Goal: Task Accomplishment & Management: Use online tool/utility

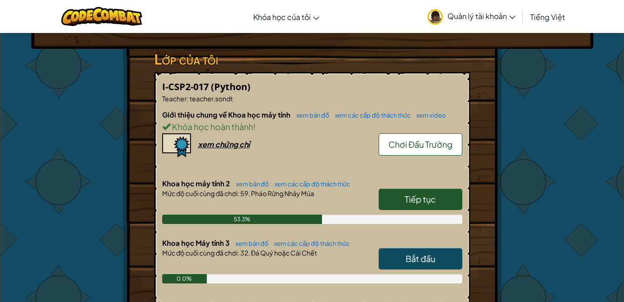
scroll to position [160, 0]
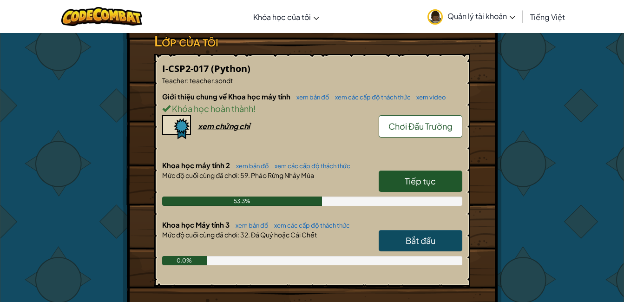
click at [431, 184] on span "Tiếp tục" at bounding box center [420, 181] width 31 height 11
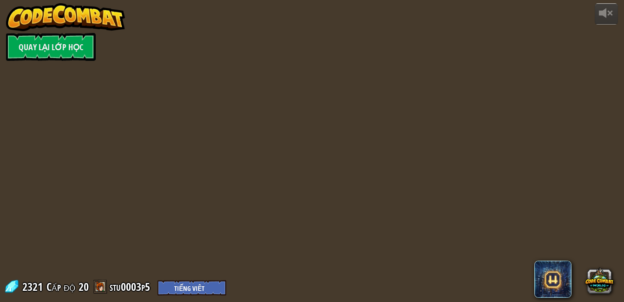
select select "vi"
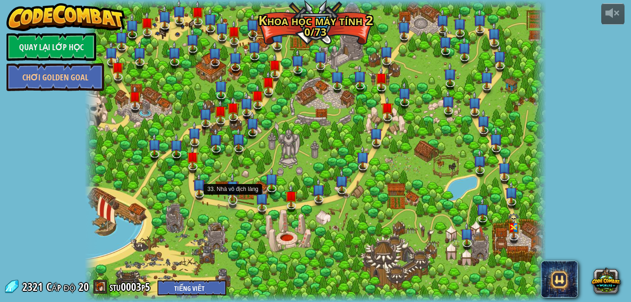
select select "vi"
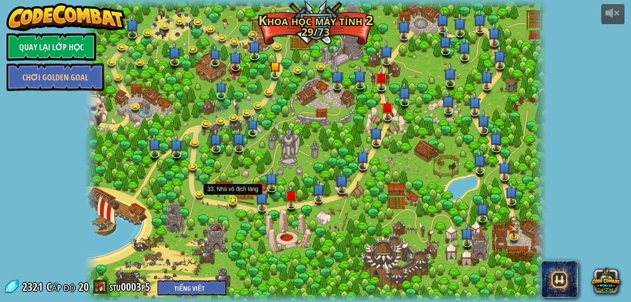
select select "vi"
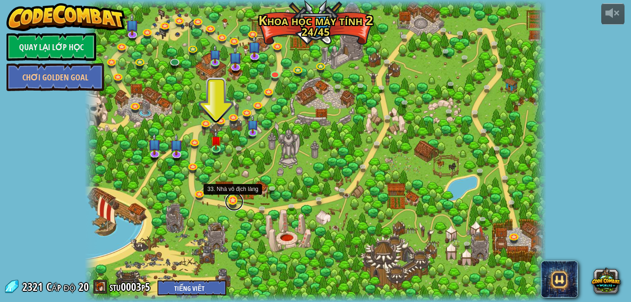
click at [230, 200] on link at bounding box center [234, 201] width 19 height 19
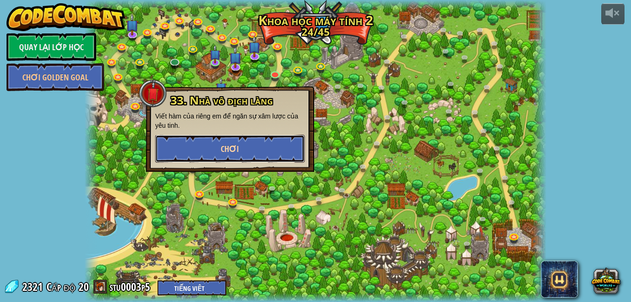
click at [245, 149] on button "Chơi" at bounding box center [230, 149] width 150 height 28
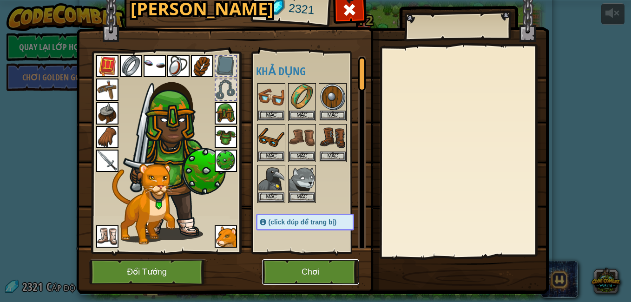
click at [285, 267] on button "Chơi" at bounding box center [310, 272] width 97 height 26
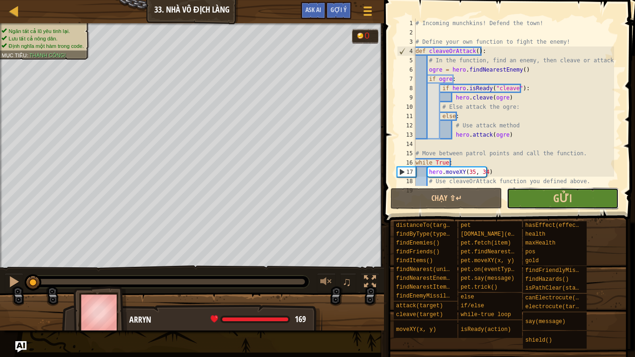
click at [583, 197] on button "Gửi" at bounding box center [561, 198] width 111 height 21
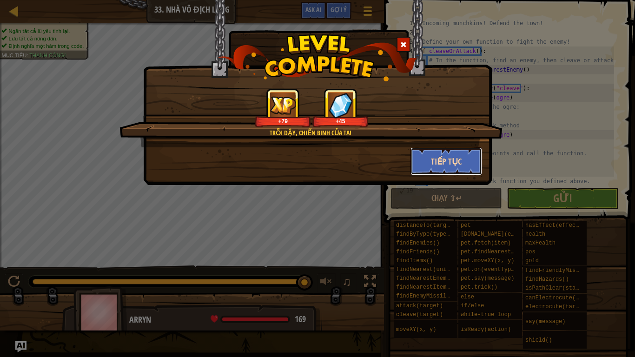
click at [455, 161] on button "Tiếp tục" at bounding box center [446, 161] width 72 height 28
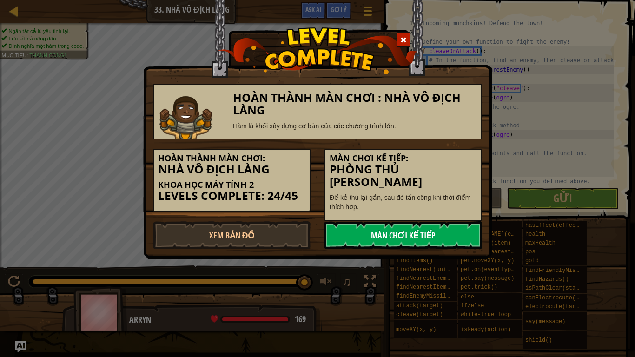
click at [418, 224] on link "Màn chơi kế tiếp" at bounding box center [402, 235] width 157 height 28
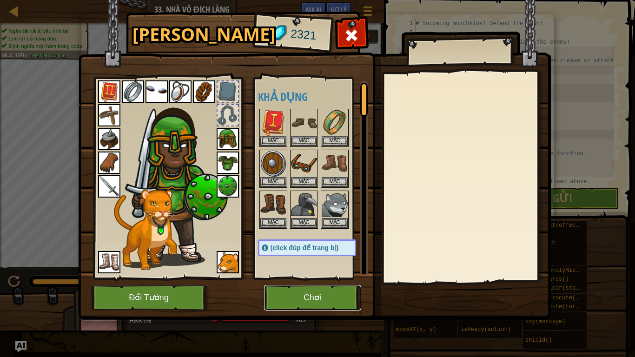
click at [316, 301] on button "Chơi" at bounding box center [312, 298] width 97 height 26
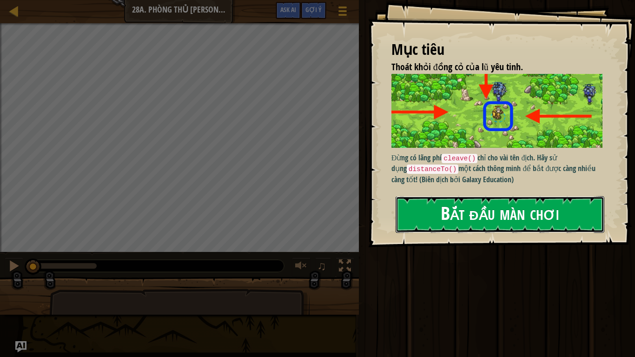
click at [437, 231] on button "Bắt đầu màn chơi" at bounding box center [499, 214] width 209 height 37
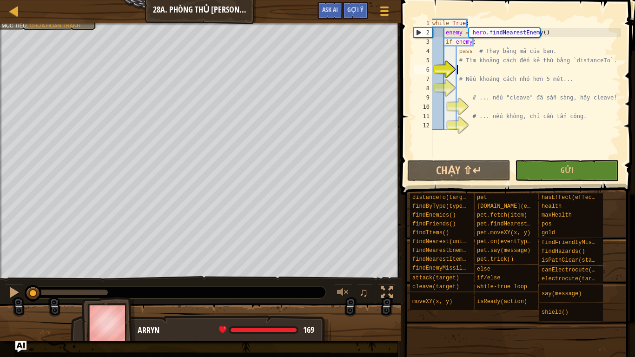
drag, startPoint x: 42, startPoint y: 288, endPoint x: 24, endPoint y: 282, distance: 18.8
click at [24, 282] on div "♫" at bounding box center [200, 290] width 400 height 28
click at [21, 301] on img "Ask AI" at bounding box center [21, 347] width 12 height 12
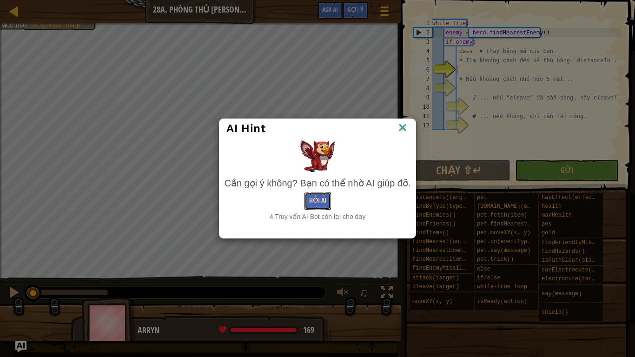
click at [317, 205] on button "Hỏi AI" at bounding box center [317, 200] width 26 height 17
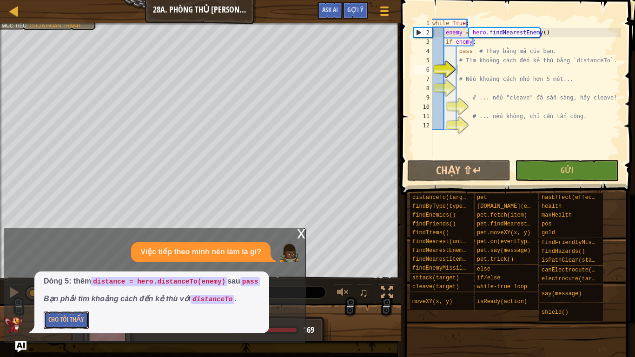
click at [79, 301] on button "Cho Tôi Thấy" at bounding box center [66, 319] width 45 height 17
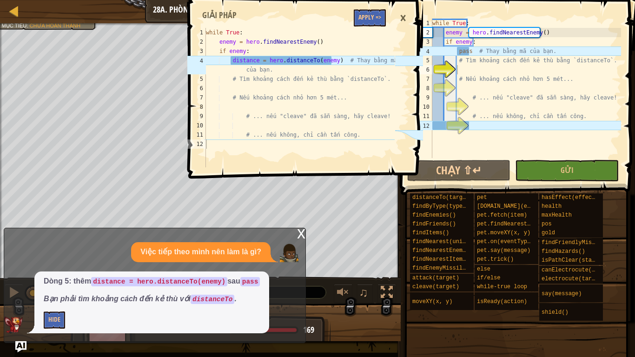
click at [73, 301] on p "Hide" at bounding box center [152, 319] width 216 height 17
click at [362, 13] on button "Apply =>" at bounding box center [370, 17] width 32 height 17
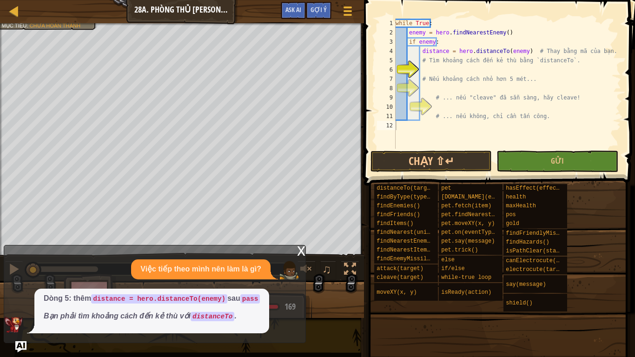
click at [300, 253] on div "x" at bounding box center [301, 249] width 8 height 9
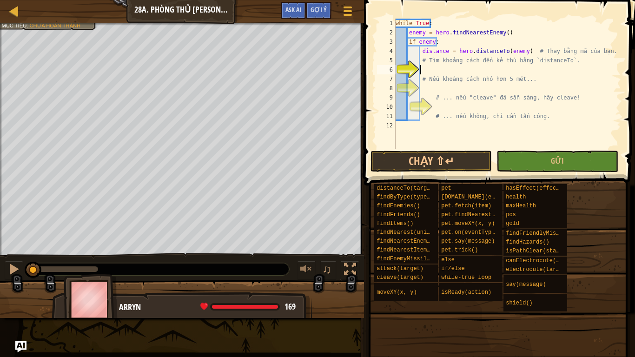
click at [425, 70] on div "while True : enemy = hero . findNearestEnemy ( ) if enemy : distance = hero . d…" at bounding box center [506, 93] width 227 height 149
click at [20, 301] on img "Ask AI" at bounding box center [21, 347] width 12 height 12
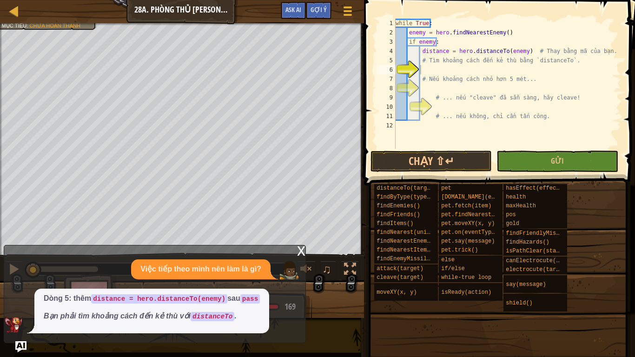
click at [302, 253] on div "x" at bounding box center [301, 249] width 8 height 9
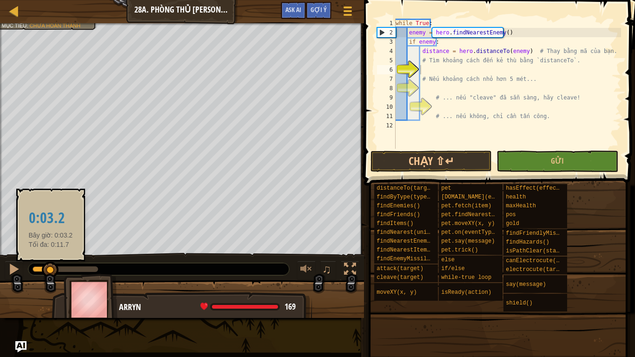
drag, startPoint x: 30, startPoint y: 267, endPoint x: 51, endPoint y: 267, distance: 20.9
click at [51, 267] on div at bounding box center [50, 270] width 17 height 17
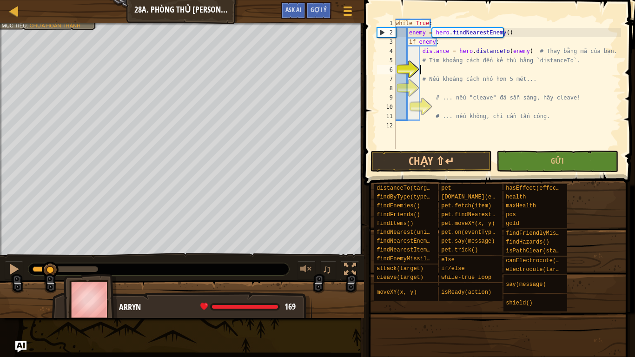
click at [428, 72] on div "while True : enemy = hero . findNearestEnemy ( ) if enemy : distance = hero . d…" at bounding box center [506, 93] width 227 height 149
type textarea "h"
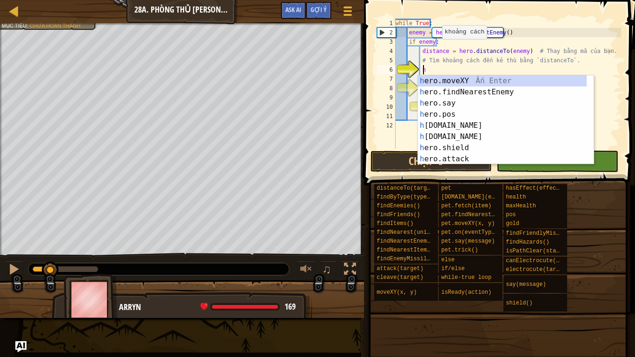
scroll to position [4, 1]
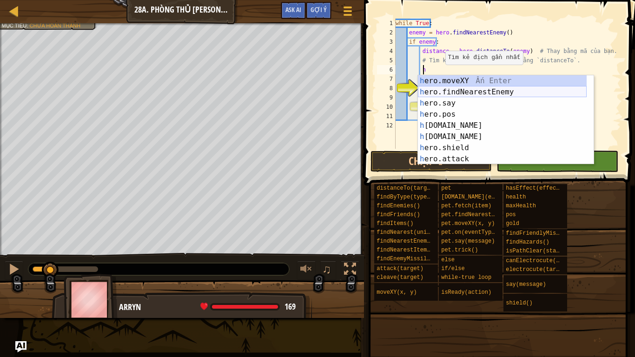
click at [465, 87] on div "h ero.moveXY Ấn Enter h ero.findNearestEnemy Ấn Enter h ero.say Ấn Enter h ero.…" at bounding box center [502, 130] width 169 height 111
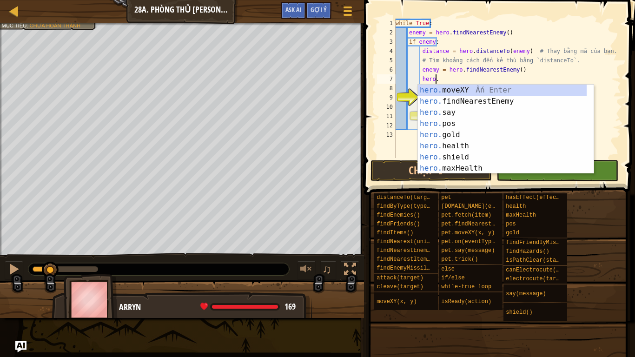
scroll to position [4, 3]
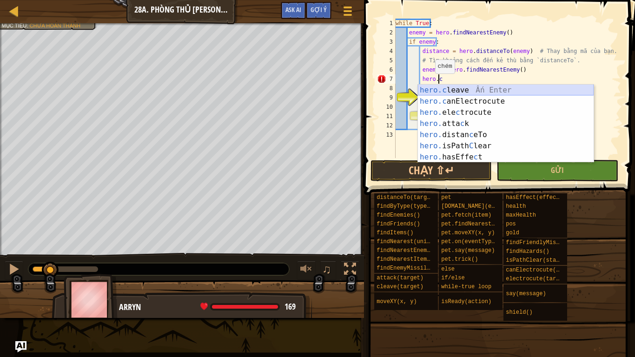
click at [459, 89] on div "hero.c leave Ấn Enter hero.c anElectrocute Ấn Enter hero. ele c trocute Ấn Ente…" at bounding box center [506, 135] width 176 height 100
click at [474, 91] on div "while True : enemy = hero . findNearestEnemy ( ) if enemy : distance = hero . d…" at bounding box center [506, 98] width 227 height 158
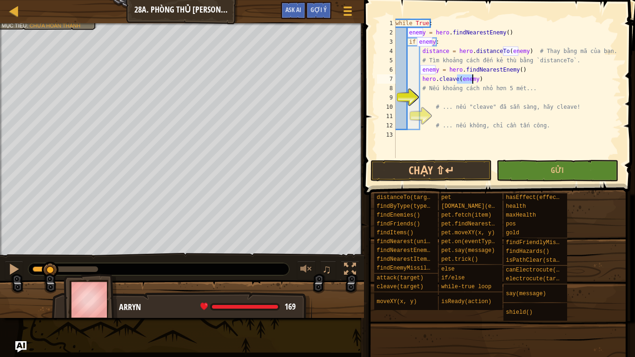
type textarea "# Nếu khoảng cách nhỏ hơn 5 mét..."
click at [422, 96] on div "while True : enemy = hero . findNearestEnemy ( ) if enemy : distance = hero . d…" at bounding box center [506, 98] width 227 height 158
click at [419, 166] on button "Chạy ⇧↵" at bounding box center [430, 170] width 121 height 21
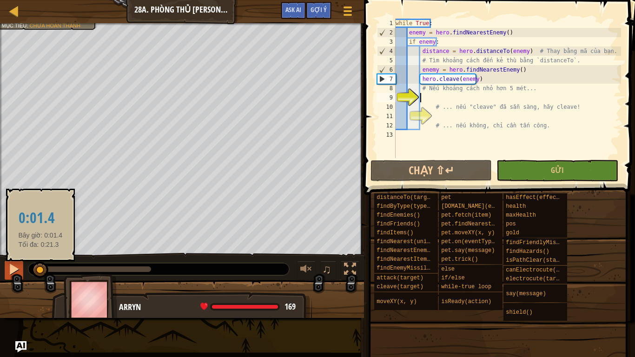
drag, startPoint x: 43, startPoint y: 269, endPoint x: 23, endPoint y: 274, distance: 21.0
click at [24, 274] on div "♫" at bounding box center [182, 267] width 364 height 28
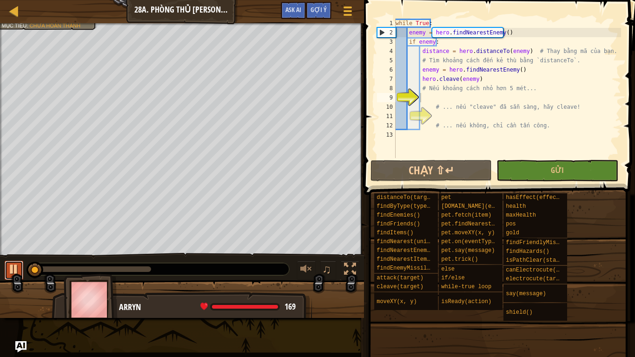
click at [11, 271] on div at bounding box center [14, 269] width 12 height 12
type textarea "e"
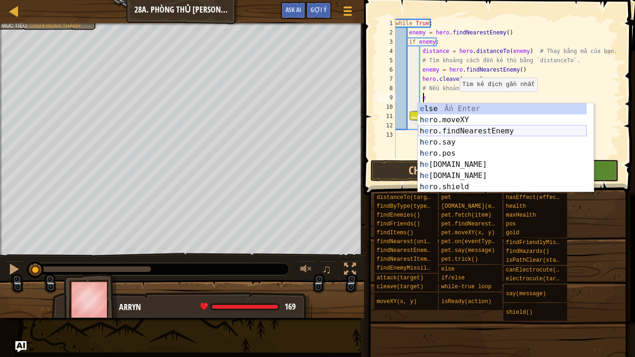
click at [466, 135] on div "e lse Ấn Enter h e ro.moveXY Ấn Enter h e ro.findNearestEnemy Ấn Enter h e ro.s…" at bounding box center [502, 158] width 169 height 111
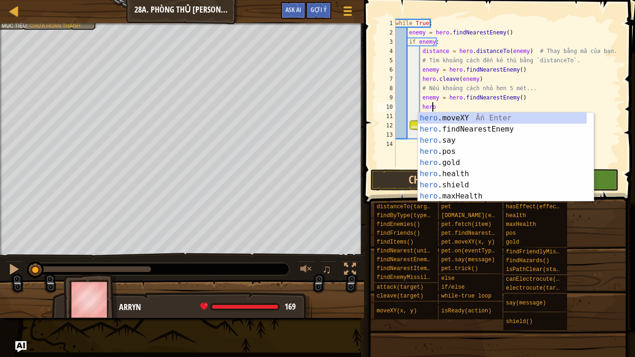
scroll to position [4, 3]
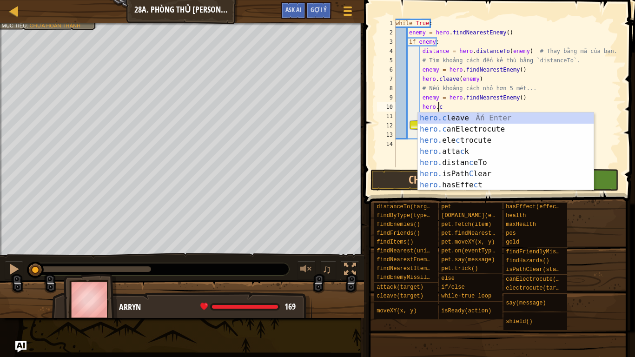
click at [456, 114] on div "hero.c leave Ấn Enter hero.c anElectrocute Ấn Enter hero. ele c trocute Ấn Ente…" at bounding box center [506, 162] width 176 height 100
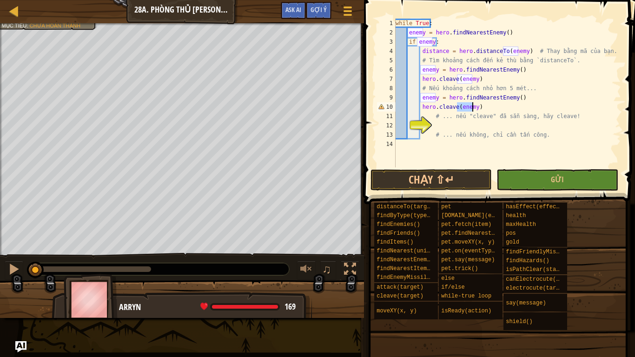
type textarea "hero.cleave(enemy)"
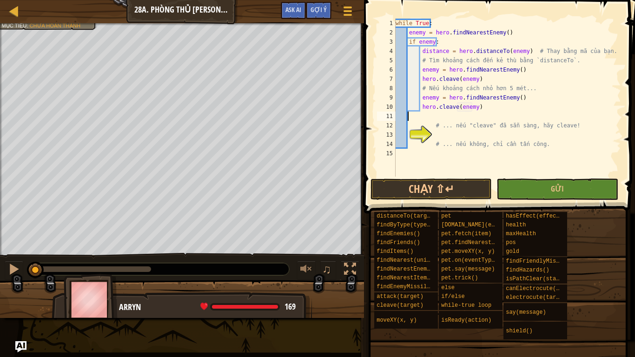
scroll to position [4, 0]
type textarea "hero.cleave(enemy)"
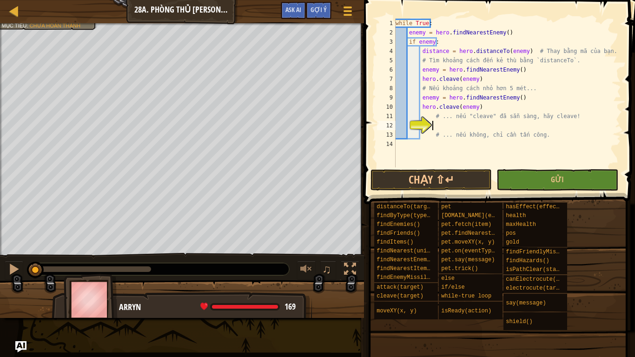
click at [439, 126] on div "while True : enemy = hero . findNearestEnemy ( ) if enemy : distance = hero . d…" at bounding box center [506, 102] width 227 height 167
type textarea "h"
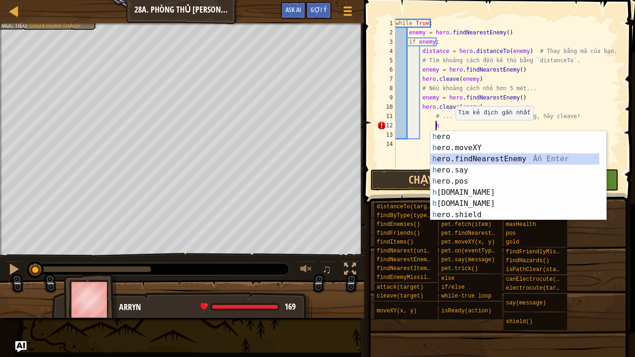
click at [477, 157] on div "h ero Ấn Enter h ero.moveXY Ấn Enter h ero.findNearestEnemy Ấn Enter h ero.say …" at bounding box center [514, 186] width 169 height 111
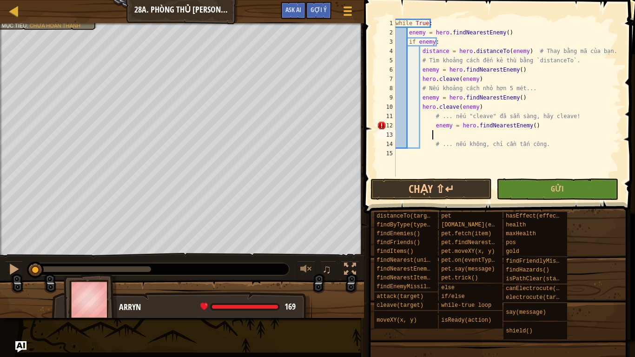
click at [428, 124] on div "while True : enemy = hero . findNearestEnemy ( ) if enemy : distance = hero . d…" at bounding box center [506, 107] width 227 height 177
click at [432, 126] on div "while True : enemy = hero . findNearestEnemy ( ) if enemy : distance = hero . d…" at bounding box center [506, 107] width 227 height 177
type textarea "enemy = hero.findNearestEnemy()"
click at [422, 134] on div "while True : enemy = hero . findNearestEnemy ( ) if enemy : distance = hero . d…" at bounding box center [506, 107] width 227 height 177
click at [419, 133] on div "while True : enemy = hero . findNearestEnemy ( ) if enemy : distance = hero . d…" at bounding box center [506, 107] width 227 height 177
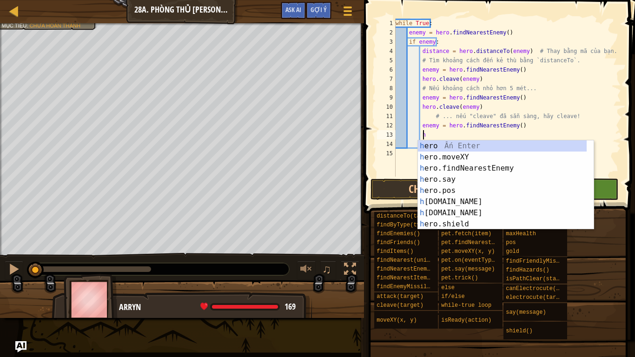
scroll to position [4, 2]
click at [464, 146] on div "h ero Ấn Enter h ero.moveXY Ấn Enter h ero.findNearestEnemy Ấn Enter h ero.say …" at bounding box center [502, 195] width 169 height 111
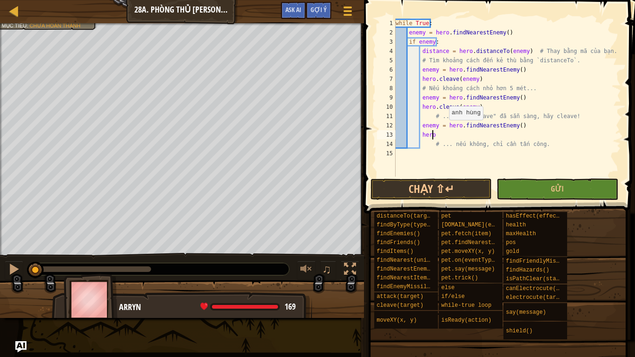
scroll to position [4, 3]
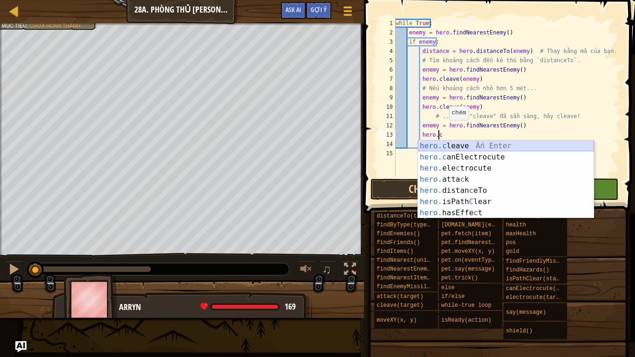
click at [464, 148] on div "hero.c leave Ấn Enter hero.c anElectrocute Ấn Enter hero. ele c trocute Ấn Ente…" at bounding box center [506, 190] width 176 height 100
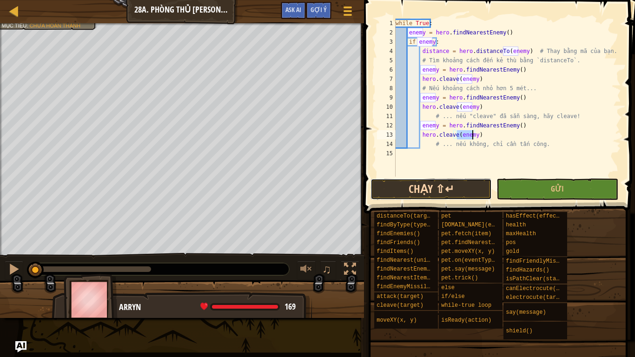
click at [445, 189] on button "Chạy ⇧↵" at bounding box center [430, 188] width 121 height 21
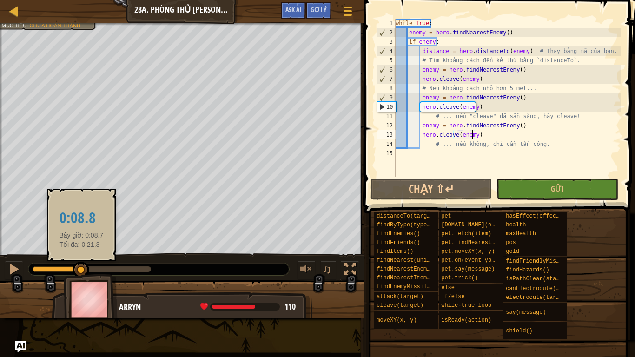
drag, startPoint x: 53, startPoint y: 266, endPoint x: 81, endPoint y: 270, distance: 28.3
click at [81, 270] on div at bounding box center [80, 270] width 17 height 17
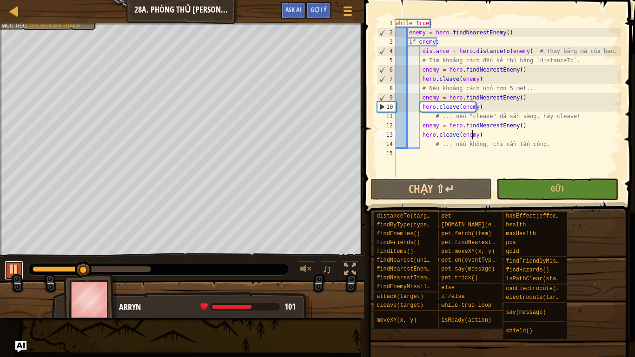
click at [15, 268] on div at bounding box center [14, 269] width 12 height 12
click at [475, 110] on div "while True : enemy = hero . findNearestEnemy ( ) if enemy : distance = hero . d…" at bounding box center [506, 107] width 227 height 177
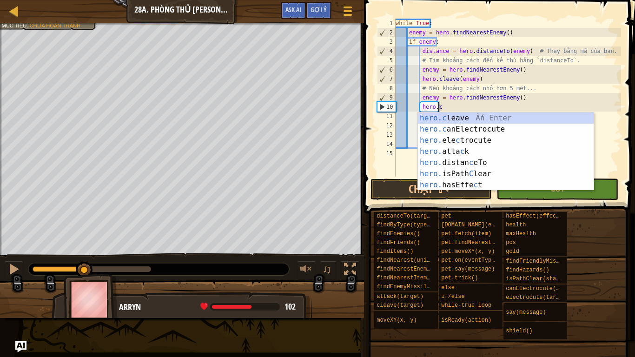
scroll to position [4, 3]
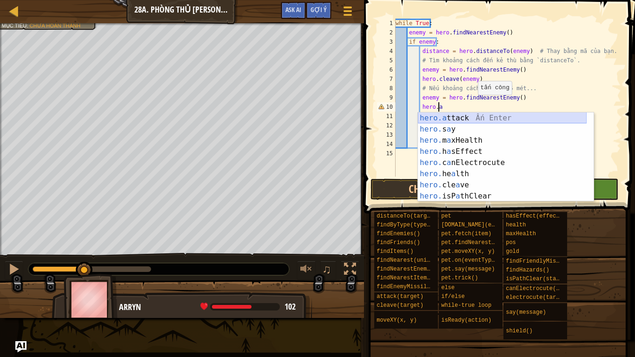
click at [476, 119] on div "hero.a ttack Ấn Enter hero. s a y [DEMOGRAPHIC_DATA] Enter hero. m a xHealth Ấn…" at bounding box center [502, 167] width 169 height 111
type textarea "hero.attack(enemy)"
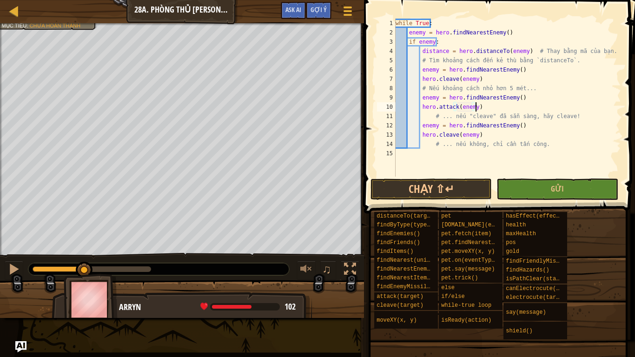
click at [476, 110] on div "while True : enemy = hero . findNearestEnemy ( ) if enemy : distance = hero . d…" at bounding box center [506, 107] width 227 height 177
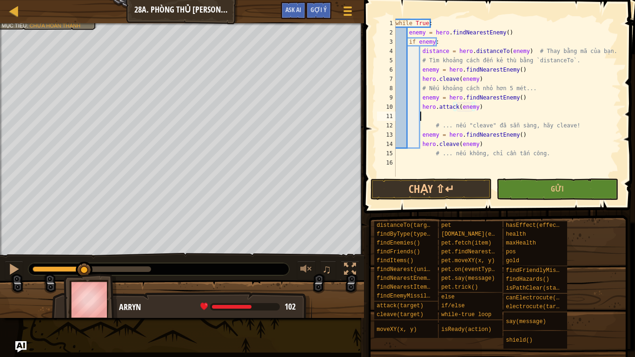
scroll to position [4, 1]
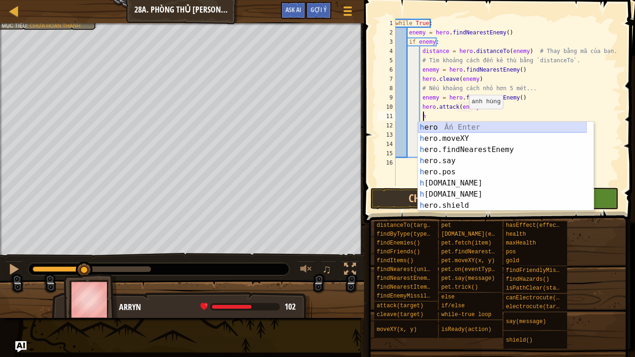
click at [452, 122] on div "h ero Ấn Enter h ero.moveXY Ấn Enter h ero.findNearestEnemy Ấn Enter h ero.say …" at bounding box center [502, 177] width 169 height 111
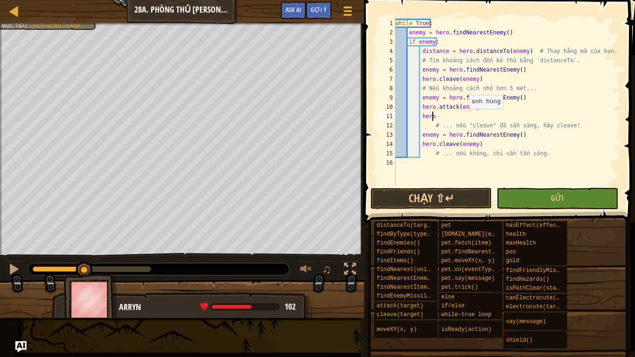
scroll to position [4, 3]
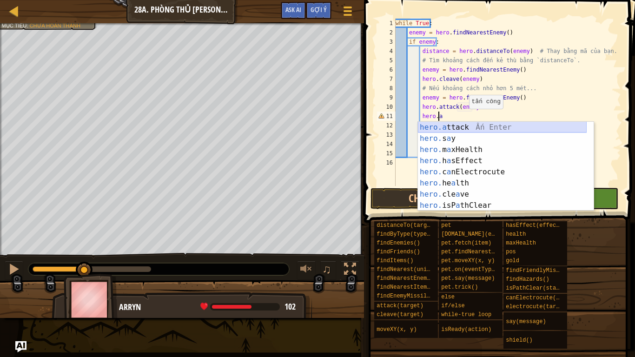
click at [461, 129] on div "hero.a ttack Ấn Enter hero. s a y [DEMOGRAPHIC_DATA] Enter hero. m a xHealth Ấn…" at bounding box center [502, 177] width 169 height 111
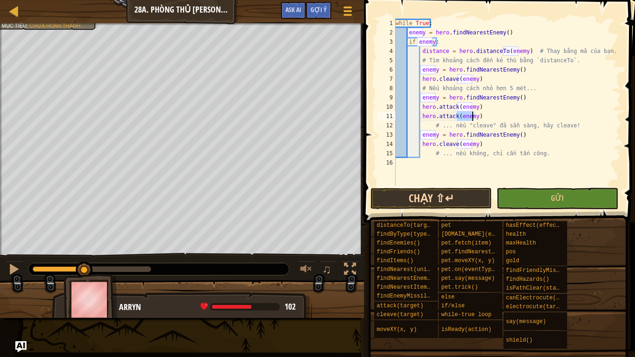
type textarea "hero.attack(enemy)"
click at [455, 202] on button "Chạy ⇧↵" at bounding box center [430, 198] width 121 height 21
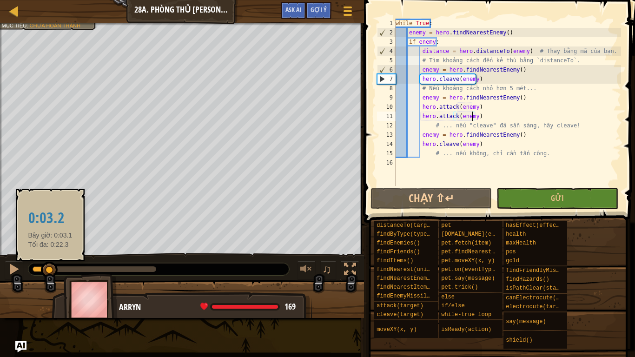
drag, startPoint x: 50, startPoint y: 270, endPoint x: 61, endPoint y: 269, distance: 10.7
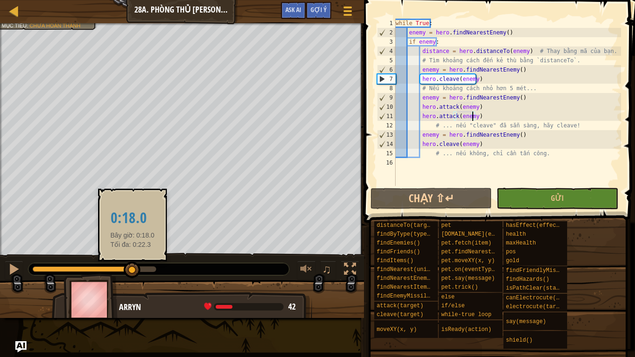
drag, startPoint x: 49, startPoint y: 267, endPoint x: 132, endPoint y: 262, distance: 83.3
click at [132, 266] on div at bounding box center [83, 269] width 100 height 6
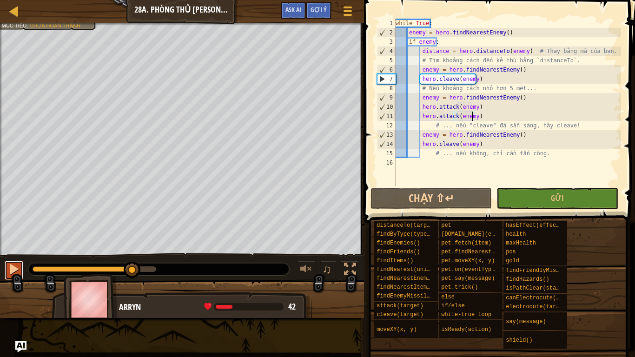
click at [7, 270] on button at bounding box center [14, 270] width 19 height 19
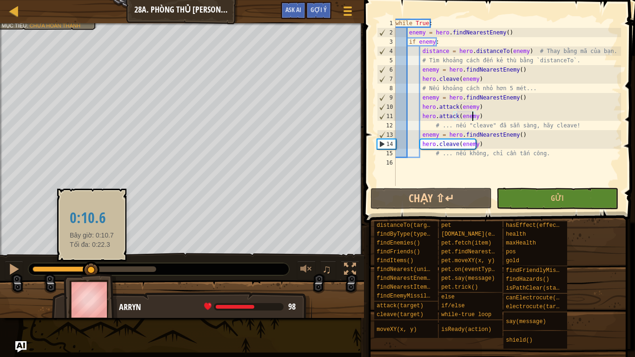
drag, startPoint x: 141, startPoint y: 268, endPoint x: 0, endPoint y: 275, distance: 141.0
click at [0, 275] on div "♫" at bounding box center [182, 267] width 364 height 28
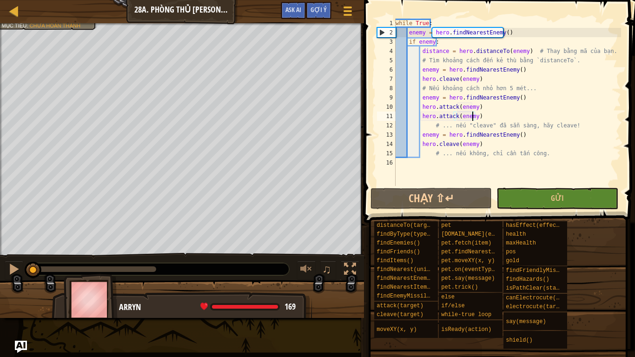
click at [20, 301] on img "Ask AI" at bounding box center [21, 347] width 12 height 12
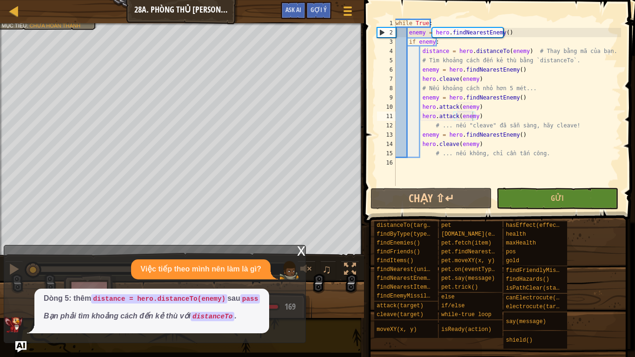
click at [295, 255] on div "x Việc tiếp theo mình nên làm là gì? Dòng 5: thêm distance = hero.distanceTo(en…" at bounding box center [155, 294] width 302 height 98
click at [297, 252] on div "x Việc tiếp theo mình nên làm là gì? Dòng 5: thêm distance = hero.distanceTo(en…" at bounding box center [155, 294] width 302 height 98
click at [302, 252] on div "x" at bounding box center [301, 249] width 8 height 9
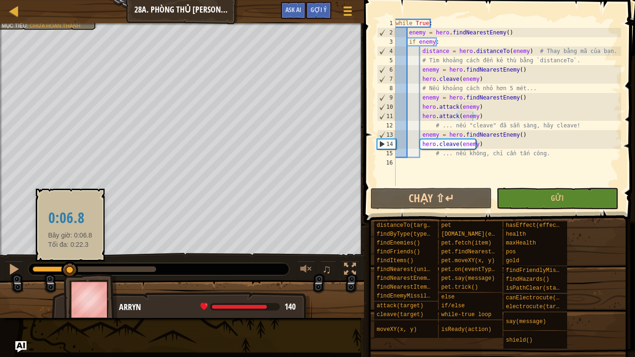
drag, startPoint x: 33, startPoint y: 267, endPoint x: 70, endPoint y: 265, distance: 36.7
click at [70, 265] on div at bounding box center [69, 270] width 17 height 17
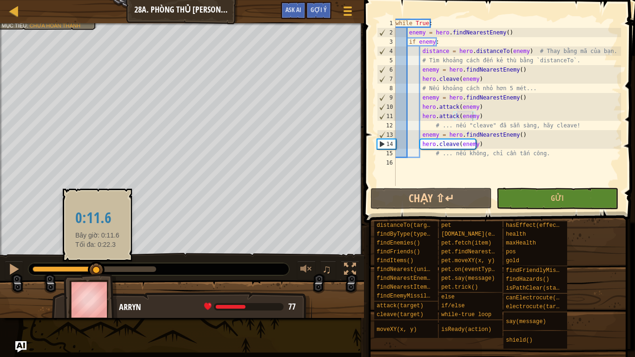
drag, startPoint x: 70, startPoint y: 269, endPoint x: 97, endPoint y: 264, distance: 27.5
click at [97, 264] on div at bounding box center [96, 270] width 17 height 17
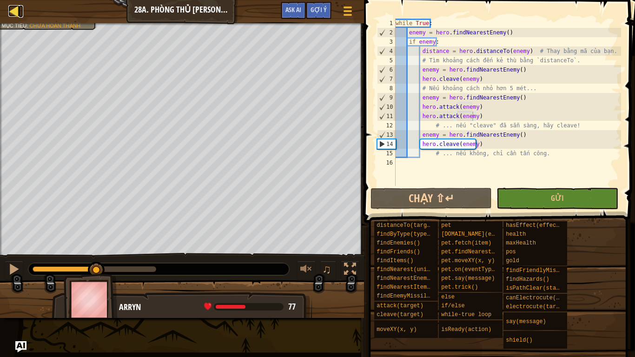
click at [15, 8] on div at bounding box center [14, 11] width 12 height 12
select select "vi"
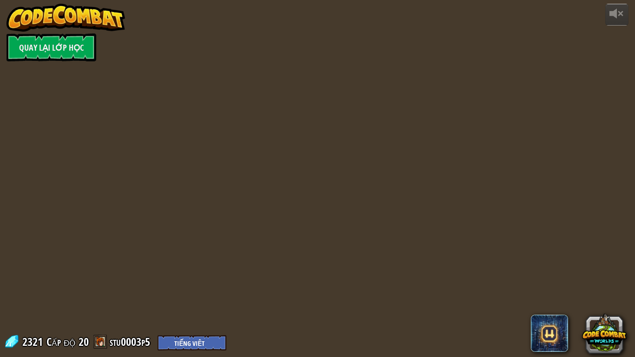
select select "vi"
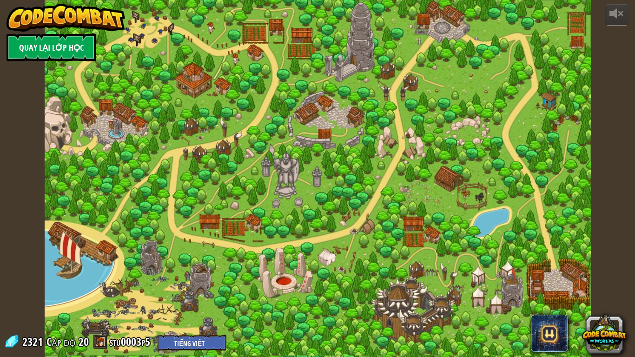
select select "vi"
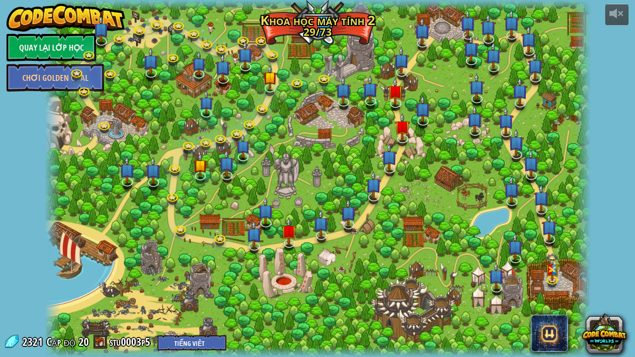
select select "vi"
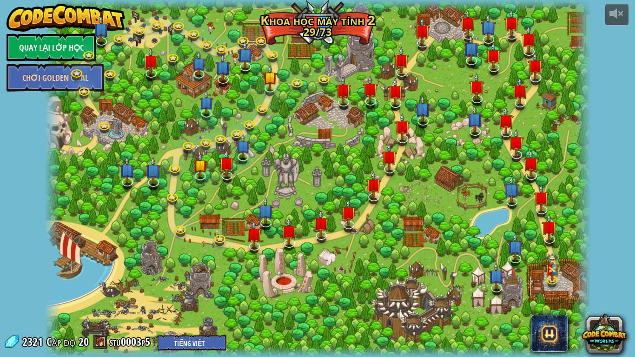
select select "vi"
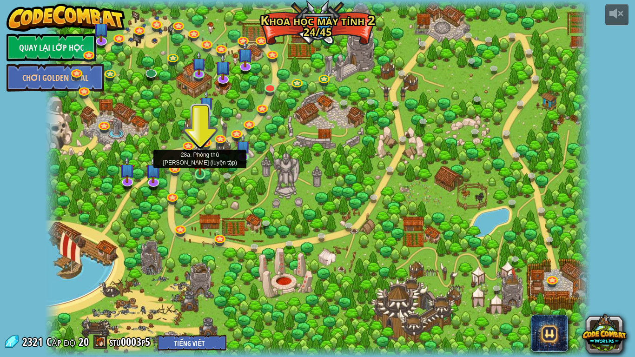
click at [198, 173] on img at bounding box center [200, 160] width 14 height 32
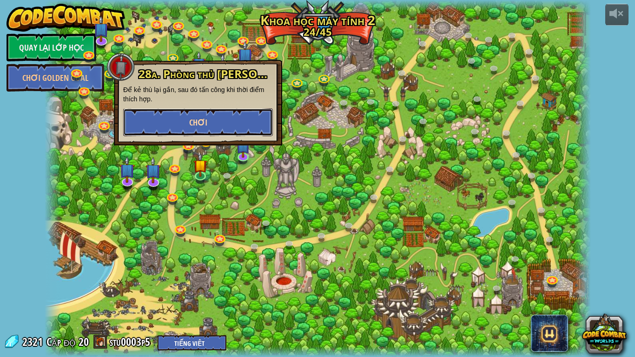
click at [185, 121] on button "Chơi" at bounding box center [198, 122] width 150 height 28
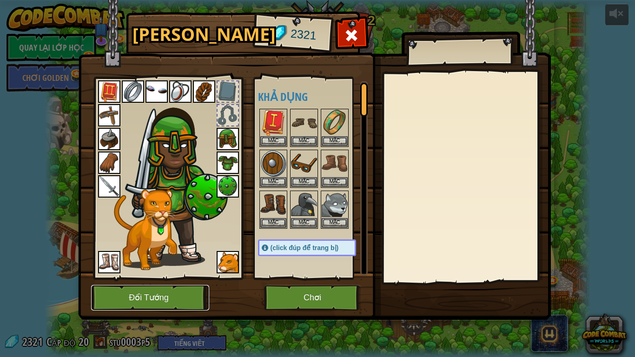
click at [164, 295] on button "Đổi Tướng" at bounding box center [150, 298] width 118 height 26
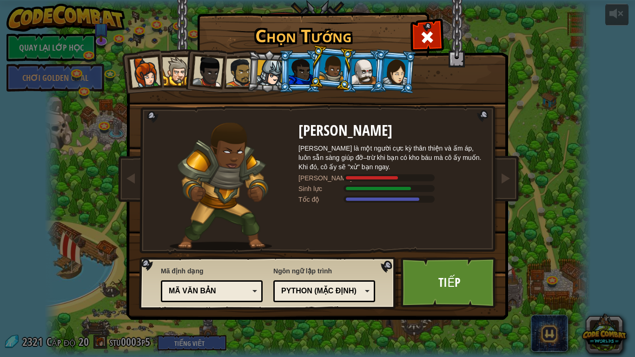
click at [299, 63] on div at bounding box center [300, 71] width 24 height 25
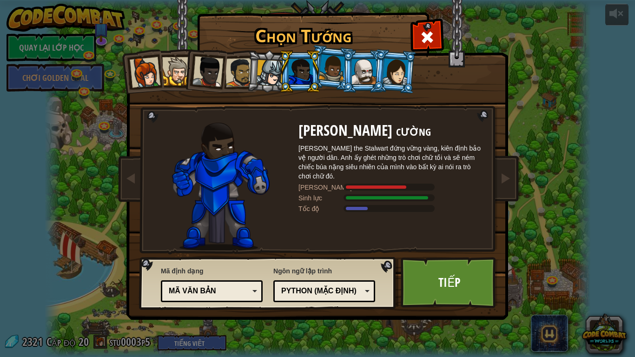
click at [357, 60] on div at bounding box center [364, 71] width 24 height 25
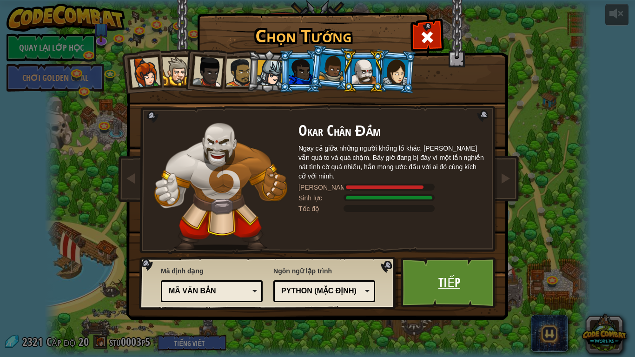
click at [453, 279] on link "Tiếp" at bounding box center [448, 282] width 97 height 51
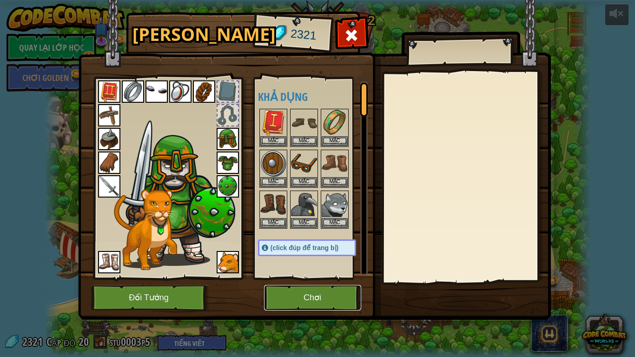
click at [314, 293] on button "Chơi" at bounding box center [312, 298] width 97 height 26
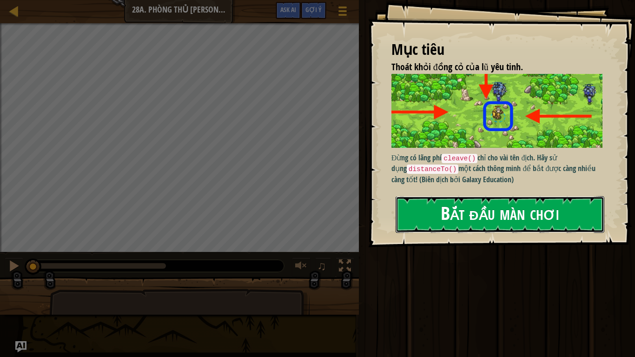
click at [463, 212] on button "Bắt đầu màn chơi" at bounding box center [499, 214] width 209 height 37
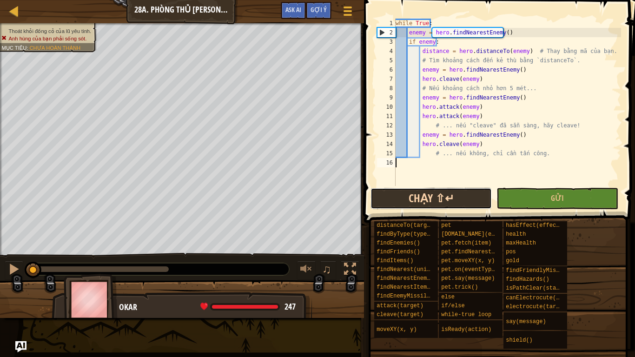
click at [454, 203] on button "Chạy ⇧↵" at bounding box center [430, 198] width 121 height 21
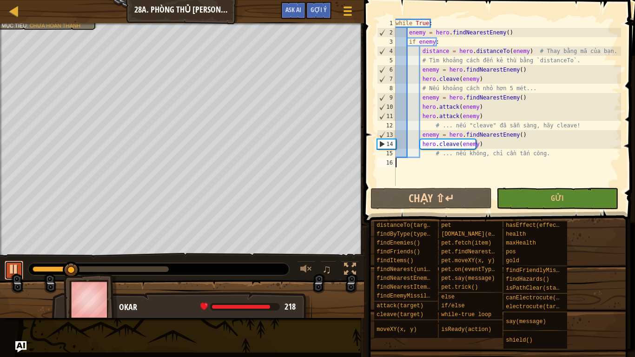
click at [11, 265] on div at bounding box center [14, 269] width 12 height 12
click at [477, 145] on div "while True : enemy = hero . findNearestEnemy ( ) if enemy : distance = hero . d…" at bounding box center [506, 112] width 227 height 186
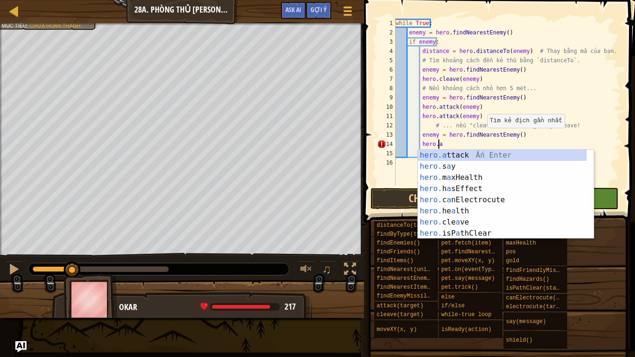
scroll to position [4, 3]
click at [482, 152] on div "hero.a ttack Ấn Enter hero. s a y [DEMOGRAPHIC_DATA] Enter hero. m a xHealth Ấn…" at bounding box center [502, 205] width 169 height 111
type textarea "hero.attack(enemy)"
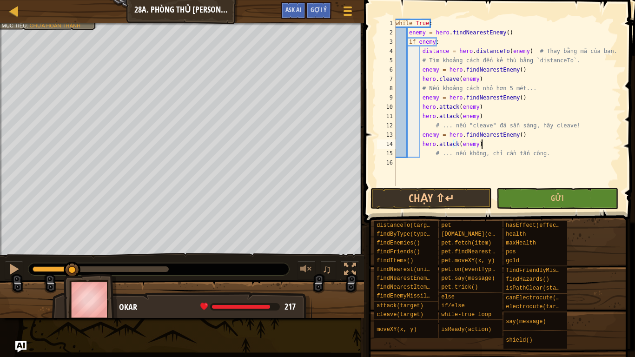
click at [481, 144] on div "while True : enemy = hero . findNearestEnemy ( ) if enemy : distance = hero . d…" at bounding box center [506, 112] width 227 height 186
click at [474, 141] on div "while True : enemy = hero . findNearestEnemy ( ) if enemy : distance = hero . d…" at bounding box center [506, 112] width 227 height 186
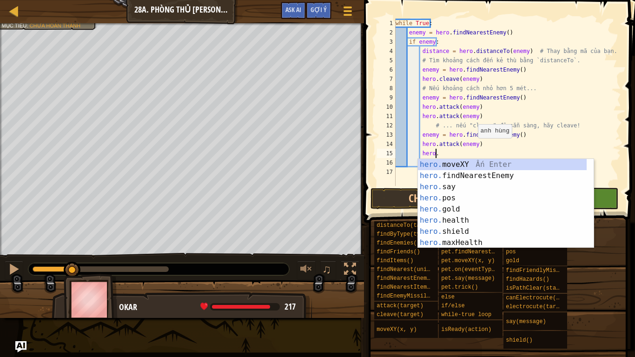
scroll to position [4, 3]
click at [448, 163] on div "hero.a ttack Ấn Enter hero. s a y [DEMOGRAPHIC_DATA] Enter hero. m a xHealth Ấn…" at bounding box center [502, 214] width 169 height 111
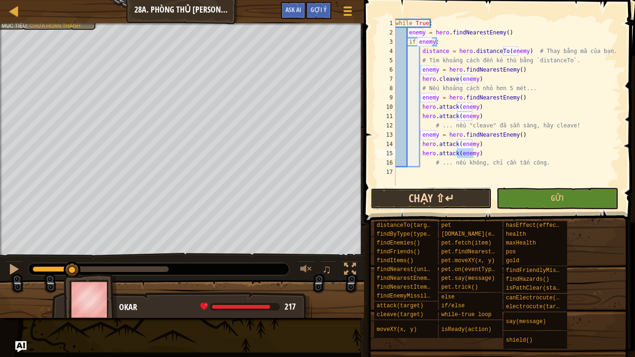
click at [459, 199] on button "Chạy ⇧↵" at bounding box center [430, 198] width 121 height 21
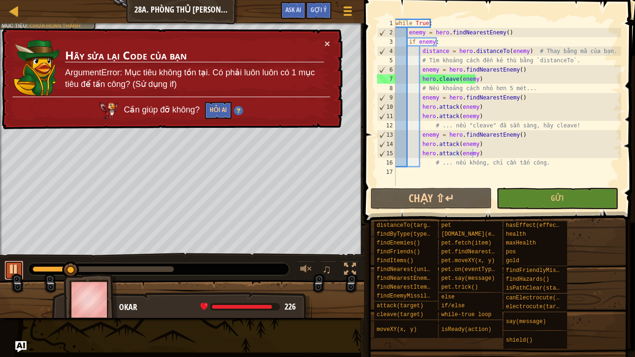
click at [15, 264] on div at bounding box center [14, 269] width 12 height 12
click at [326, 41] on button "×" at bounding box center [327, 44] width 6 height 10
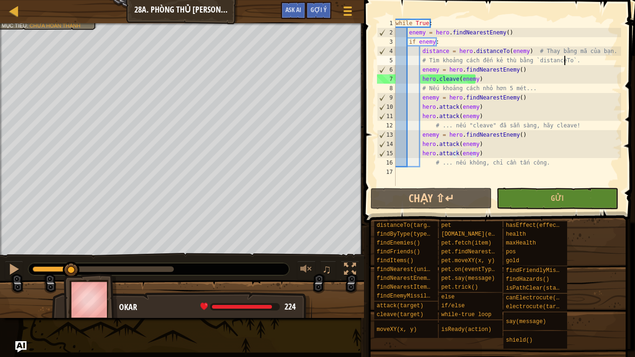
click at [564, 62] on div "while True : enemy = hero . findNearestEnemy ( ) if enemy : distance = hero . d…" at bounding box center [506, 112] width 227 height 186
type textarea "# Tìm khoảng cách đến kẻ thù bằng `distanceTo`."
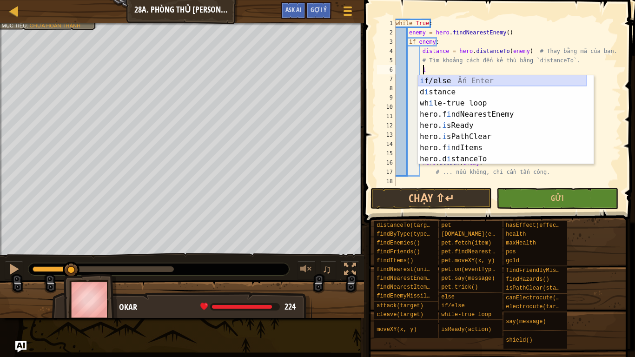
click at [448, 77] on div "i f/else Ấn Enter d i stance Ấn Enter wh i le-true loop Ấn Enter hero.f i ndNea…" at bounding box center [502, 130] width 169 height 111
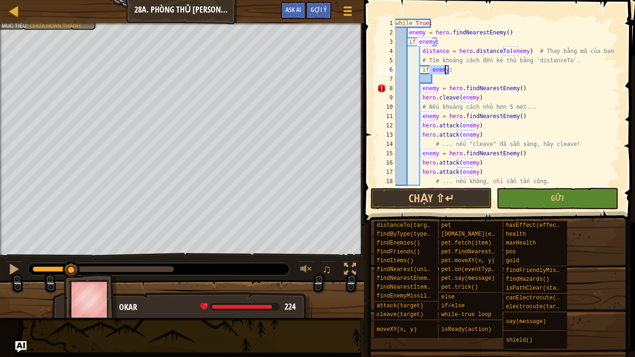
click at [419, 88] on div "while True : enemy = hero . findNearestEnemy ( ) if enemy : distance = hero . d…" at bounding box center [503, 112] width 220 height 186
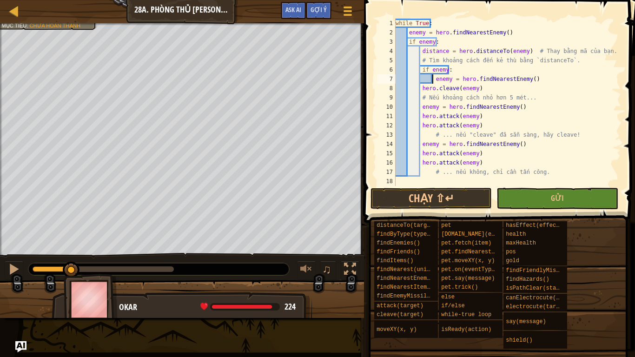
click at [419, 87] on div "while True : enemy = hero . findNearestEnemy ( ) if enemy : distance = hero . d…" at bounding box center [506, 112] width 227 height 186
click at [419, 106] on div "while True : enemy = hero . findNearestEnemy ( ) if enemy : distance = hero . d…" at bounding box center [506, 112] width 227 height 186
click at [420, 116] on div "while True : enemy = hero . findNearestEnemy ( ) if enemy : distance = hero . d…" at bounding box center [506, 112] width 227 height 186
click at [419, 125] on div "while True : enemy = hero . findNearestEnemy ( ) if enemy : distance = hero . d…" at bounding box center [506, 112] width 227 height 186
click at [419, 144] on div "while True : enemy = hero . findNearestEnemy ( ) if enemy : distance = hero . d…" at bounding box center [506, 112] width 227 height 186
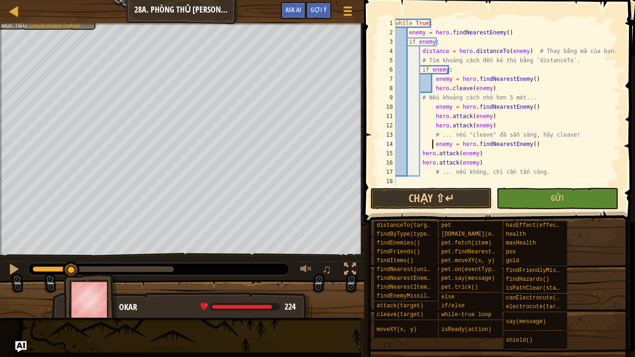
click at [419, 154] on div "while True : enemy = hero . findNearestEnemy ( ) if enemy : distance = hero . d…" at bounding box center [506, 112] width 227 height 186
click at [419, 162] on div "while True : enemy = hero . findNearestEnemy ( ) if enemy : distance = hero . d…" at bounding box center [506, 112] width 227 height 186
type textarea "hero.attack(enemy)"
click at [453, 195] on button "Chạy ⇧↵" at bounding box center [430, 198] width 121 height 21
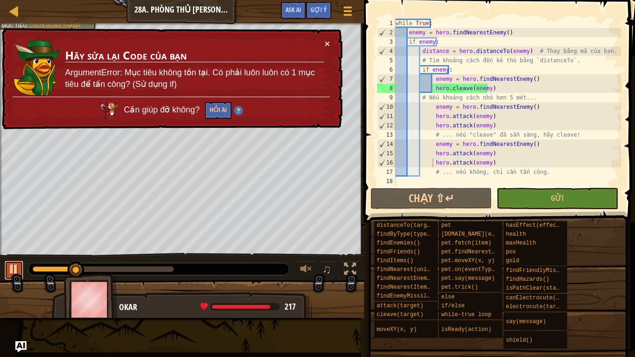
click at [22, 268] on button at bounding box center [14, 270] width 19 height 19
click at [326, 41] on button "×" at bounding box center [327, 44] width 6 height 10
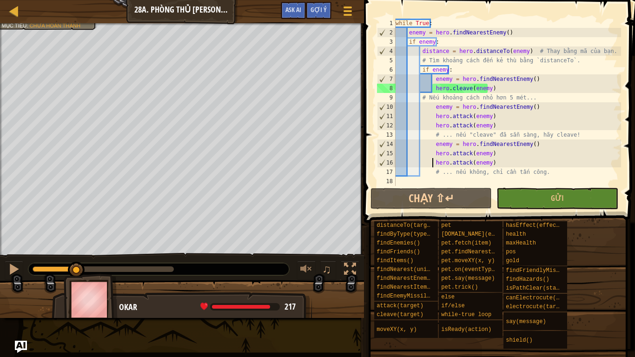
click at [25, 301] on img "Ask AI" at bounding box center [21, 347] width 12 height 12
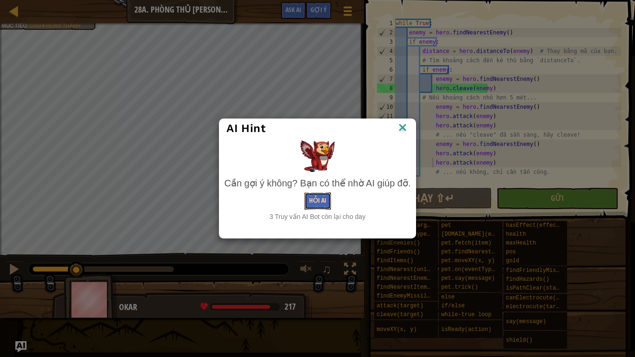
click at [319, 203] on button "Hỏi AI" at bounding box center [317, 200] width 26 height 17
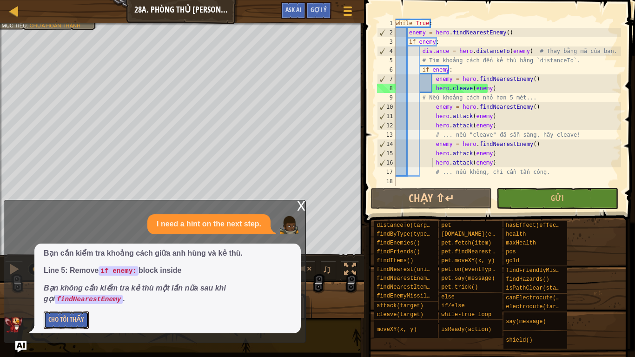
click at [79, 301] on button "Cho Tôi Thấy" at bounding box center [66, 319] width 45 height 17
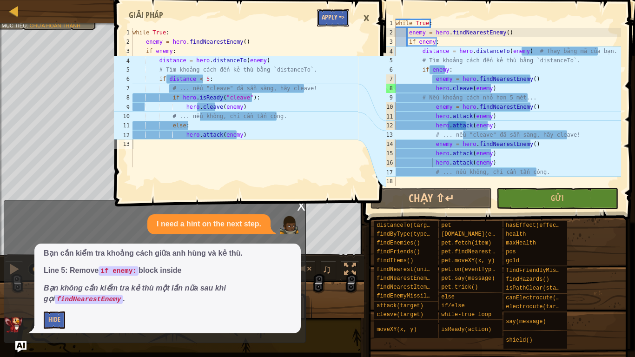
click at [332, 13] on button "Apply =>" at bounding box center [333, 17] width 32 height 17
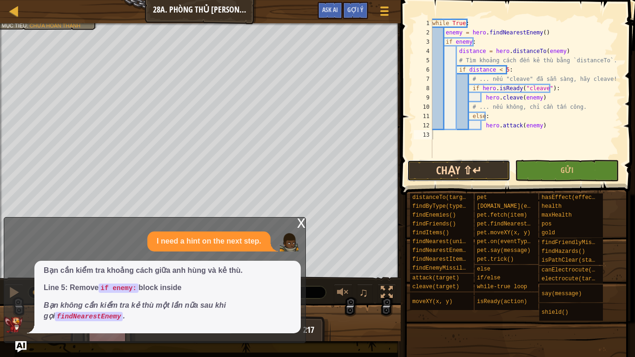
click at [446, 170] on button "Chạy ⇧↵" at bounding box center [459, 170] width 104 height 21
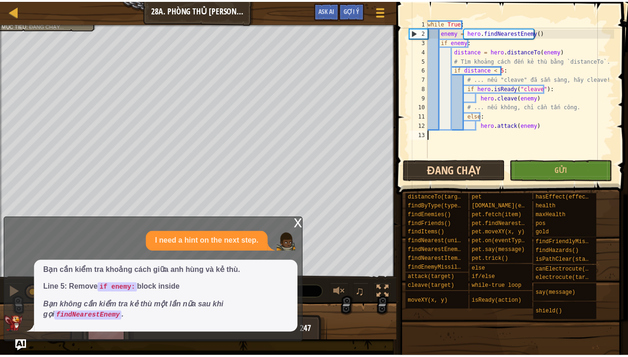
scroll to position [4, 0]
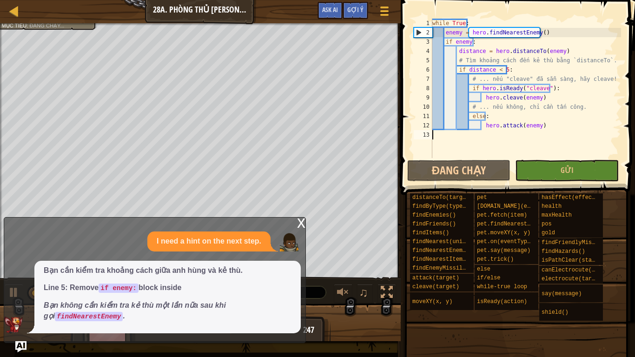
click at [298, 217] on div "x" at bounding box center [301, 221] width 8 height 9
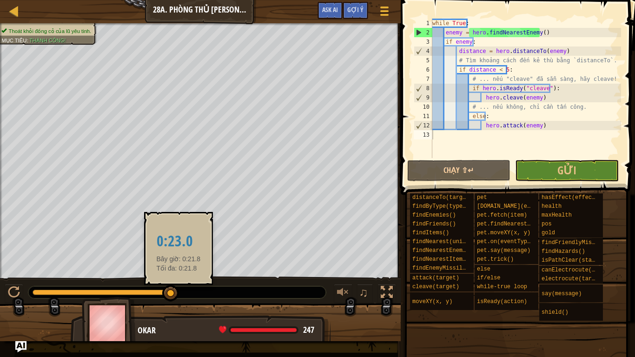
drag, startPoint x: 94, startPoint y: 290, endPoint x: 178, endPoint y: 291, distance: 84.5
click at [178, 291] on div at bounding box center [170, 293] width 17 height 17
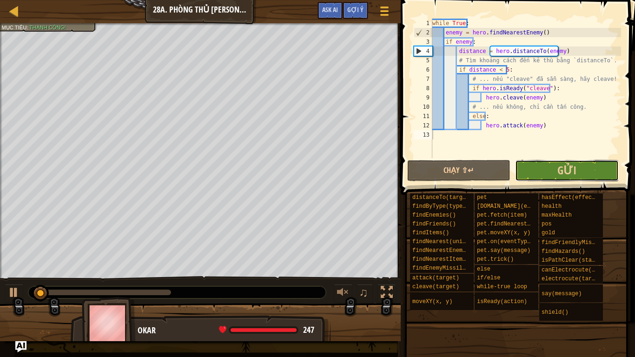
click at [578, 177] on button "Gửi" at bounding box center [567, 170] width 104 height 21
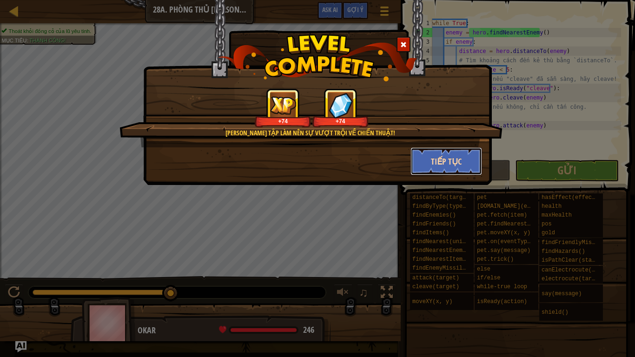
click at [448, 167] on button "Tiếp tục" at bounding box center [446, 161] width 72 height 28
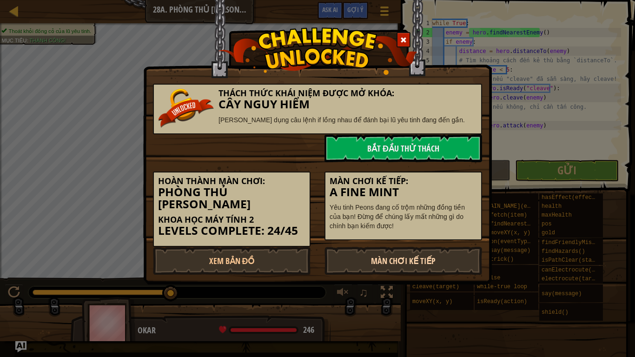
click at [364, 254] on link "Màn chơi kế tiếp" at bounding box center [402, 261] width 157 height 28
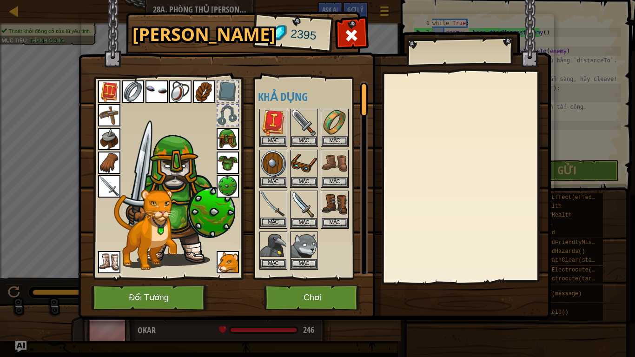
click at [278, 216] on img at bounding box center [273, 204] width 26 height 26
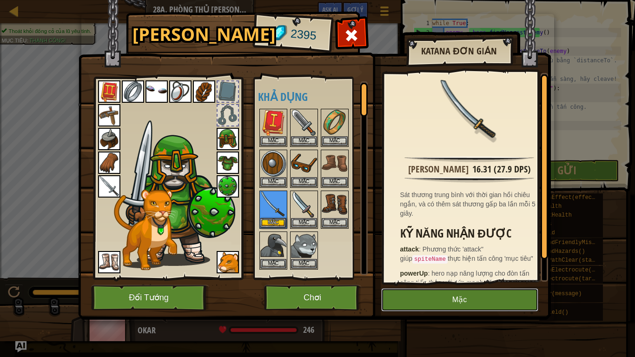
click at [455, 301] on button "Mặc" at bounding box center [459, 299] width 157 height 23
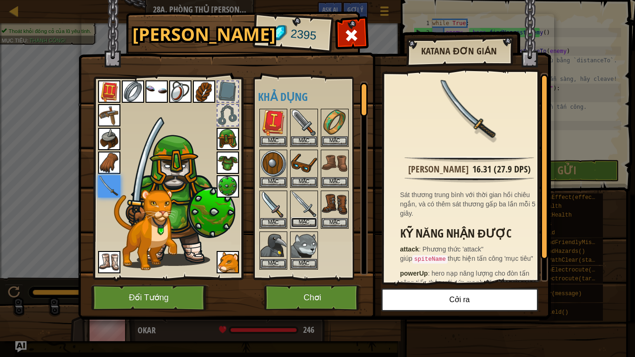
click at [295, 221] on button "Mặc" at bounding box center [304, 222] width 26 height 10
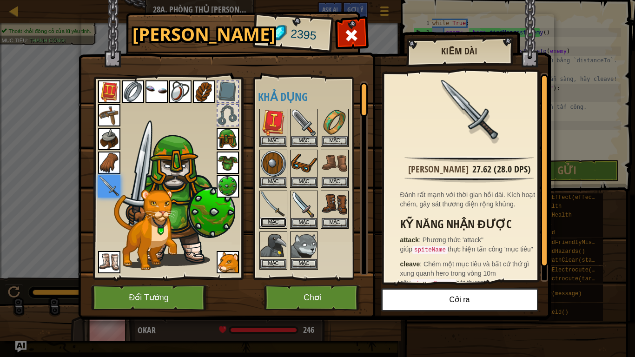
click at [277, 219] on button "Mặc" at bounding box center [273, 222] width 26 height 10
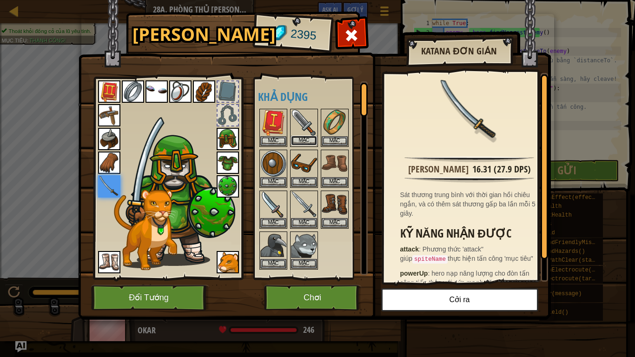
click at [311, 136] on button "Mặc" at bounding box center [304, 141] width 26 height 10
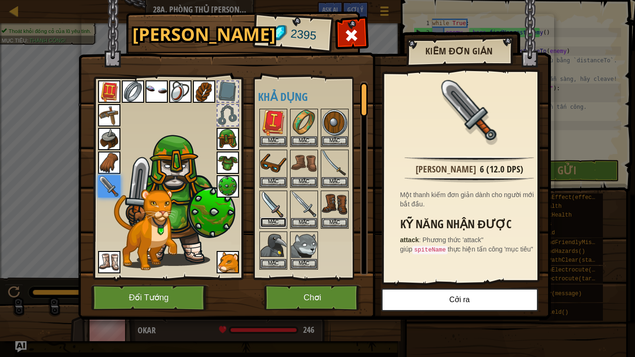
click at [277, 223] on button "Mặc" at bounding box center [273, 222] width 26 height 10
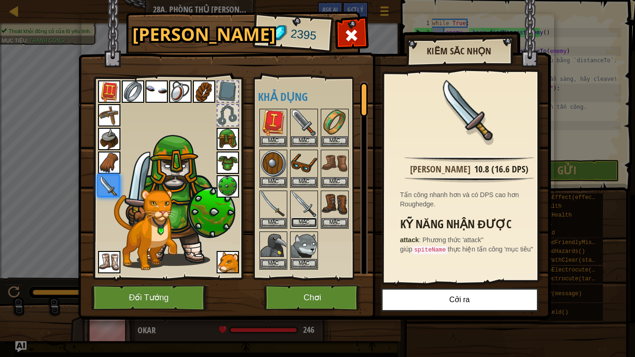
click at [300, 223] on button "Mặc" at bounding box center [304, 222] width 26 height 10
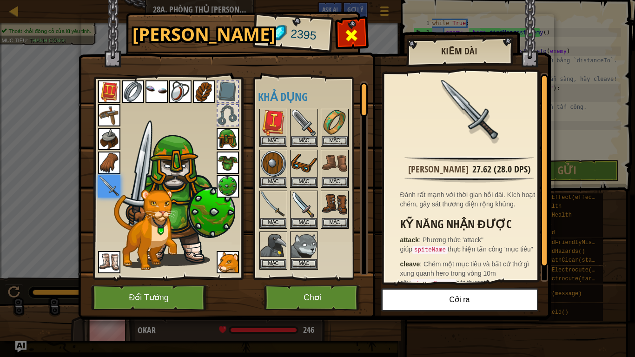
click at [354, 34] on span at bounding box center [351, 35] width 15 height 15
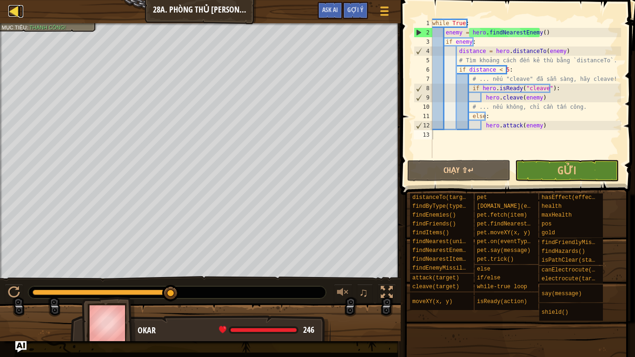
click at [12, 12] on div at bounding box center [14, 11] width 12 height 12
select select "vi"
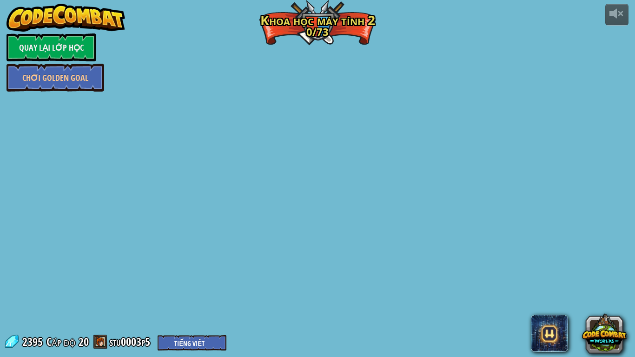
select select "vi"
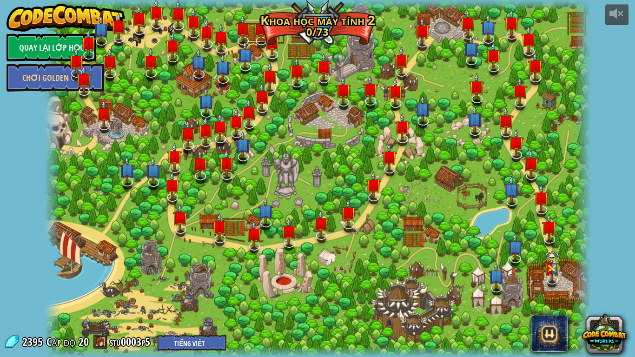
select select "vi"
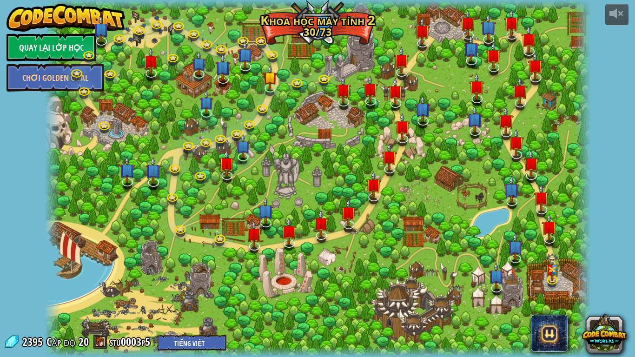
select select "vi"
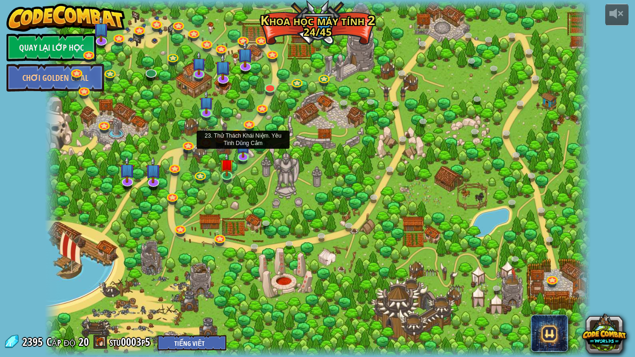
select select "vi"
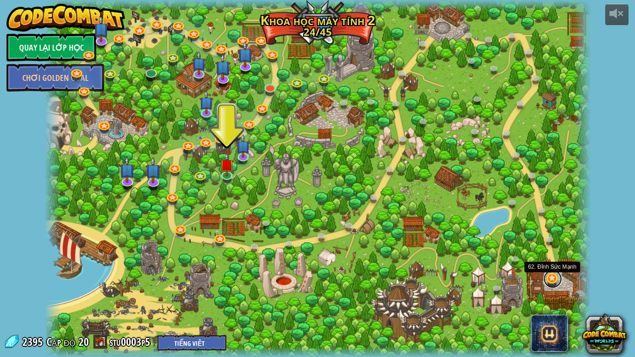
click at [555, 281] on link at bounding box center [552, 278] width 19 height 19
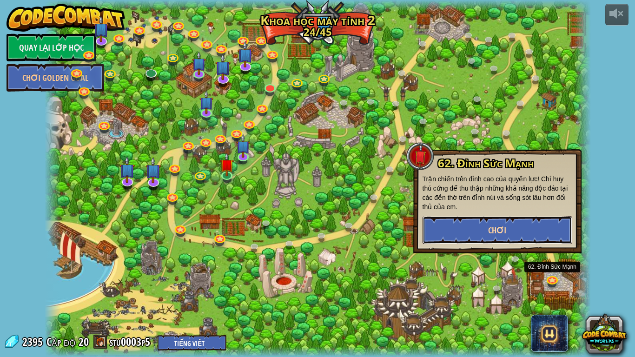
click at [504, 235] on span "Chơi" at bounding box center [497, 230] width 18 height 12
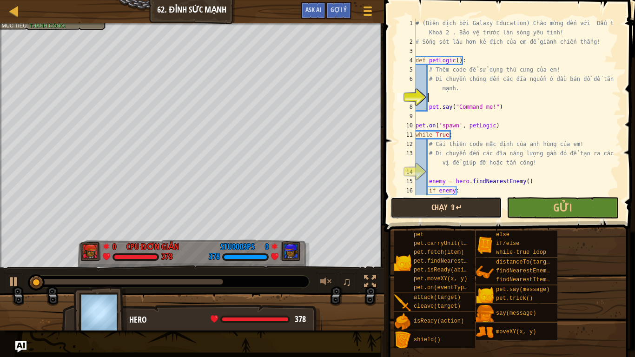
click at [443, 201] on button "Chạy ⇧↵" at bounding box center [445, 207] width 111 height 21
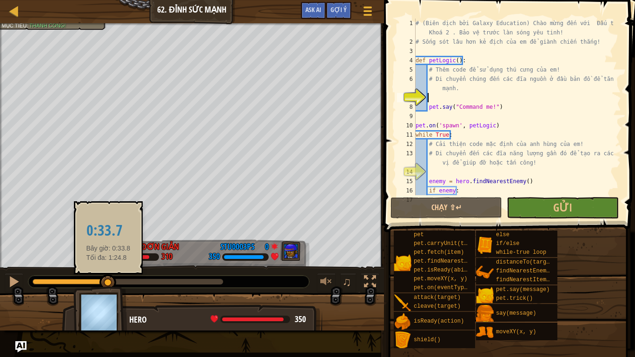
drag, startPoint x: 79, startPoint y: 280, endPoint x: 119, endPoint y: 276, distance: 40.6
click at [116, 276] on div at bounding box center [107, 282] width 17 height 17
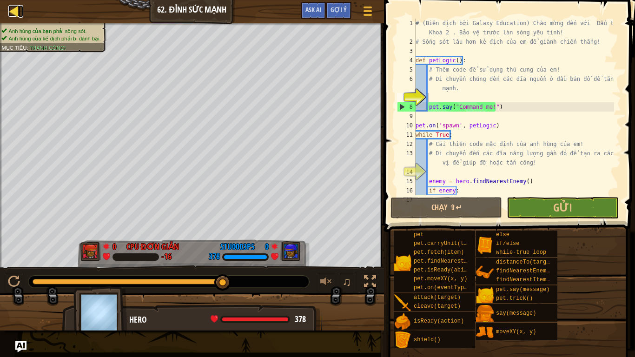
click at [13, 11] on div at bounding box center [14, 11] width 12 height 12
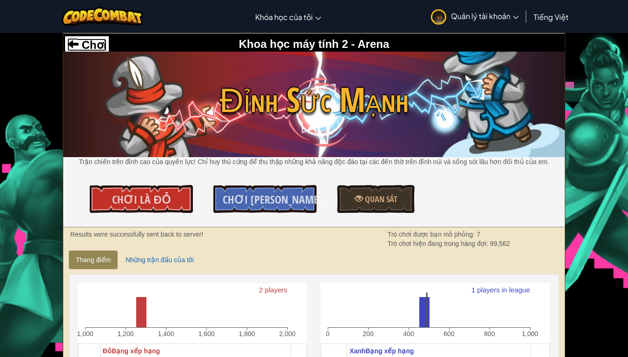
click at [68, 44] on span at bounding box center [72, 43] width 11 height 11
select select "vi"
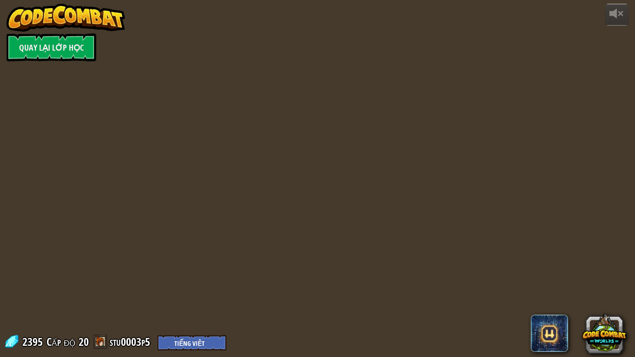
select select "vi"
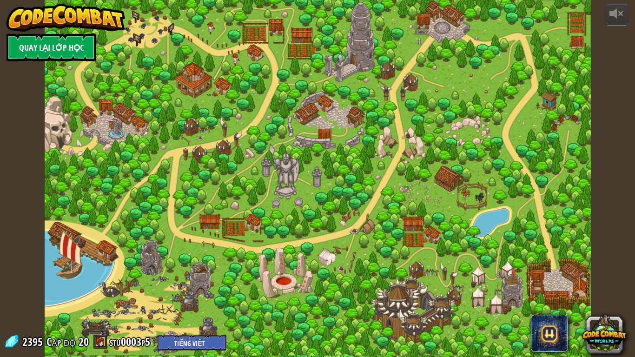
select select "vi"
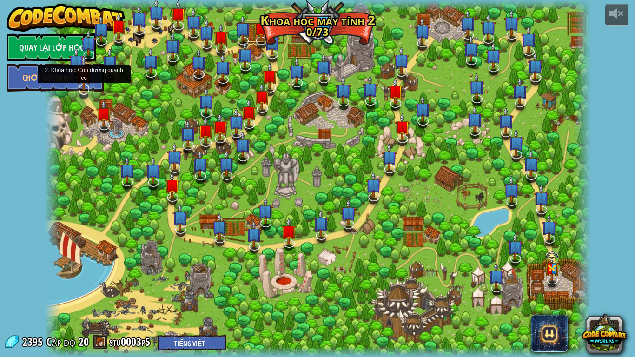
select select "vi"
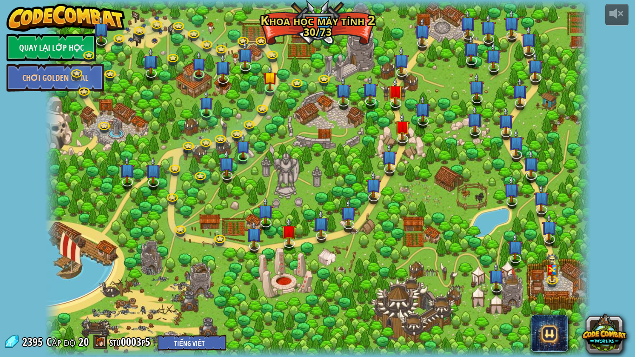
select select "vi"
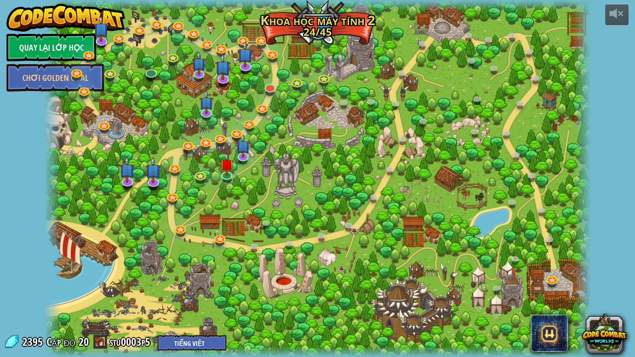
select select "vi"
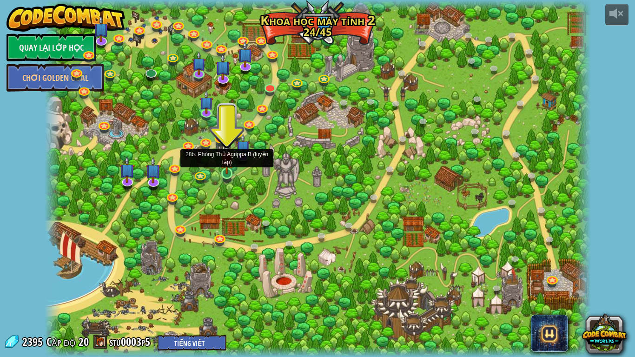
click at [223, 172] on img at bounding box center [227, 159] width 14 height 32
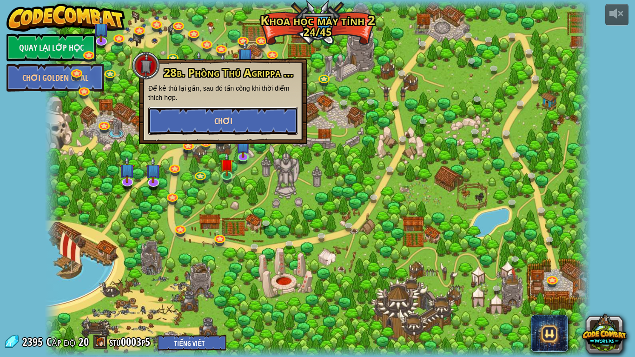
click at [239, 116] on button "Chơi" at bounding box center [223, 121] width 150 height 28
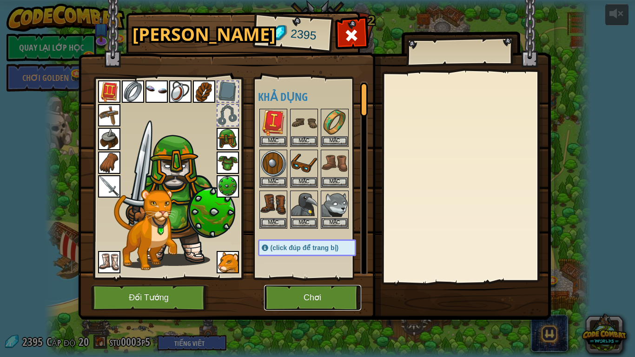
click at [301, 301] on button "Chơi" at bounding box center [312, 298] width 97 height 26
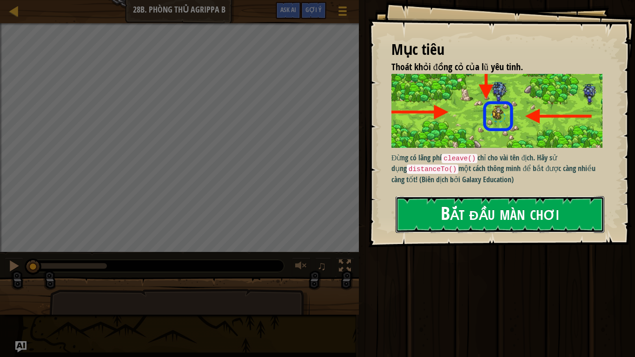
click at [446, 221] on button "Bắt đầu màn chơi" at bounding box center [499, 214] width 209 height 37
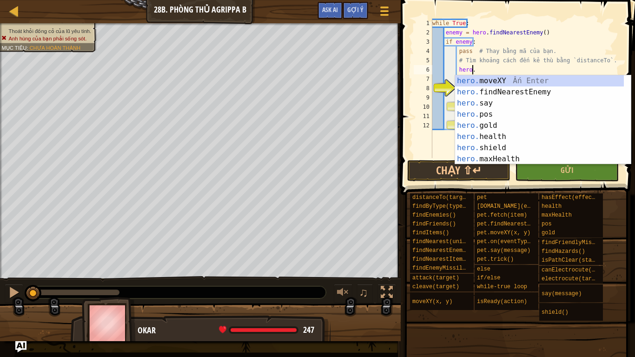
scroll to position [4, 3]
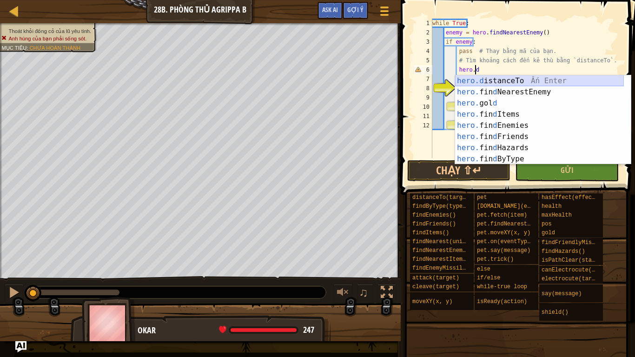
click at [515, 79] on div "hero.d istanceTo Ấn Enter hero. fin d NearestEnemy Ấn Enter hero. gol d Ấn Ente…" at bounding box center [539, 130] width 169 height 111
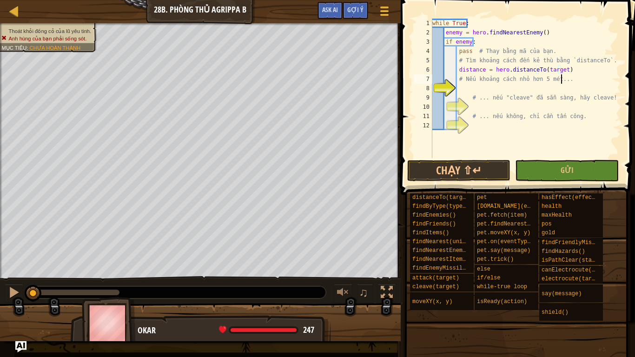
click at [597, 80] on div "while True : enemy = hero . findNearestEnemy ( ) if enemy : pass # Thay bằng mã…" at bounding box center [525, 98] width 190 height 158
type textarea "# Nếu khoảng cách nhỏ hơn 5 mét..."
click at [458, 87] on div "while True : enemy = hero . findNearestEnemy ( ) if enemy : pass # Thay bằng mã…" at bounding box center [525, 98] width 190 height 158
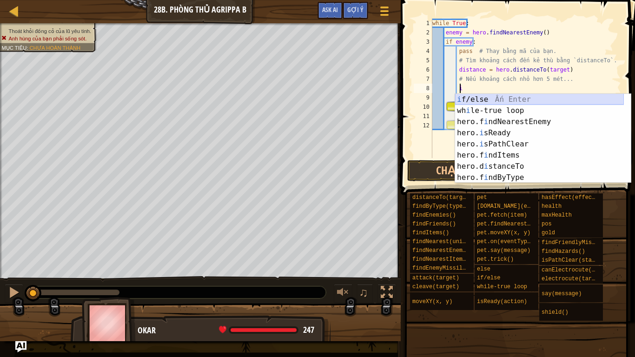
click at [488, 98] on div "i f/else Ấn Enter wh i le-true loop Ấn Enter hero.f i ndNearestEnemy Ấn Enter h…" at bounding box center [539, 149] width 169 height 111
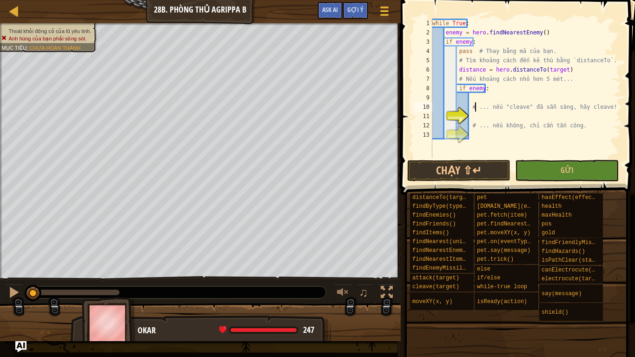
click at [474, 104] on div "while True : enemy = hero . findNearestEnemy ( ) if enemy : pass # Thay bằng mã…" at bounding box center [525, 98] width 190 height 158
drag, startPoint x: 473, startPoint y: 106, endPoint x: 601, endPoint y: 113, distance: 128.4
click at [601, 113] on div "while True : enemy = hero . findNearestEnemy ( ) if enemy : pass # Thay bằng mã…" at bounding box center [525, 98] width 190 height 158
type textarea "# ... nếu "cleave" đã sẵn sàng, hãy cleave!"
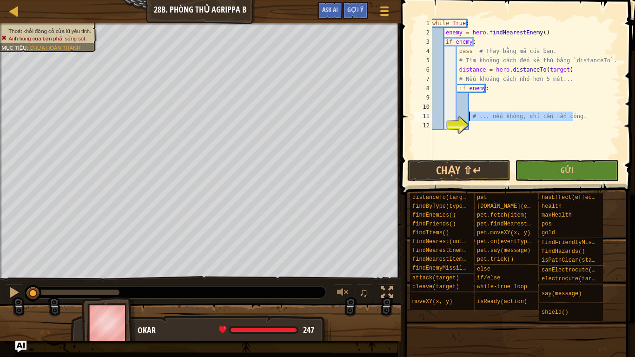
drag, startPoint x: 573, startPoint y: 118, endPoint x: 469, endPoint y: 112, distance: 104.7
click at [469, 112] on div "while True : enemy = hero . findNearestEnemy ( ) if enemy : pass # Thay bằng mã…" at bounding box center [525, 98] width 190 height 158
type textarea "# ... nếu không, chỉ cần tấn công."
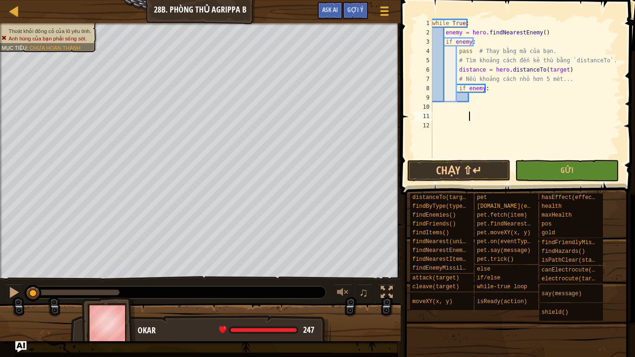
click at [471, 99] on div "while True : enemy = hero . findNearestEnemy ( ) if enemy : pass # Thay bằng mã…" at bounding box center [525, 98] width 190 height 158
type textarea "e"
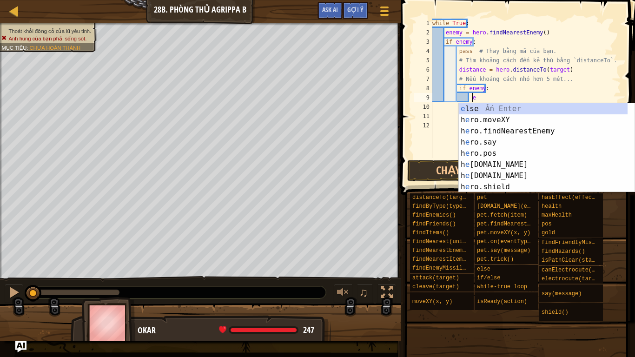
scroll to position [4, 3]
click at [509, 132] on div "e lse Ấn Enter h e ro.moveXY Ấn Enter h e ro.findNearestEnemy Ấn Enter h e ro.s…" at bounding box center [543, 158] width 169 height 111
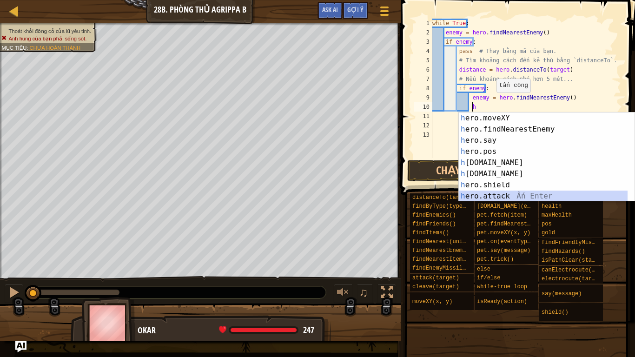
click at [505, 191] on div "h ero.moveXY Ấn Enter h ero.findNearestEnemy Ấn Enter h ero.say Ấn Enter h ero.…" at bounding box center [543, 167] width 169 height 111
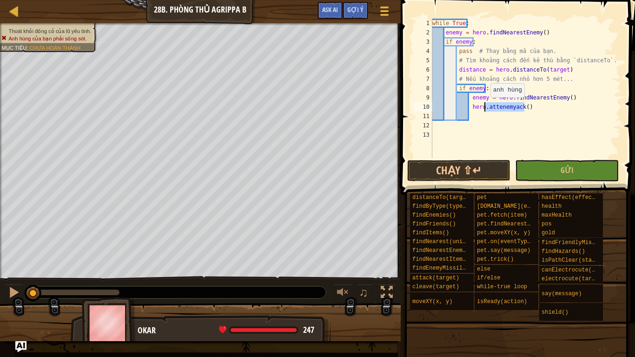
drag, startPoint x: 527, startPoint y: 110, endPoint x: 485, endPoint y: 106, distance: 41.5
click at [485, 106] on div "while True : enemy = hero . findNearestEnemy ( ) if enemy : pass # Thay bằng mã…" at bounding box center [525, 98] width 190 height 158
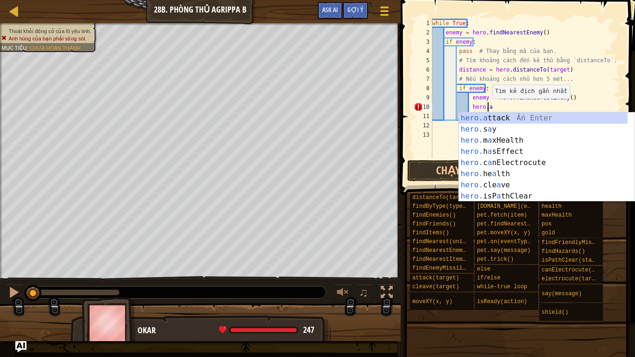
scroll to position [4, 4]
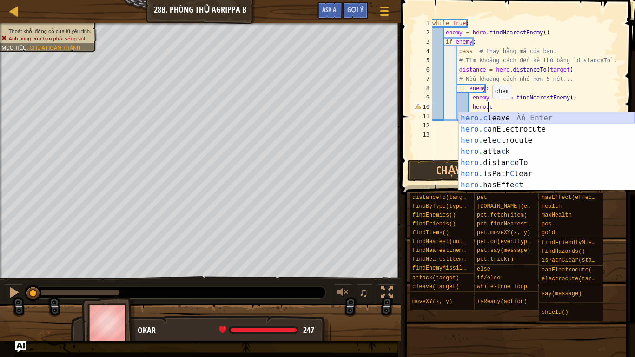
click at [511, 122] on div "hero.c leave Ấn Enter hero.c anElectrocute Ấn Enter hero. ele c trocute Ấn Ente…" at bounding box center [547, 162] width 176 height 100
type textarea "hero.cleave(enemy)"
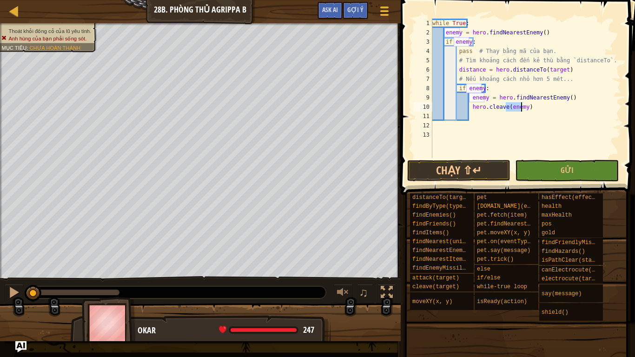
click at [471, 111] on div "while True : enemy = hero . findNearestEnemy ( ) if enemy : pass # Thay bằng mã…" at bounding box center [525, 98] width 190 height 158
type textarea "e"
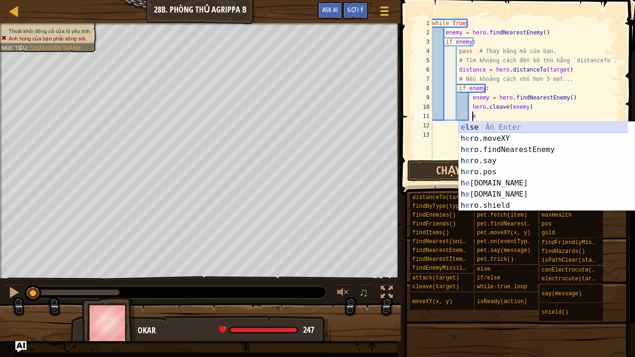
click at [502, 127] on div "e lse Ấn Enter h e ro.moveXY Ấn Enter h e ro.findNearestEnemy Ấn Enter h e ro.s…" at bounding box center [543, 177] width 169 height 111
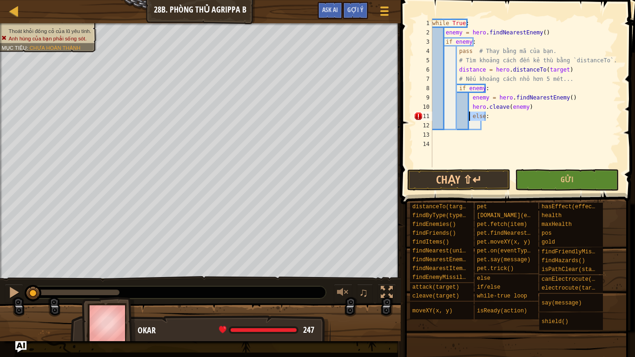
drag, startPoint x: 486, startPoint y: 116, endPoint x: 469, endPoint y: 115, distance: 16.7
click at [469, 115] on div "while True : enemy = hero . findNearestEnemy ( ) if enemy : pass # Thay bằng mã…" at bounding box center [525, 102] width 190 height 167
type textarea "else:"
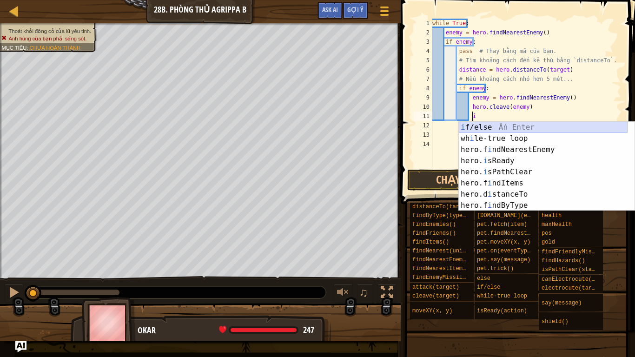
click at [487, 124] on div "i f/else Ấn Enter wh i le-true loop Ấn Enter hero.f i ndNearestEnemy Ấn Enter h…" at bounding box center [543, 177] width 169 height 111
type textarea "if enemy:"
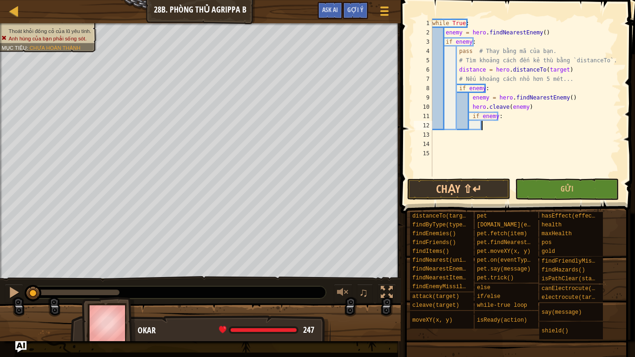
click at [485, 127] on div "while True : enemy = hero . findNearestEnemy ( ) if enemy : pass # Thay bằng mã…" at bounding box center [525, 107] width 190 height 177
type textarea "e"
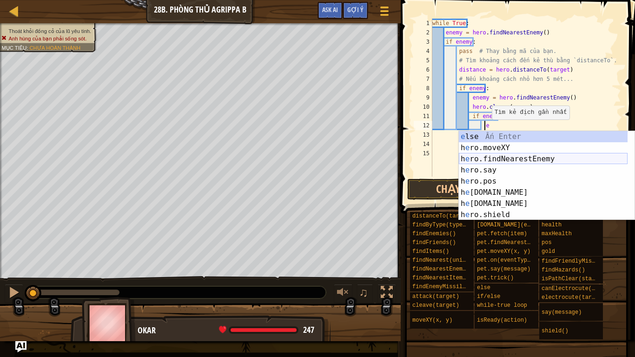
click at [516, 159] on div "e lse Ấn Enter h e ro.moveXY Ấn Enter h e ro.findNearestEnemy Ấn Enter h e ro.s…" at bounding box center [543, 186] width 169 height 111
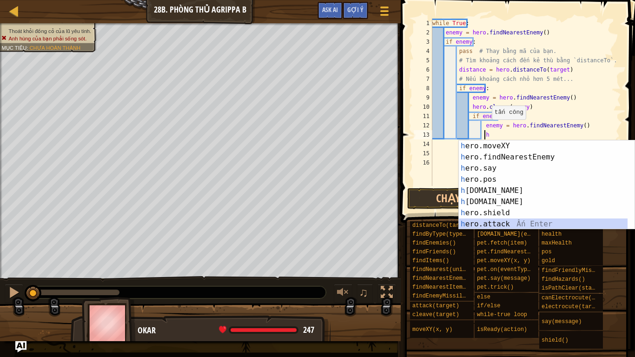
click at [497, 221] on div "h ero.moveXY Ấn Enter h ero.findNearestEnemy Ấn Enter h ero.say Ấn Enter h ero.…" at bounding box center [543, 195] width 169 height 111
type textarea "hero.attack(enemy)"
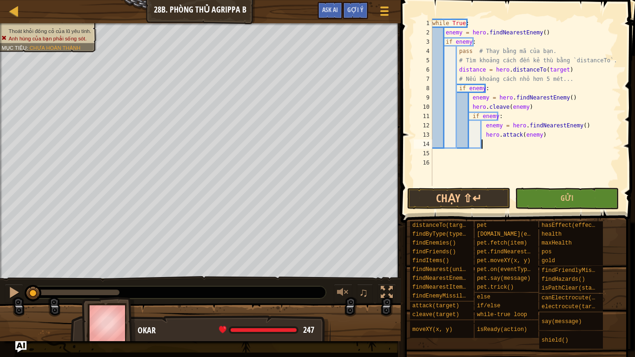
click at [482, 145] on div "while True : enemy = hero . findNearestEnemy ( ) if enemy : pass # Thay bằng mã…" at bounding box center [525, 112] width 190 height 186
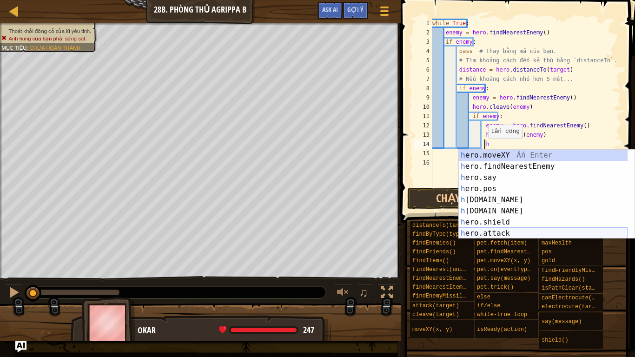
click at [488, 229] on div "h ero.moveXY Ấn Enter h ero.findNearestEnemy Ấn Enter h ero.say Ấn Enter h ero.…" at bounding box center [543, 205] width 169 height 111
type textarea "hero.attack(enemy)"
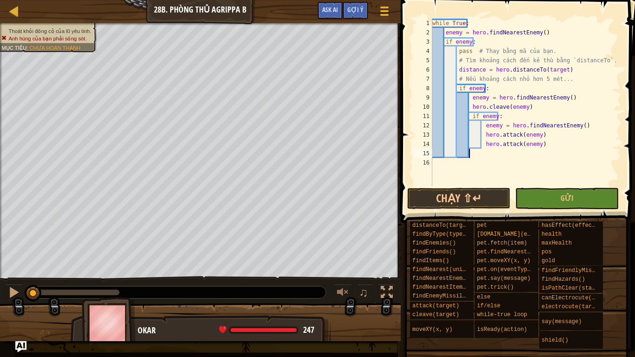
click at [468, 154] on div "while True : enemy = hero . findNearestEnemy ( ) if enemy : pass # Thay bằng mã…" at bounding box center [525, 112] width 190 height 186
type textarea "e"
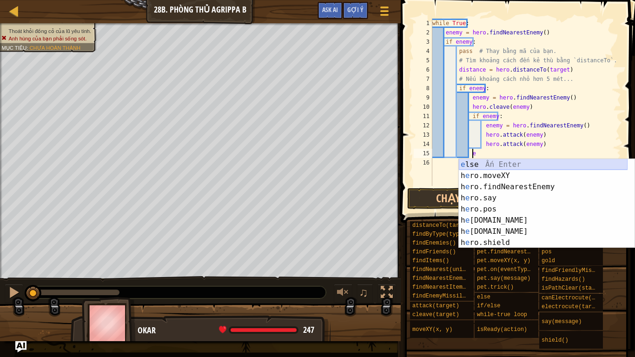
click at [490, 164] on div "e lse Ấn Enter h e ro.moveXY Ấn Enter h e ro.findNearestEnemy Ấn Enter h e ro.s…" at bounding box center [543, 214] width 169 height 111
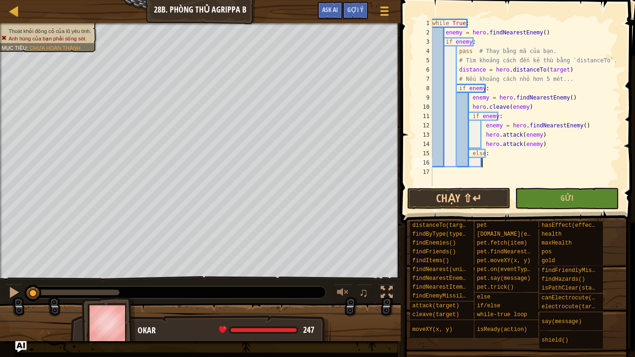
type textarea "h"
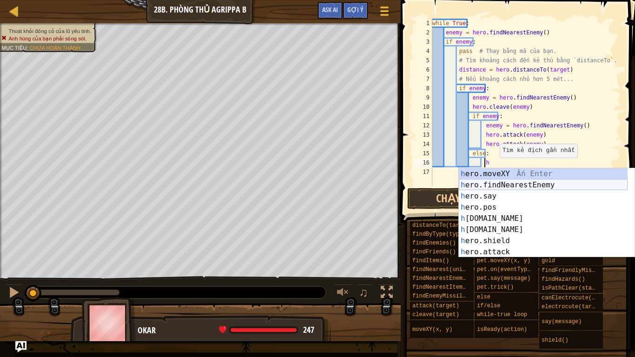
click at [519, 186] on div "h ero.moveXY Ấn Enter h ero.findNearestEnemy Ấn Enter h ero.say Ấn Enter h ero.…" at bounding box center [543, 223] width 169 height 111
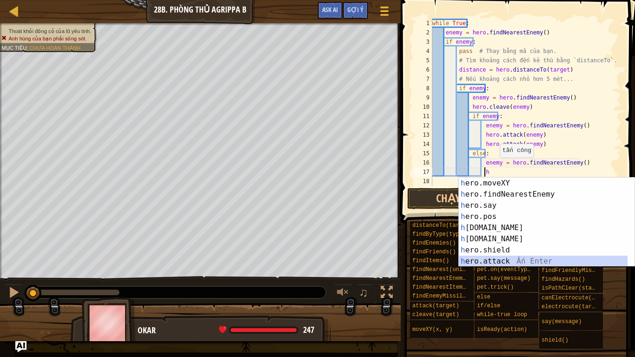
click at [506, 262] on div "h ero.moveXY Ấn Enter h ero.findNearestEnemy Ấn Enter h ero.say Ấn Enter h ero.…" at bounding box center [543, 232] width 169 height 111
type textarea "hero.attack(enemy)"
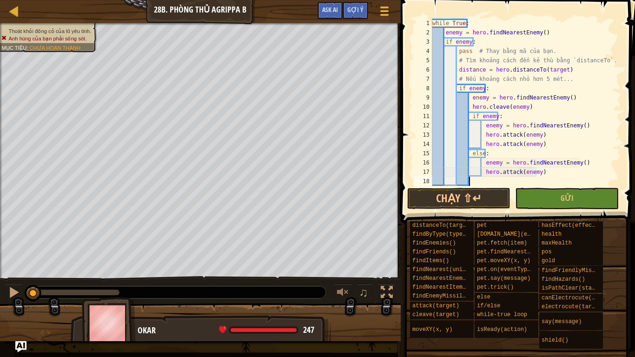
click at [470, 181] on div "while True : enemy = hero . findNearestEnemy ( ) if enemy : pass # Thay bằng mã…" at bounding box center [525, 112] width 190 height 186
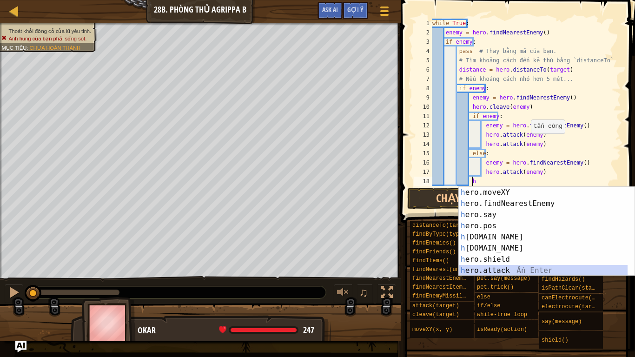
click at [508, 268] on div "h ero.moveXY Ấn Enter h ero.findNearestEnemy Ấn Enter h ero.say Ấn Enter h ero.…" at bounding box center [543, 242] width 169 height 111
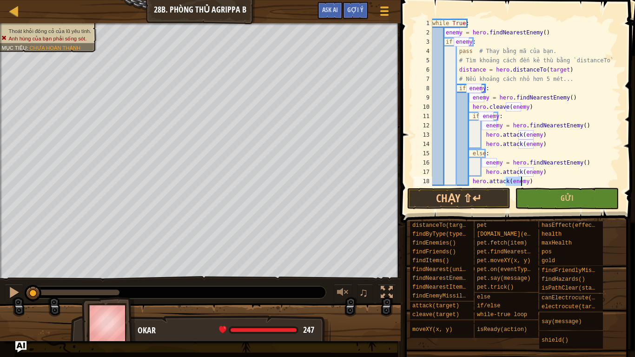
click at [468, 180] on div "while True : enemy = hero . findNearestEnemy ( ) if enemy : pass # Thay bằng mã…" at bounding box center [521, 112] width 183 height 186
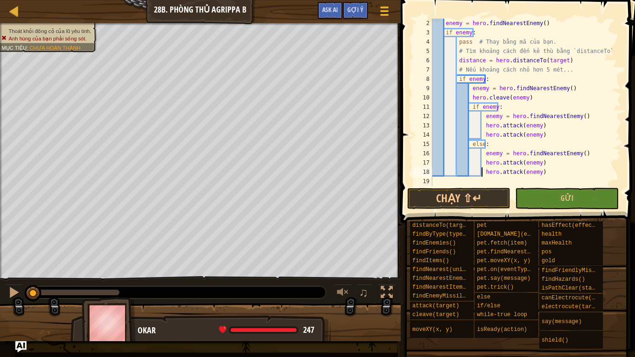
scroll to position [9, 0]
type textarea "hero.attack(enemy)"
click at [465, 199] on button "Chạy ⇧↵" at bounding box center [459, 198] width 104 height 21
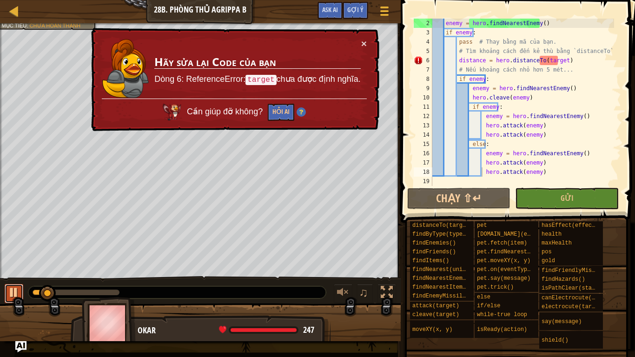
click at [9, 298] on div at bounding box center [14, 292] width 12 height 12
click at [17, 6] on div at bounding box center [14, 11] width 12 height 12
select select "vi"
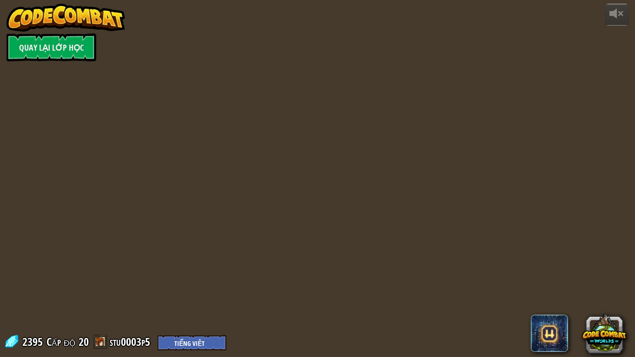
select select "vi"
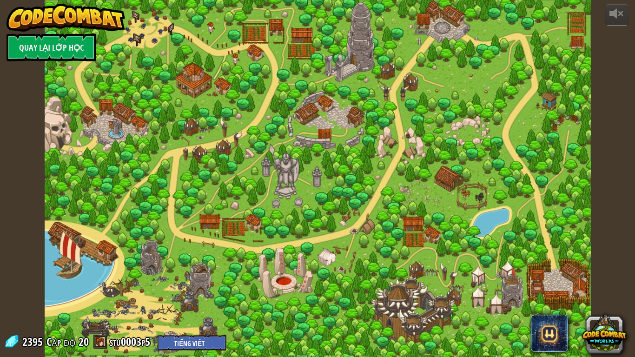
select select "vi"
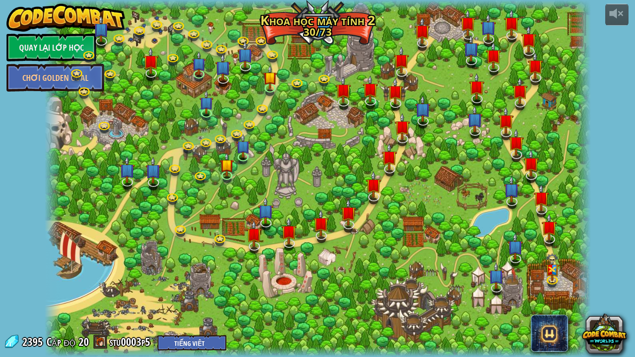
select select "vi"
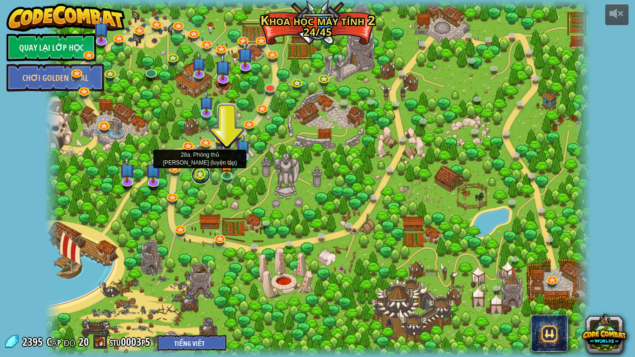
click at [199, 179] on link at bounding box center [200, 174] width 19 height 19
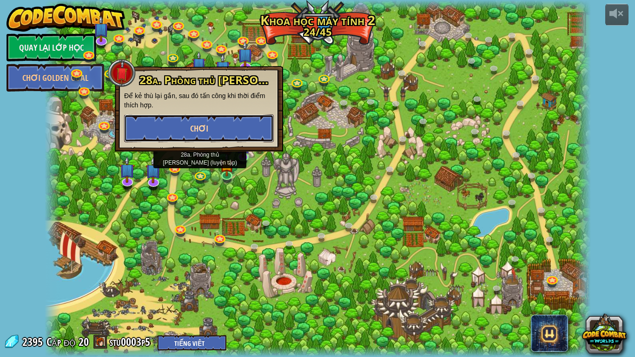
click at [223, 128] on button "Chơi" at bounding box center [199, 128] width 150 height 28
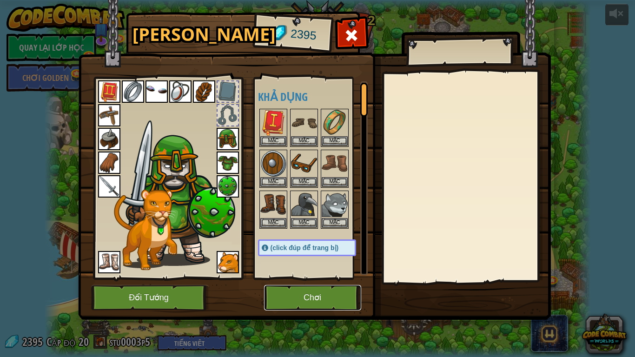
click at [314, 301] on button "Chơi" at bounding box center [312, 298] width 97 height 26
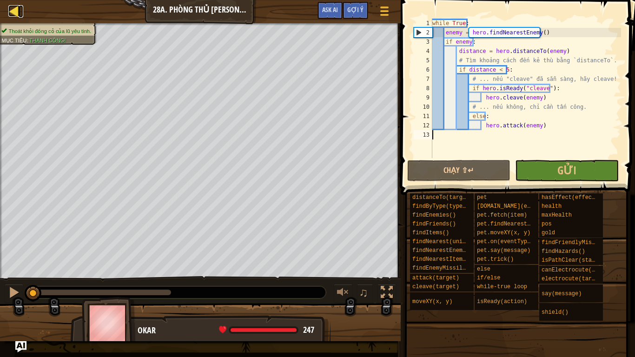
click at [14, 12] on div at bounding box center [14, 11] width 12 height 12
select select "vi"
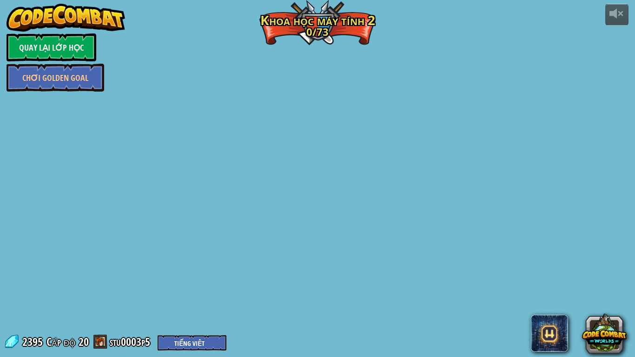
select select "vi"
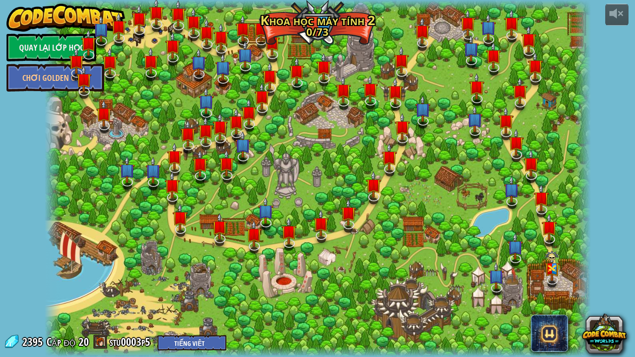
select select "vi"
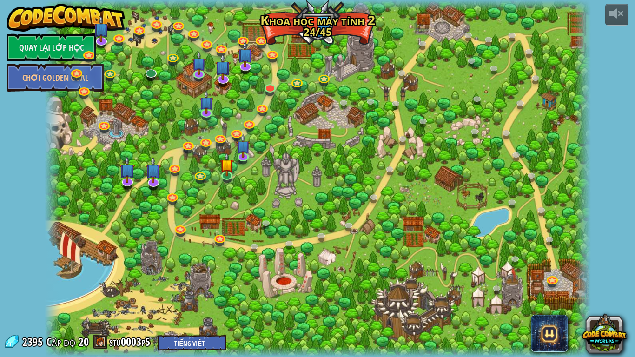
select select "vi"
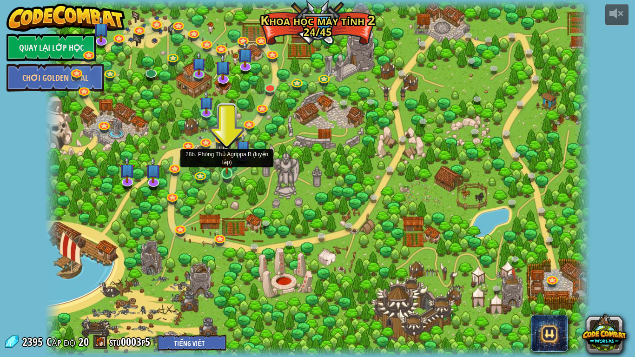
click at [230, 166] on img at bounding box center [227, 159] width 14 height 32
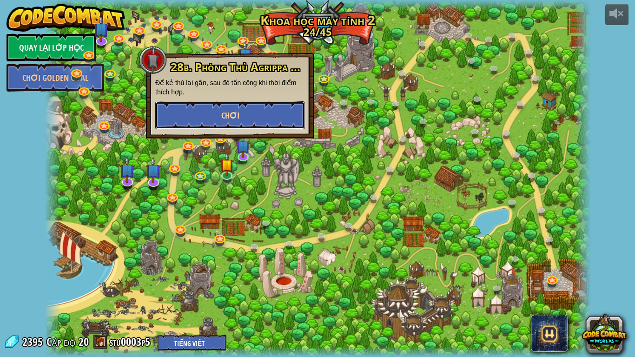
click at [226, 117] on span "Chơi" at bounding box center [230, 116] width 18 height 12
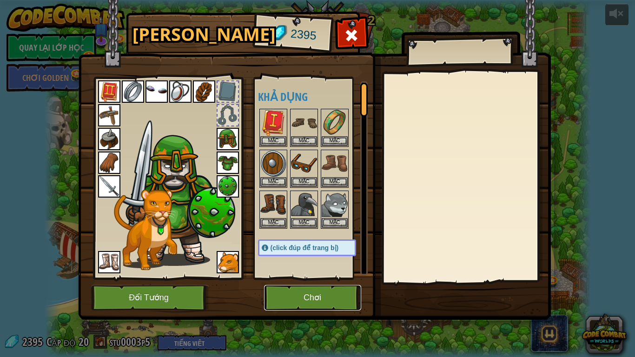
click at [309, 292] on button "Chơi" at bounding box center [312, 298] width 97 height 26
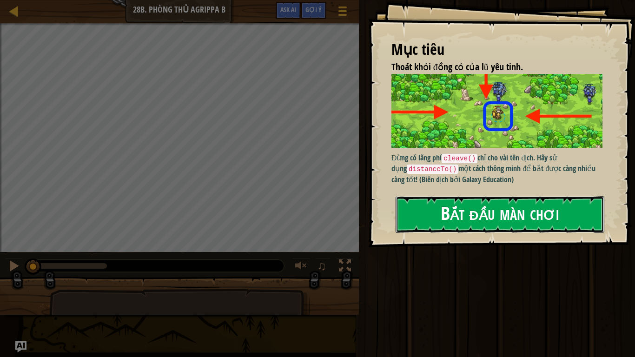
click at [470, 210] on button "Bắt đầu màn chơi" at bounding box center [499, 214] width 209 height 37
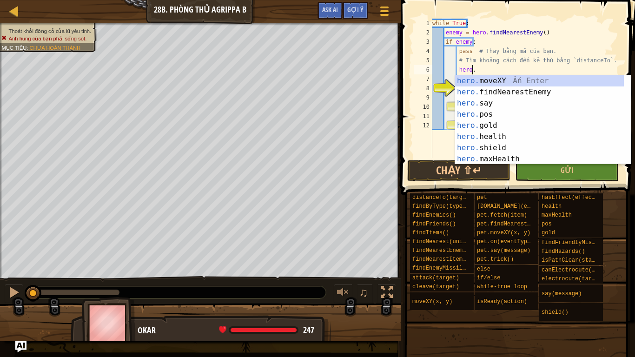
scroll to position [4, 3]
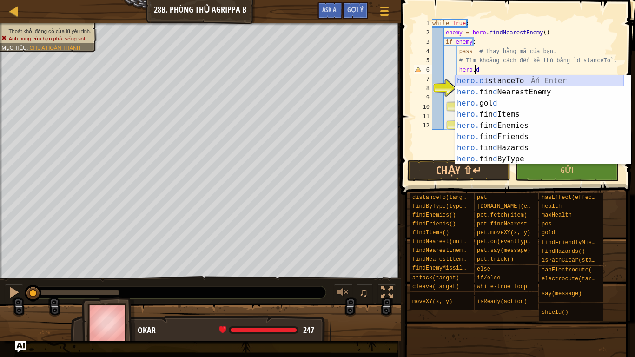
click at [512, 82] on div "hero.d istanceTo Ấn Enter hero. fin d NearestEnemy Ấn Enter hero. gol d Ấn Ente…" at bounding box center [539, 130] width 169 height 111
type textarea "distance = hero.distanceTo(target)"
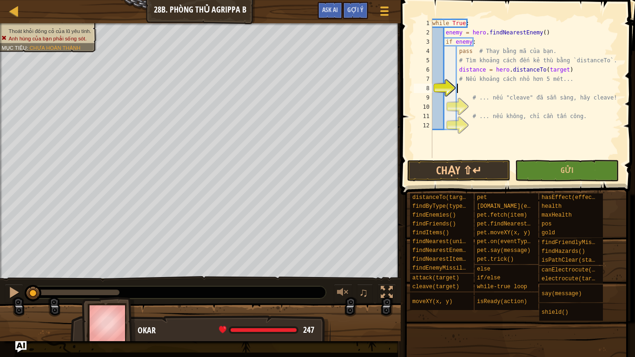
click at [463, 87] on div "while True : enemy = hero . findNearestEnemy ( ) if enemy : pass # Thay bằng mã…" at bounding box center [525, 98] width 190 height 158
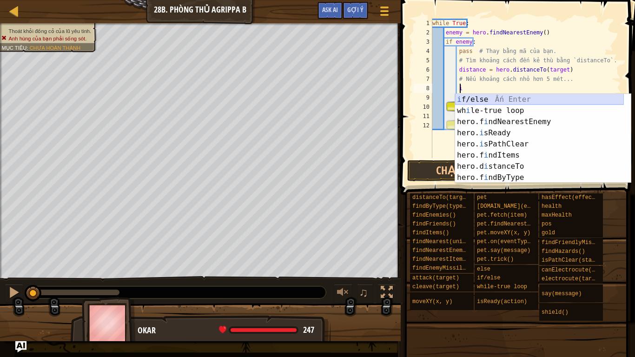
click at [500, 98] on div "i f/else Ấn Enter wh i le-true loop Ấn Enter hero.f i ndNearestEnemy Ấn Enter h…" at bounding box center [539, 149] width 169 height 111
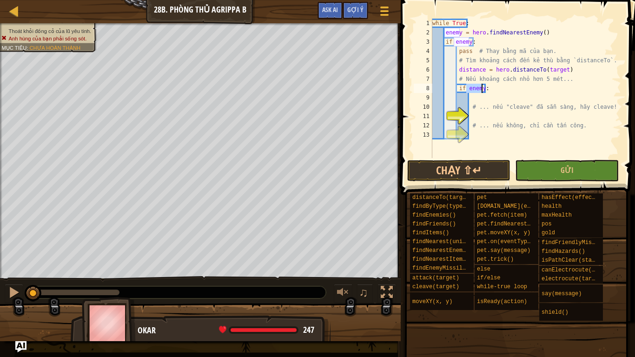
click at [488, 88] on div "while True : enemy = hero . findNearestEnemy ( ) if enemy : pass # Thay bằng mã…" at bounding box center [525, 98] width 190 height 158
drag, startPoint x: 485, startPoint y: 88, endPoint x: 465, endPoint y: 88, distance: 19.0
click at [465, 88] on div "while True : enemy = hero . findNearestEnemy ( ) if enemy : pass # Thay bằng mã…" at bounding box center [525, 98] width 190 height 158
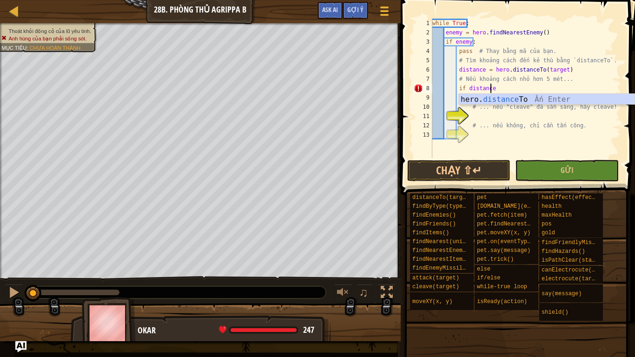
scroll to position [4, 4]
click at [511, 99] on div "hero. distance To Ấn Enter" at bounding box center [547, 110] width 176 height 33
click at [539, 91] on div "while True : enemy = hero . findNearestEnemy ( ) if enemy : pass # Thay bằng mã…" at bounding box center [525, 98] width 190 height 158
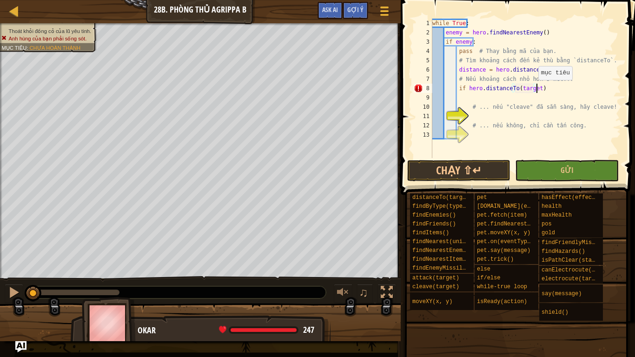
click at [533, 89] on div "while True : enemy = hero . findNearestEnemy ( ) if enemy : pass # Thay bằng mã…" at bounding box center [525, 98] width 190 height 158
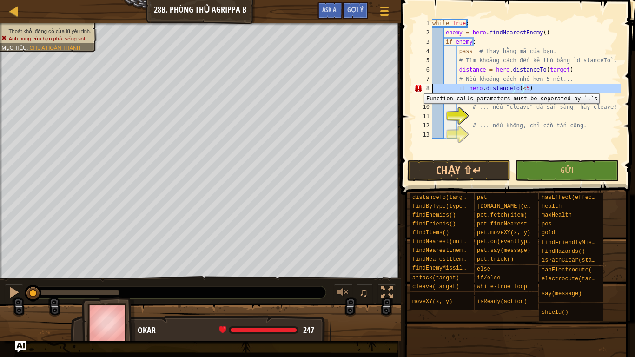
click at [417, 86] on div "8" at bounding box center [422, 88] width 19 height 9
type textarea "if hero.distanceTo(<5)"
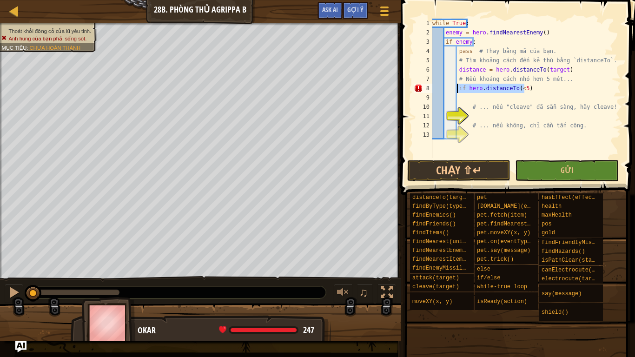
drag, startPoint x: 531, startPoint y: 90, endPoint x: 456, endPoint y: 85, distance: 75.4
click at [456, 85] on div "while True : enemy = hero . findNearestEnemy ( ) if enemy : pass # Thay bằng mã…" at bounding box center [525, 98] width 190 height 158
click at [20, 301] on div at bounding box center [200, 326] width 400 height 46
click at [21, 301] on img "Ask AI" at bounding box center [21, 347] width 12 height 12
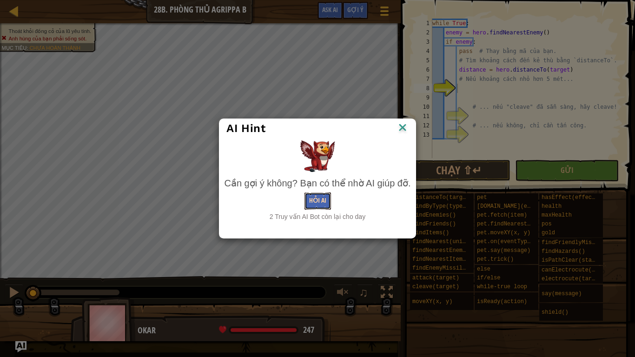
click at [321, 205] on button "Hỏi AI" at bounding box center [317, 200] width 26 height 17
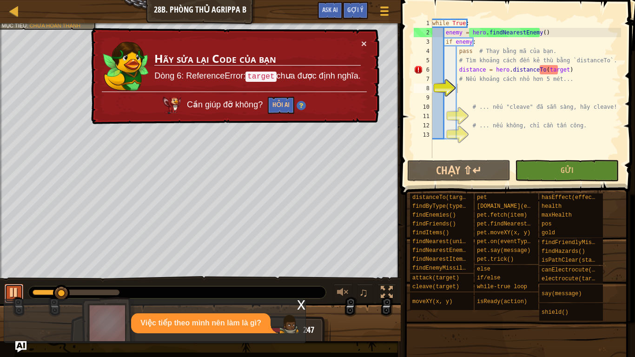
click at [13, 294] on div at bounding box center [14, 292] width 12 height 12
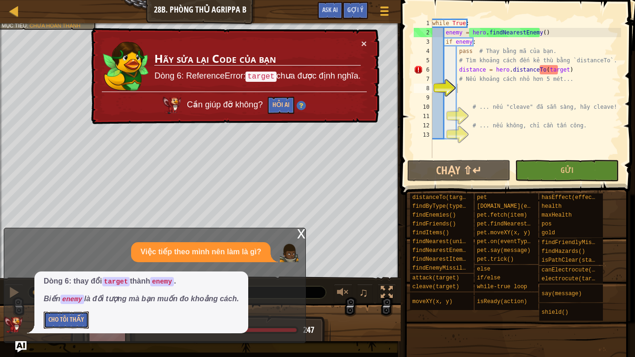
click at [71, 301] on button "Cho Tôi Thấy" at bounding box center [66, 319] width 45 height 17
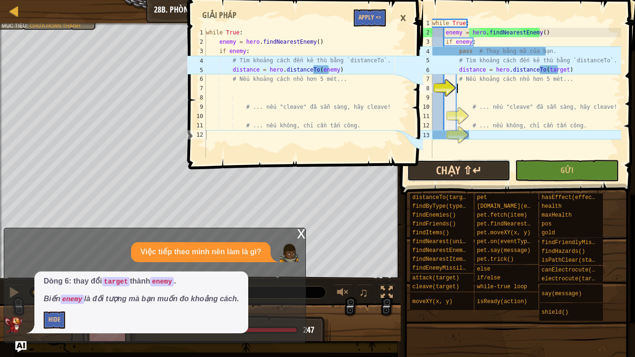
click at [438, 170] on button "Chạy ⇧↵" at bounding box center [459, 170] width 104 height 21
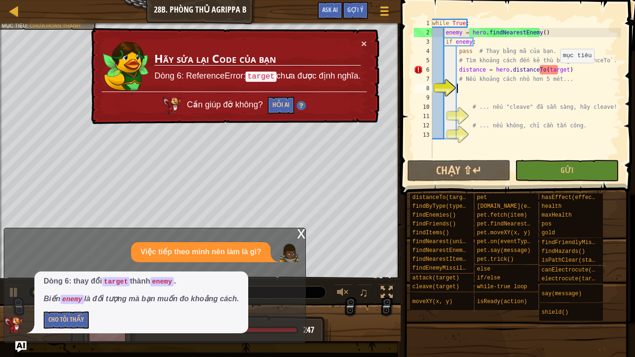
click at [555, 72] on div "while True : enemy = hero . findNearestEnemy ( ) if enemy : pass # Thay bằng mã…" at bounding box center [525, 98] width 190 height 158
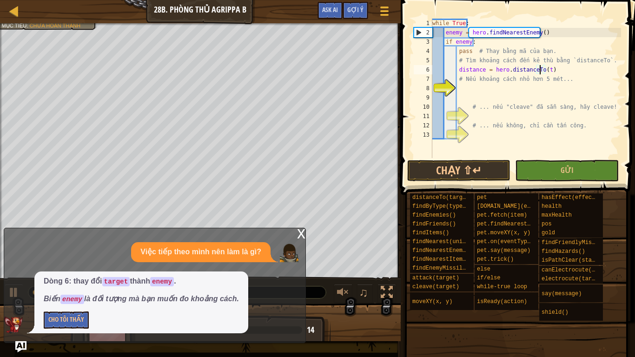
click at [541, 69] on div "while True : enemy = hero . findNearestEnemy ( ) if enemy : pass # Thay bằng mã…" at bounding box center [525, 98] width 190 height 158
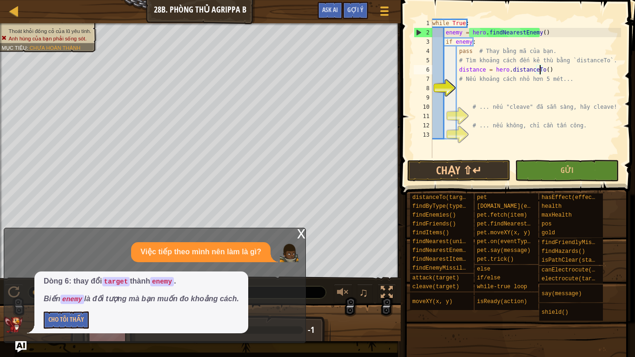
scroll to position [4, 9]
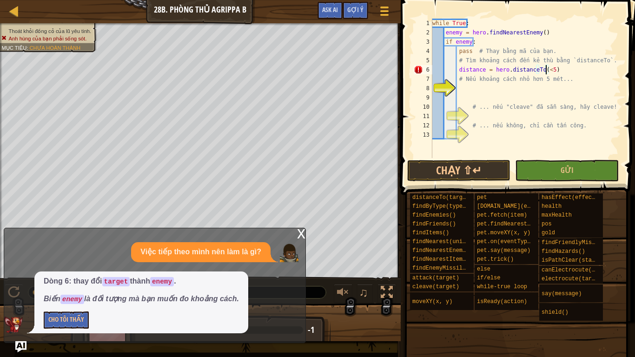
type textarea "distance = hero.distanceTo()"
click at [297, 235] on div "x" at bounding box center [301, 232] width 8 height 9
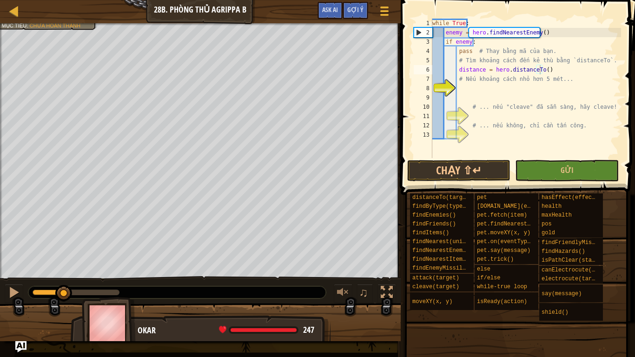
drag, startPoint x: 118, startPoint y: 290, endPoint x: 64, endPoint y: 277, distance: 55.4
click at [64, 277] on div "♫" at bounding box center [200, 290] width 400 height 28
click at [11, 288] on div at bounding box center [14, 292] width 12 height 12
drag, startPoint x: 67, startPoint y: 294, endPoint x: 17, endPoint y: 294, distance: 49.7
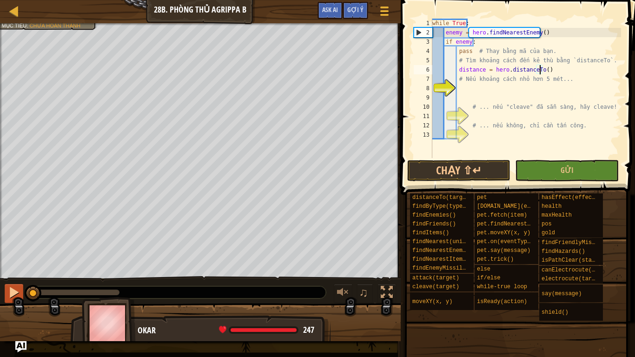
click at [17, 294] on div "♫" at bounding box center [200, 290] width 400 height 28
click at [9, 292] on div at bounding box center [14, 292] width 12 height 12
click at [21, 293] on button at bounding box center [14, 293] width 19 height 19
click at [13, 13] on div at bounding box center [14, 11] width 12 height 12
select select "vi"
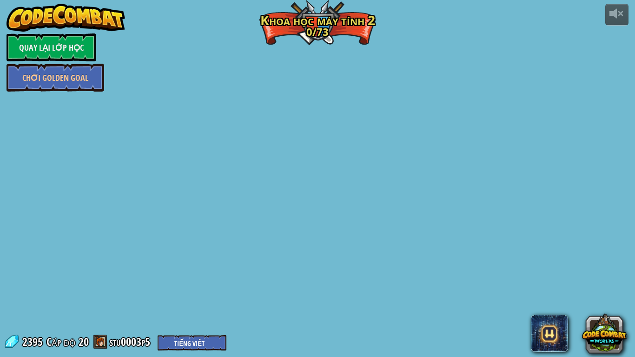
select select "vi"
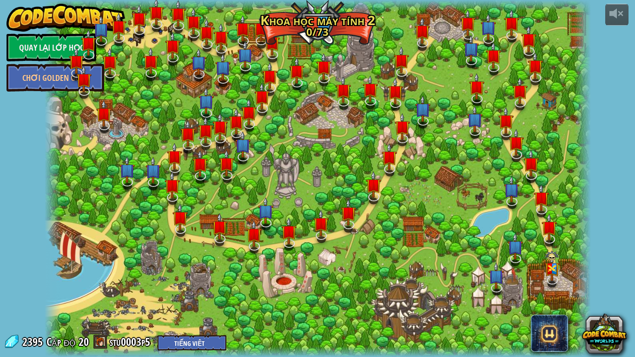
select select "vi"
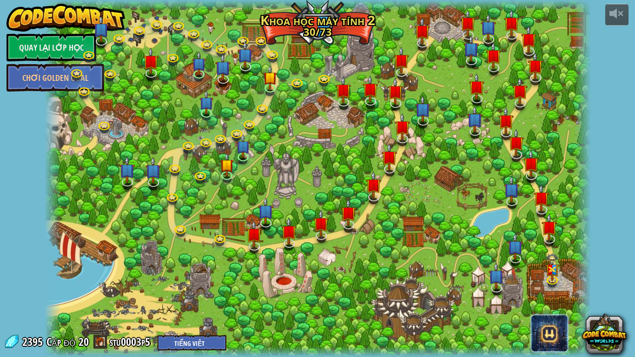
select select "vi"
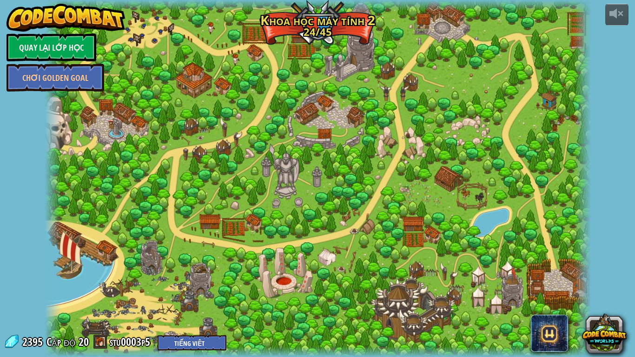
select select "vi"
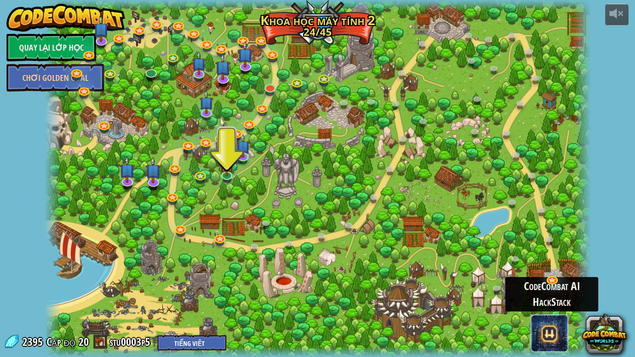
click at [557, 301] on span at bounding box center [549, 332] width 37 height 37
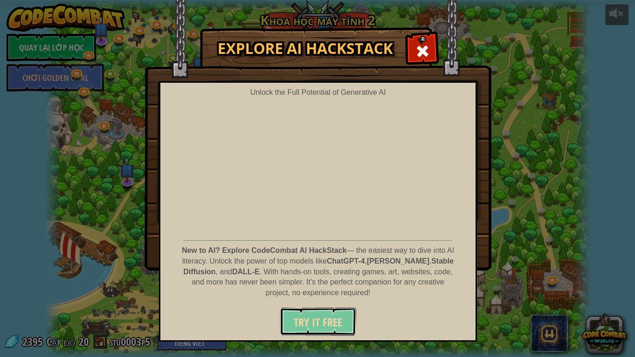
click at [336, 301] on span "Try It Free" at bounding box center [318, 321] width 48 height 15
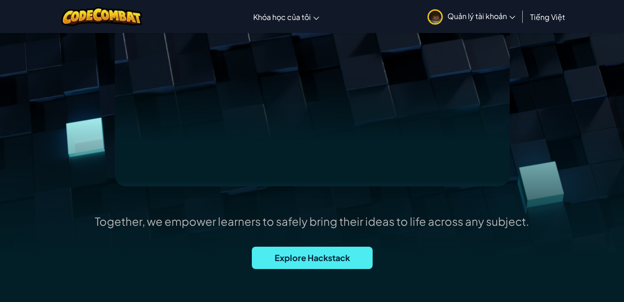
scroll to position [145, 0]
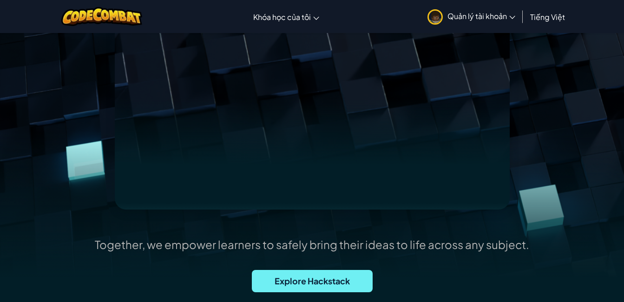
click at [310, 276] on span "Explore Hackstack" at bounding box center [312, 281] width 121 height 22
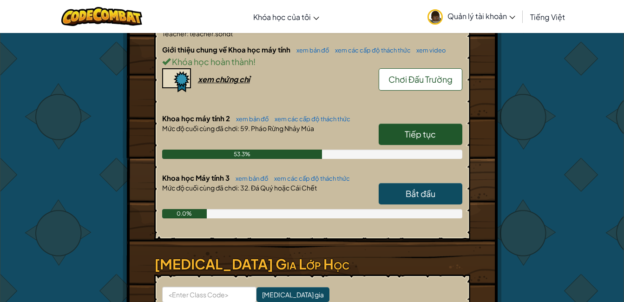
scroll to position [209, 0]
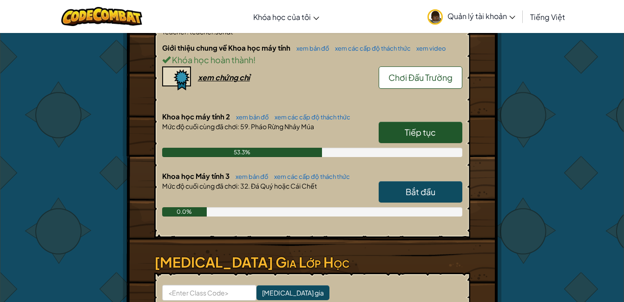
click at [429, 138] on link "Tiếp tục" at bounding box center [421, 132] width 84 height 21
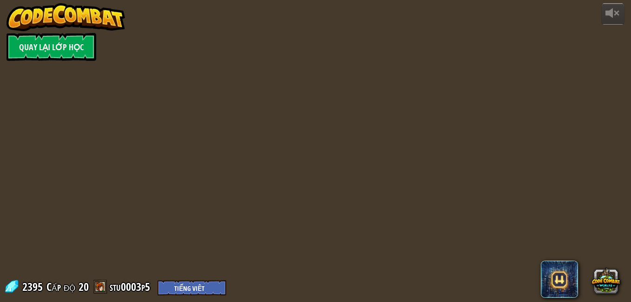
select select "vi"
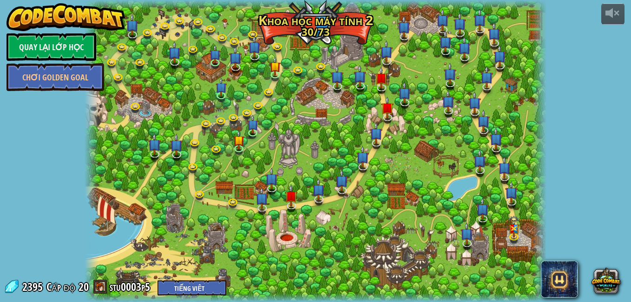
select select "vi"
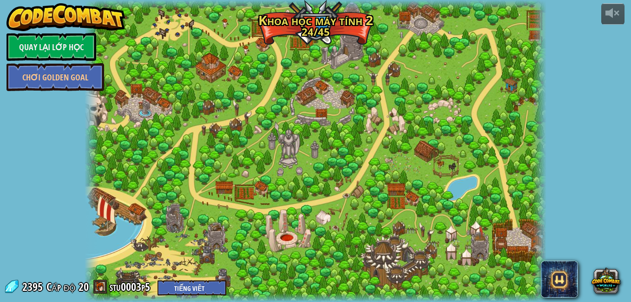
select select "vi"
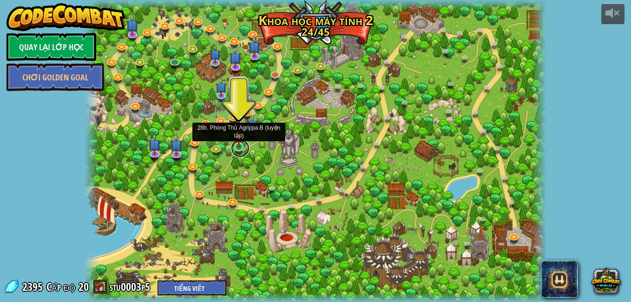
click at [245, 151] on link at bounding box center [240, 148] width 19 height 19
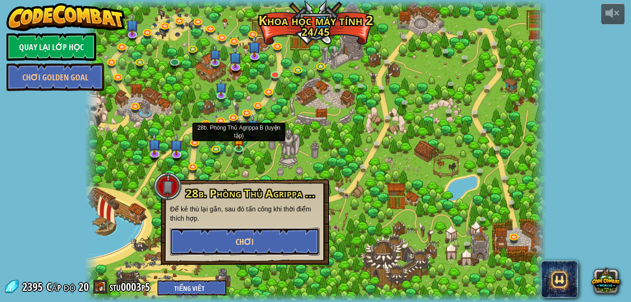
click at [253, 241] on span "Chơi" at bounding box center [245, 242] width 18 height 12
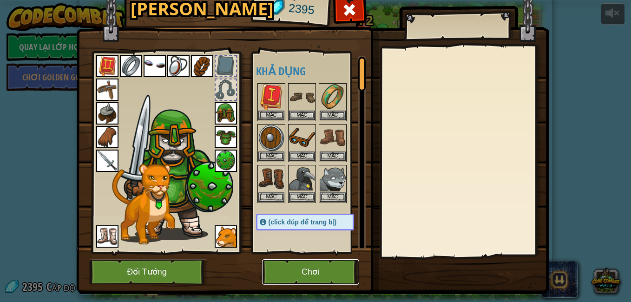
click at [291, 269] on button "Chơi" at bounding box center [310, 272] width 97 height 26
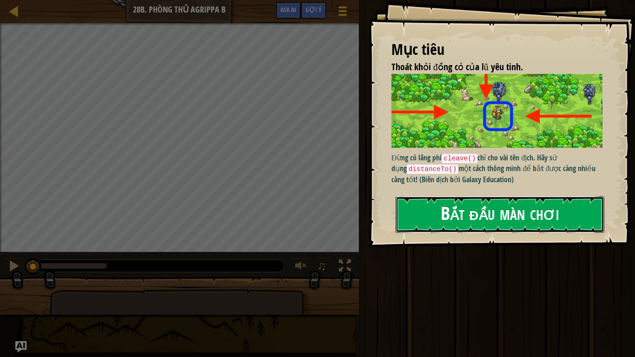
click at [442, 229] on button "Bắt đầu màn chơi" at bounding box center [499, 214] width 209 height 37
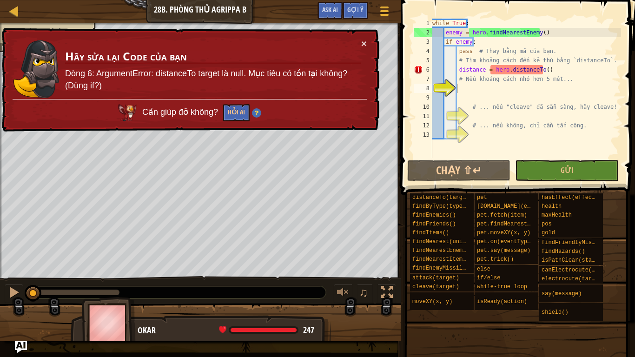
click at [25, 301] on img "Ask AI" at bounding box center [21, 347] width 12 height 12
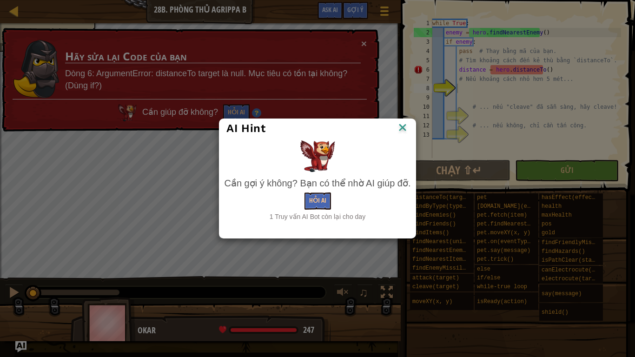
click at [402, 125] on img at bounding box center [402, 128] width 12 height 14
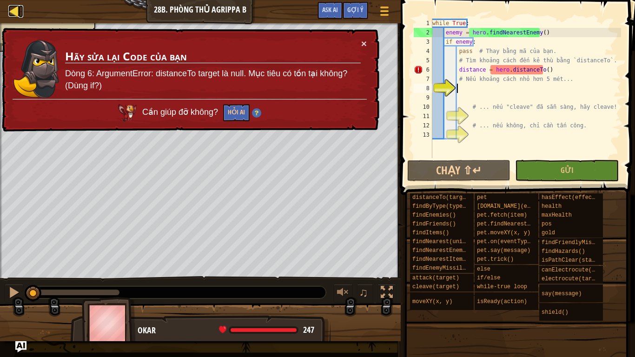
click at [12, 13] on div at bounding box center [14, 11] width 12 height 12
select select "vi"
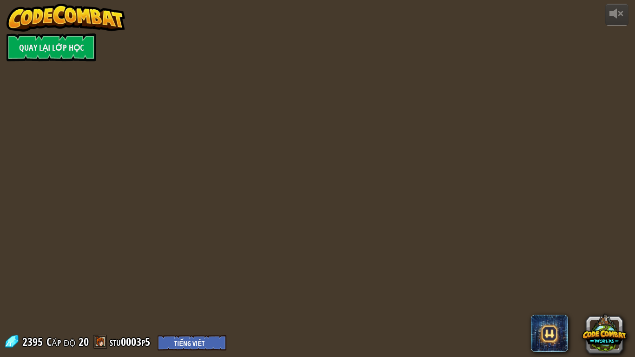
select select "vi"
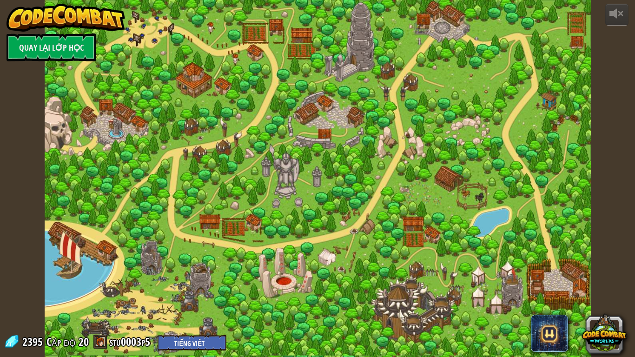
select select "vi"
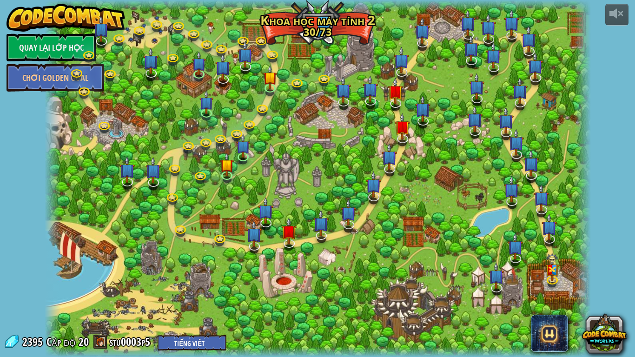
select select "vi"
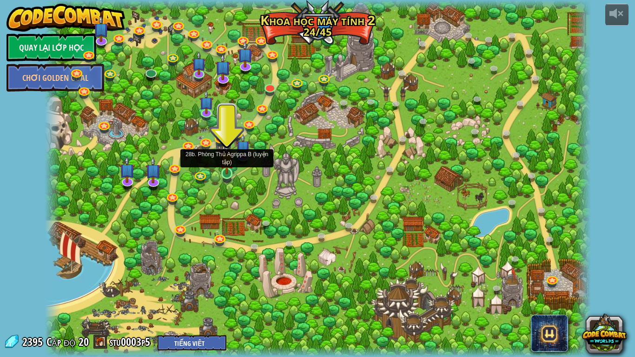
click at [227, 163] on img at bounding box center [227, 159] width 14 height 32
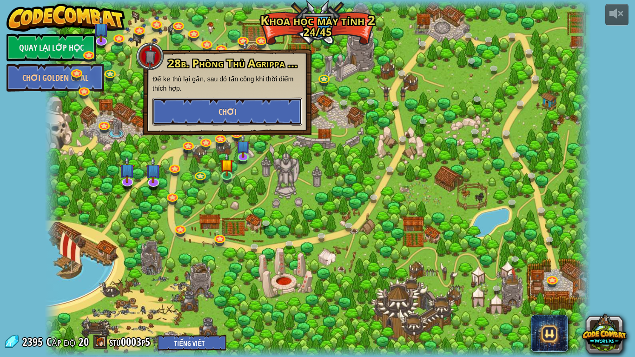
click at [208, 113] on button "Chơi" at bounding box center [227, 112] width 150 height 28
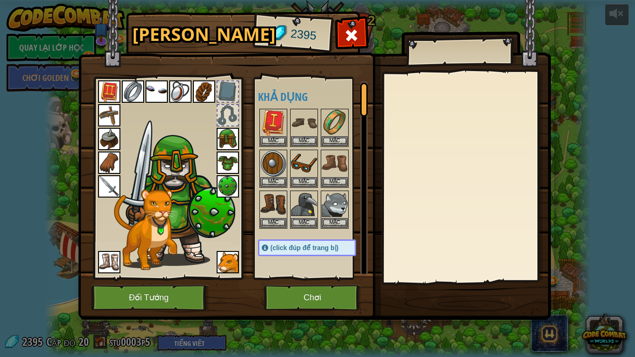
click at [155, 205] on img at bounding box center [145, 229] width 63 height 81
drag, startPoint x: 303, startPoint y: 222, endPoint x: 307, endPoint y: 211, distance: 11.8
click at [307, 211] on div "Mặc" at bounding box center [304, 209] width 28 height 38
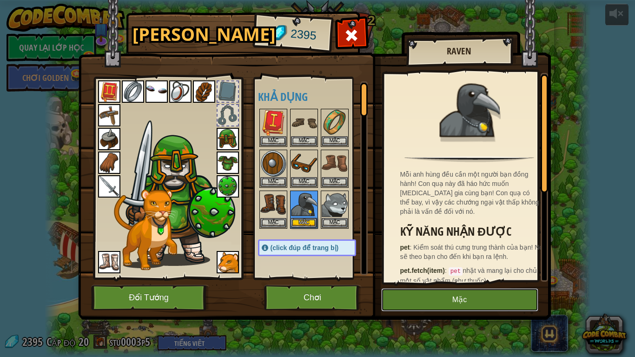
click at [461, 295] on button "Mặc" at bounding box center [459, 299] width 157 height 23
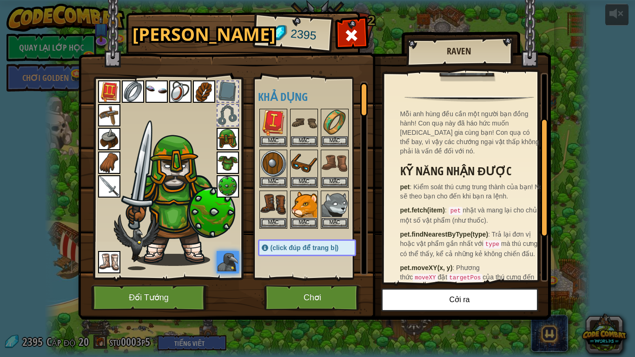
scroll to position [79, 0]
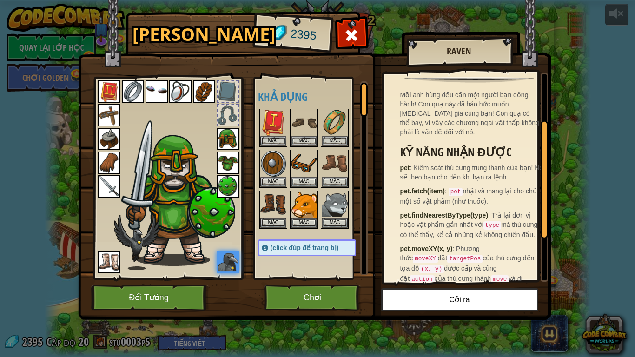
drag, startPoint x: 542, startPoint y: 182, endPoint x: 544, endPoint y: 226, distance: 44.6
click at [544, 226] on div at bounding box center [543, 179] width 7 height 118
click at [333, 223] on button "Mặc" at bounding box center [334, 222] width 26 height 10
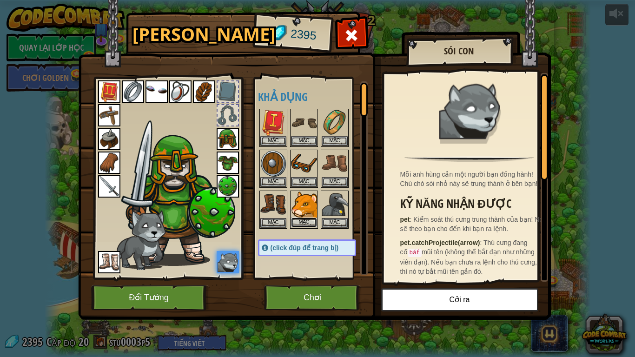
click at [296, 220] on button "Mặc" at bounding box center [304, 222] width 26 height 10
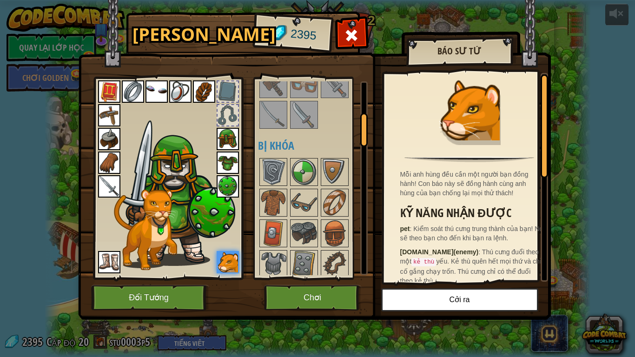
scroll to position [180, 0]
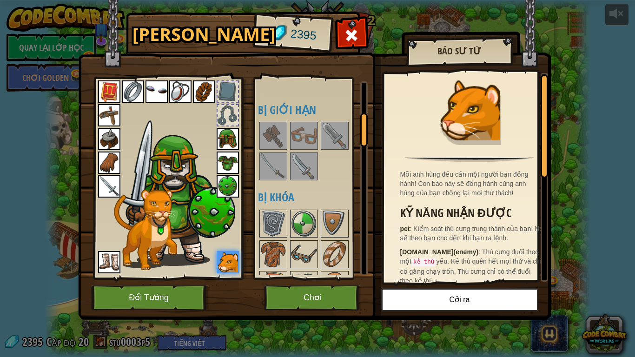
drag, startPoint x: 362, startPoint y: 108, endPoint x: 369, endPoint y: 136, distance: 28.7
click at [369, 136] on div "Hành Trang 2395 Khả dụng Mặc Mặc Mặc Mặc Mặc Mặc Mặc Mặc Mặc Mặc Mặc Mặc Mặc Mặ…" at bounding box center [317, 167] width 472 height 307
click at [274, 132] on img at bounding box center [273, 136] width 26 height 26
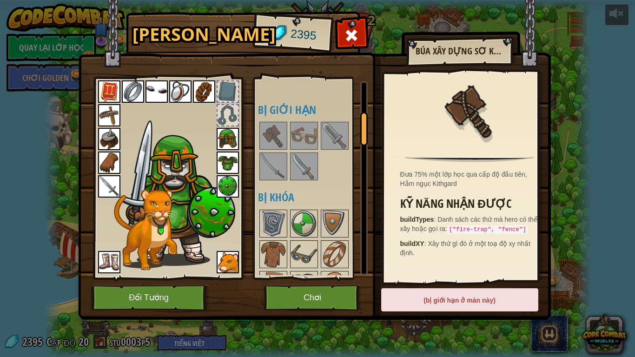
drag, startPoint x: 301, startPoint y: 133, endPoint x: 328, endPoint y: 127, distance: 27.2
click at [315, 130] on img at bounding box center [304, 136] width 26 height 26
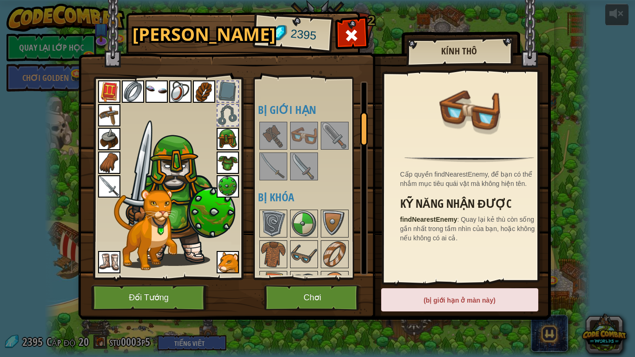
click at [156, 89] on img at bounding box center [156, 91] width 22 height 22
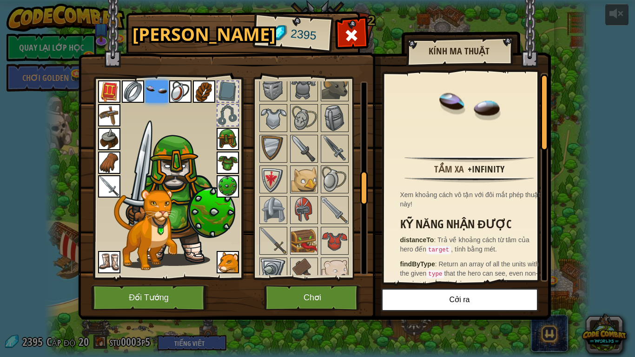
scroll to position [550, 0]
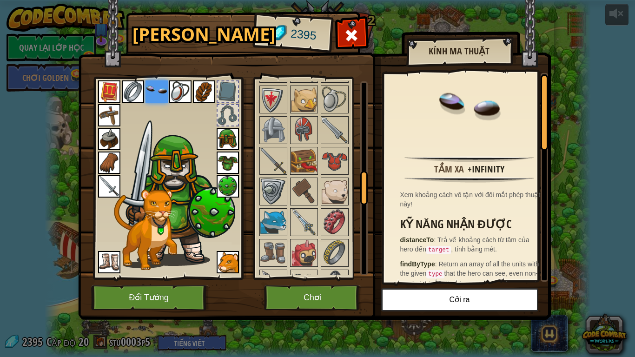
drag, startPoint x: 361, startPoint y: 128, endPoint x: 360, endPoint y: 186, distance: 58.5
click at [360, 186] on div at bounding box center [363, 188] width 7 height 34
click at [132, 85] on img at bounding box center [133, 91] width 22 height 22
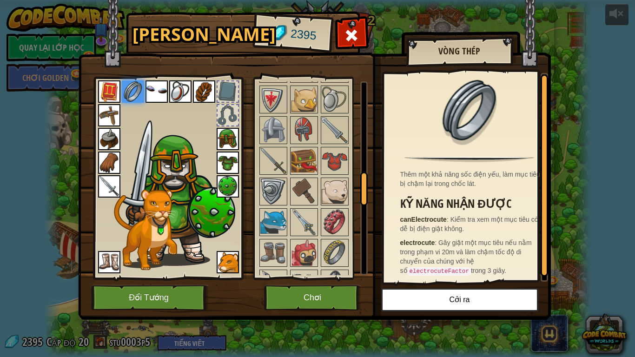
click at [234, 91] on div at bounding box center [227, 91] width 20 height 20
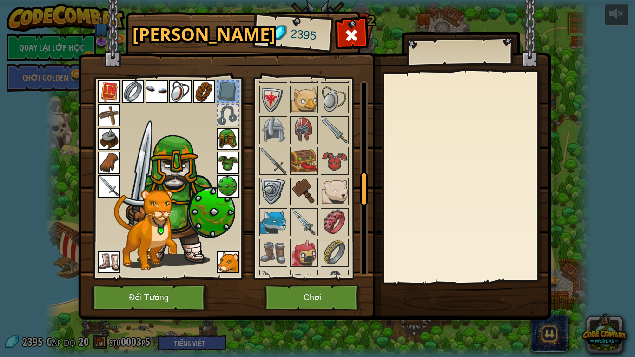
click at [306, 184] on img at bounding box center [304, 191] width 26 height 26
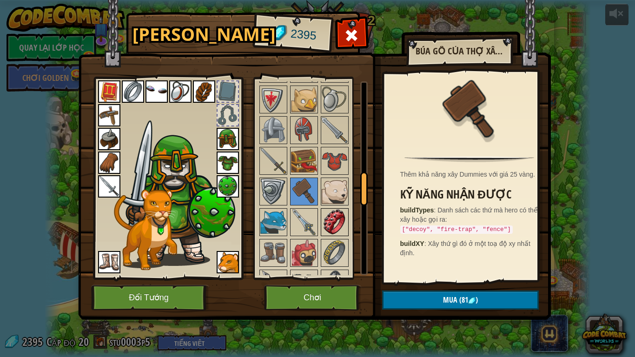
click at [334, 210] on img at bounding box center [334, 222] width 26 height 26
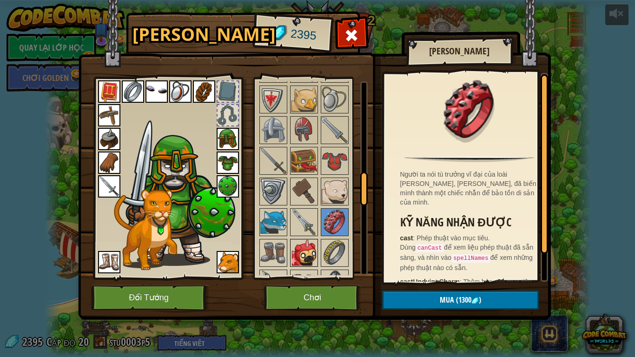
click at [300, 249] on img at bounding box center [304, 253] width 26 height 26
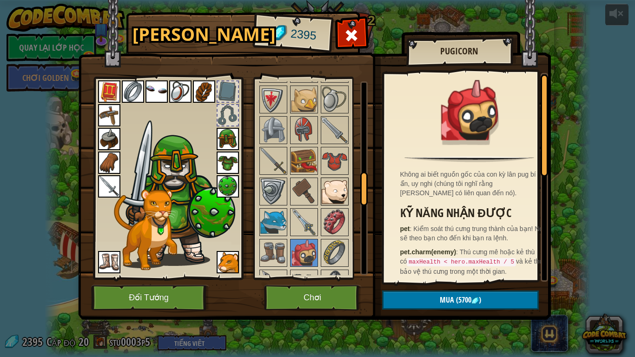
click at [329, 183] on img at bounding box center [334, 191] width 26 height 26
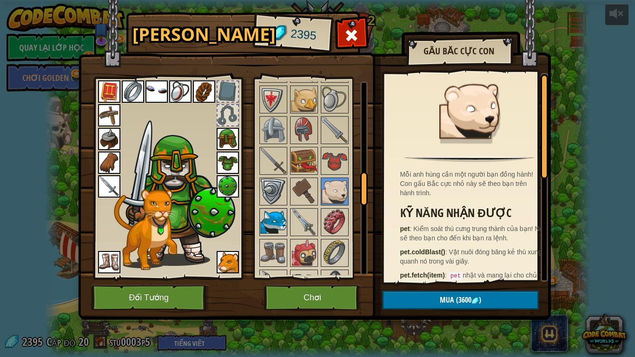
click at [261, 221] on img at bounding box center [273, 222] width 26 height 26
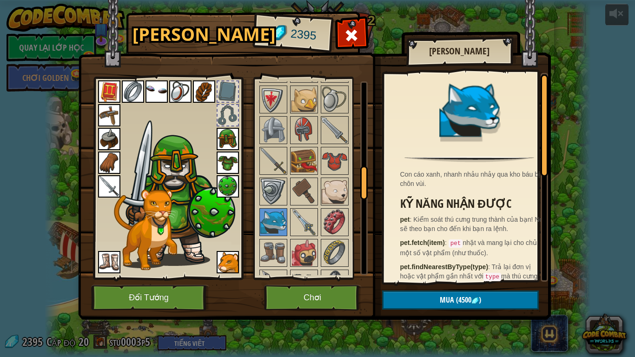
scroll to position [510, 0]
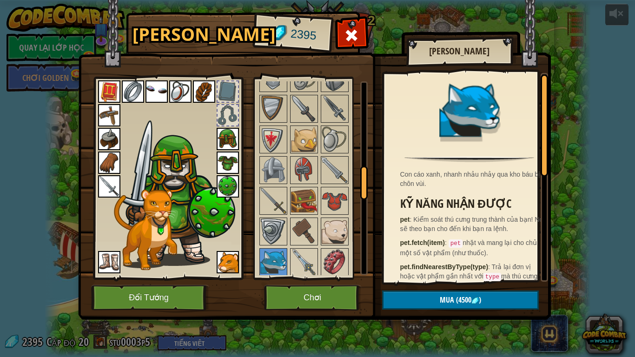
drag, startPoint x: 362, startPoint y: 185, endPoint x: 362, endPoint y: 177, distance: 7.9
click at [362, 177] on div at bounding box center [363, 183] width 7 height 34
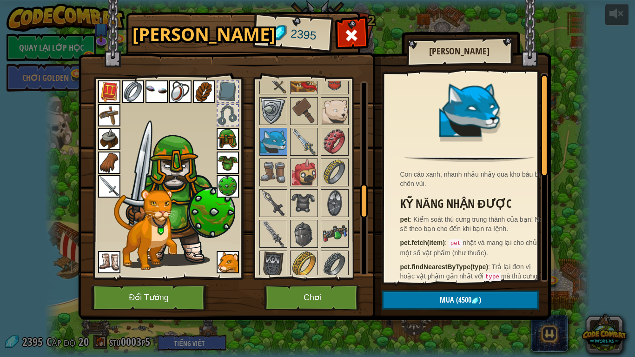
scroll to position [576, 0]
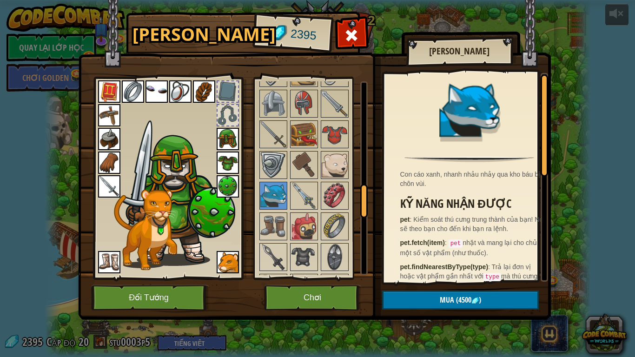
drag, startPoint x: 362, startPoint y: 176, endPoint x: 367, endPoint y: 185, distance: 10.4
click at [367, 185] on div at bounding box center [363, 201] width 7 height 34
click at [311, 138] on img at bounding box center [304, 135] width 26 height 26
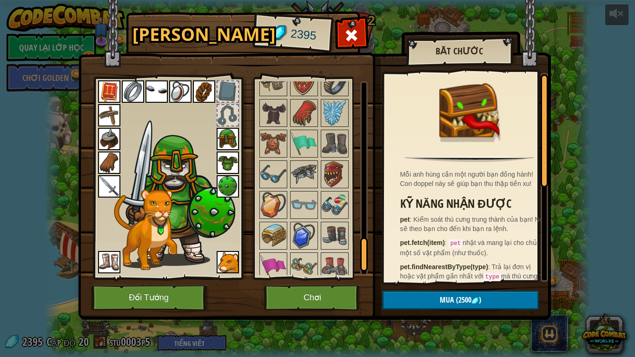
scroll to position [1002, 0]
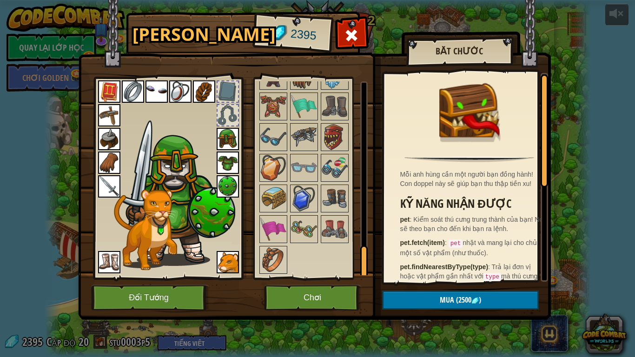
drag, startPoint x: 366, startPoint y: 194, endPoint x: 363, endPoint y: 268, distance: 73.9
click at [363, 268] on div at bounding box center [363, 262] width 7 height 34
click at [332, 136] on img at bounding box center [334, 137] width 26 height 26
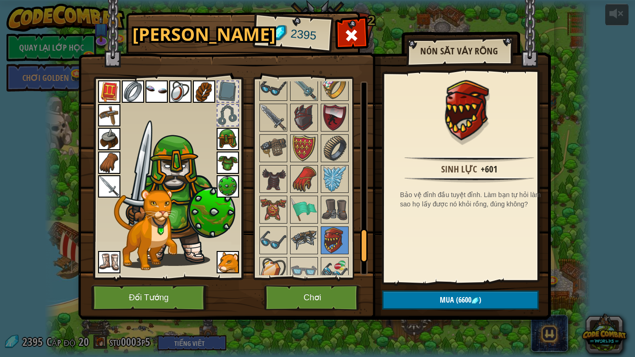
scroll to position [894, 0]
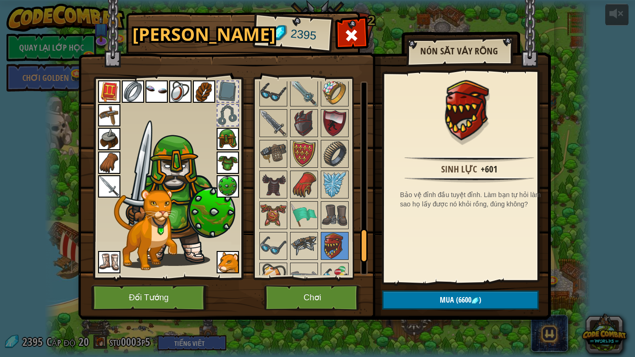
drag, startPoint x: 361, startPoint y: 249, endPoint x: 360, endPoint y: 230, distance: 19.1
click at [360, 230] on div at bounding box center [363, 246] width 7 height 34
click at [302, 184] on img at bounding box center [304, 184] width 26 height 26
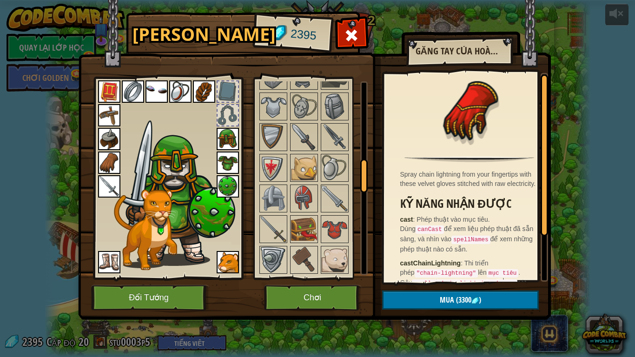
scroll to position [439, 0]
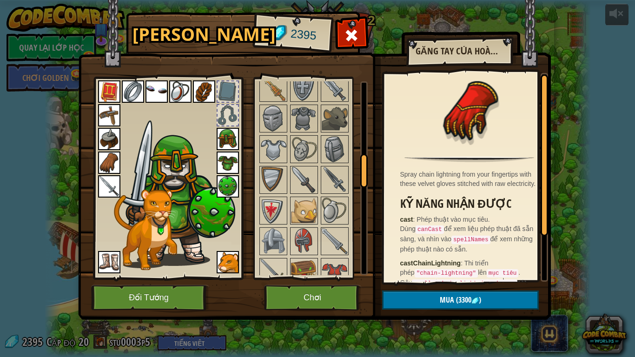
drag, startPoint x: 366, startPoint y: 239, endPoint x: 361, endPoint y: 167, distance: 72.1
click at [361, 167] on div at bounding box center [363, 171] width 7 height 34
click at [342, 245] on img at bounding box center [334, 241] width 26 height 26
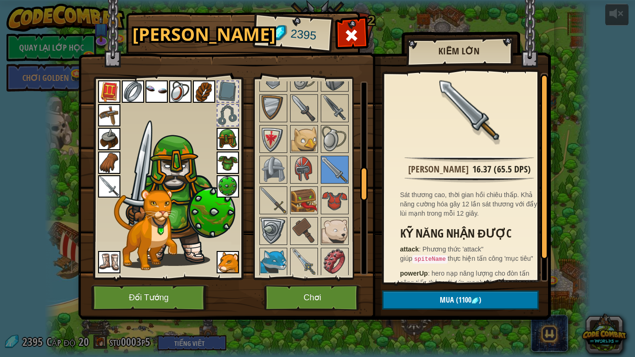
scroll to position [519, 0]
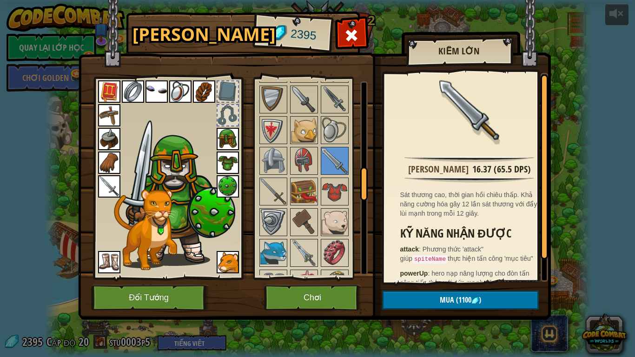
drag, startPoint x: 362, startPoint y: 158, endPoint x: 363, endPoint y: 168, distance: 9.8
click at [363, 168] on div at bounding box center [363, 184] width 7 height 34
click at [281, 193] on img at bounding box center [273, 191] width 26 height 26
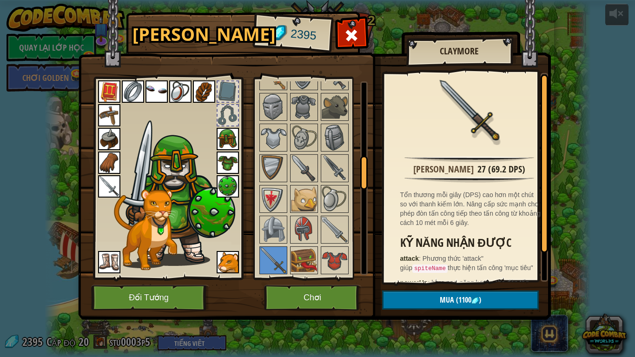
scroll to position [436, 0]
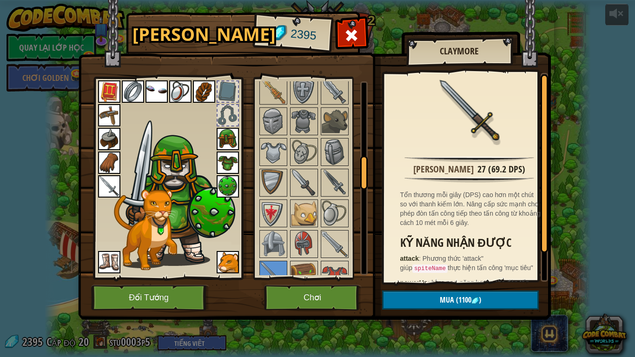
drag, startPoint x: 363, startPoint y: 174, endPoint x: 364, endPoint y: 168, distance: 6.1
click at [364, 165] on div at bounding box center [363, 173] width 7 height 34
click at [337, 194] on img at bounding box center [334, 183] width 26 height 26
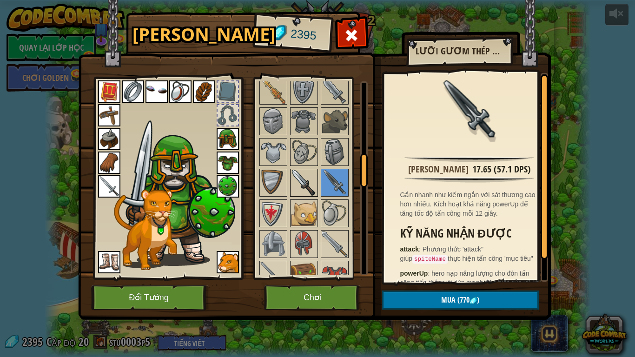
click at [300, 181] on img at bounding box center [304, 183] width 26 height 26
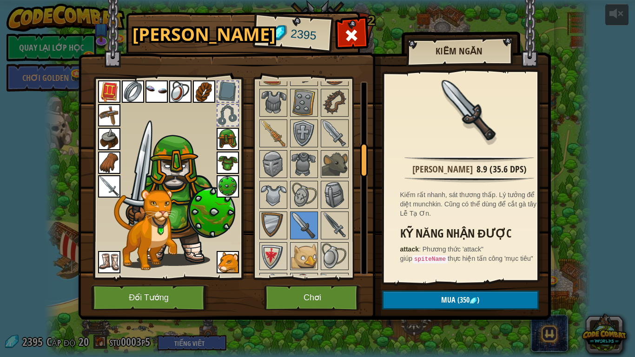
scroll to position [364, 0]
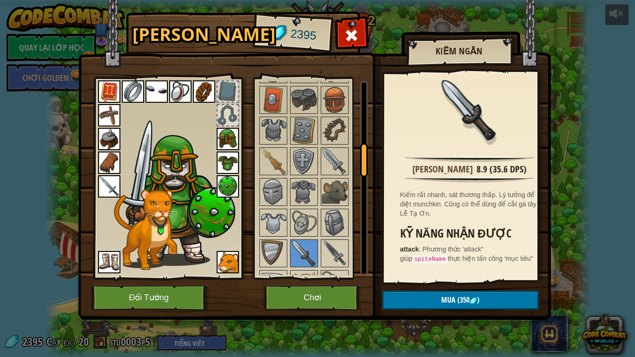
drag, startPoint x: 360, startPoint y: 171, endPoint x: 360, endPoint y: 158, distance: 12.6
click at [360, 158] on div at bounding box center [363, 160] width 7 height 34
click at [332, 164] on img at bounding box center [334, 162] width 26 height 26
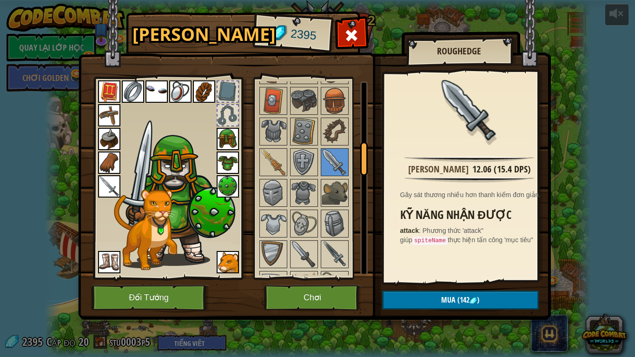
drag, startPoint x: 358, startPoint y: 155, endPoint x: 362, endPoint y: 146, distance: 9.6
click at [362, 138] on div "Khả dụng Mặc Mặc Mặc Mặc Mặc Mặc Mặc Mặc Mặc Mặc Mặc Mặc Mặc Mặc Mặc Mặc Mặc Mặ…" at bounding box center [313, 178] width 110 height 194
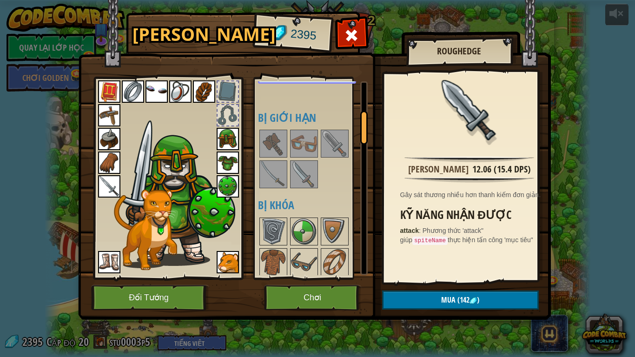
drag, startPoint x: 360, startPoint y: 150, endPoint x: 361, endPoint y: 118, distance: 32.5
click at [361, 118] on div at bounding box center [363, 128] width 7 height 34
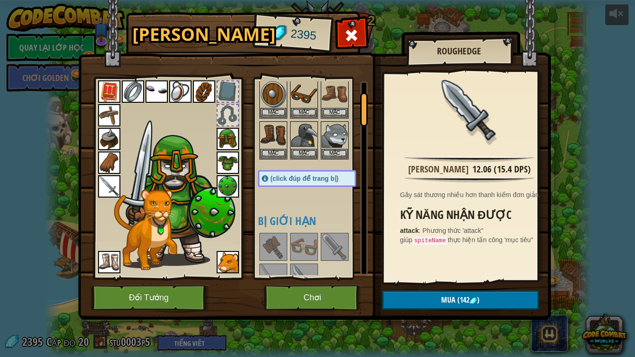
scroll to position [3, 0]
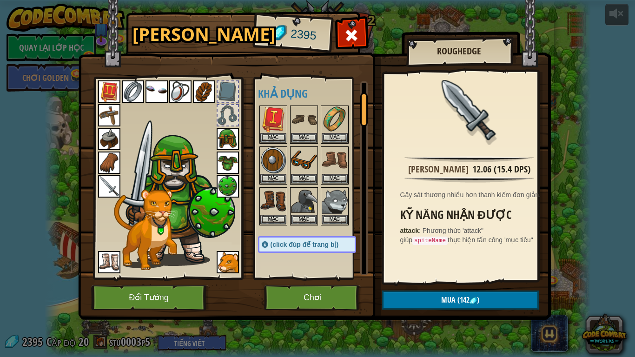
drag, startPoint x: 360, startPoint y: 130, endPoint x: 362, endPoint y: 101, distance: 28.9
click at [362, 101] on div at bounding box center [363, 109] width 7 height 34
click at [110, 187] on img at bounding box center [109, 186] width 22 height 22
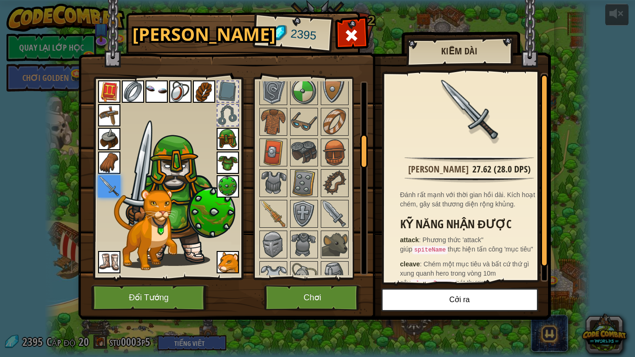
scroll to position [347, 0]
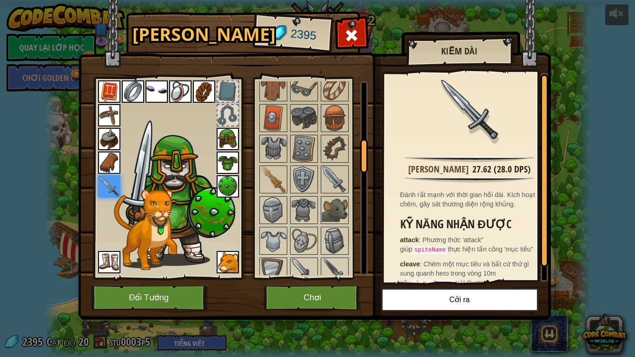
drag, startPoint x: 366, startPoint y: 115, endPoint x: 367, endPoint y: 154, distance: 39.0
click at [367, 154] on div at bounding box center [363, 156] width 7 height 34
click at [341, 176] on img at bounding box center [334, 179] width 26 height 26
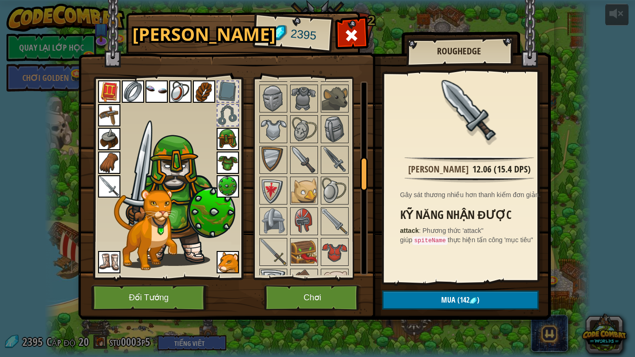
scroll to position [479, 0]
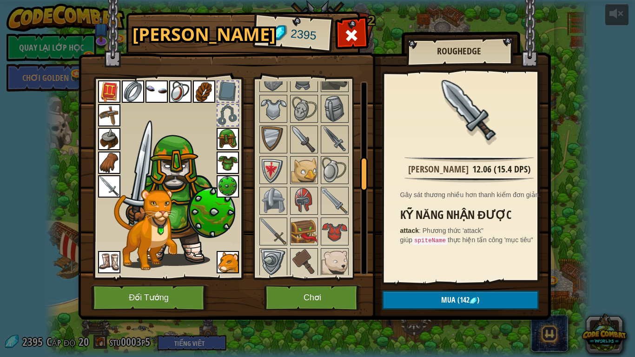
drag, startPoint x: 363, startPoint y: 145, endPoint x: 364, endPoint y: 165, distance: 20.0
click at [364, 165] on div at bounding box center [363, 174] width 7 height 34
click at [274, 217] on div at bounding box center [273, 231] width 28 height 28
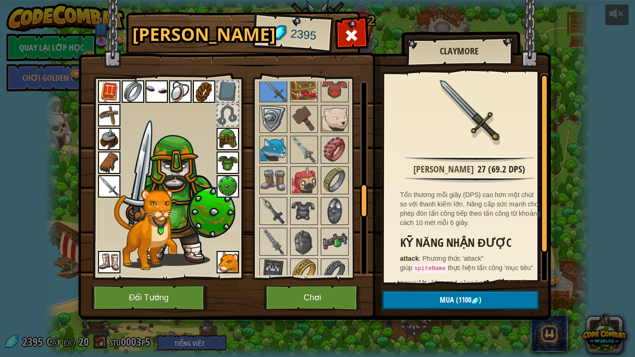
scroll to position [625, 0]
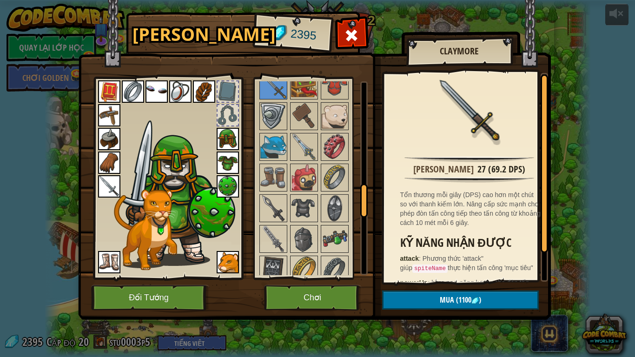
drag, startPoint x: 365, startPoint y: 168, endPoint x: 367, endPoint y: 190, distance: 22.4
click at [367, 190] on div at bounding box center [363, 200] width 7 height 34
click at [301, 144] on img at bounding box center [304, 147] width 26 height 26
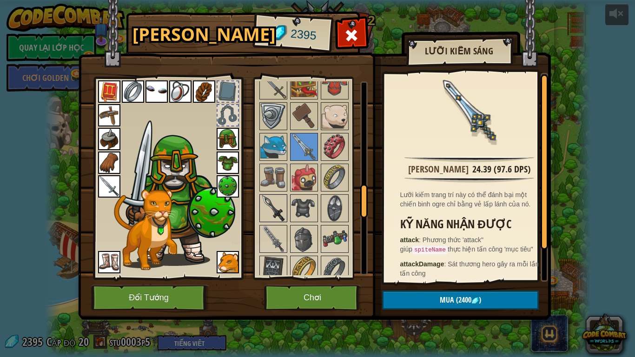
click at [277, 208] on img at bounding box center [273, 208] width 26 height 26
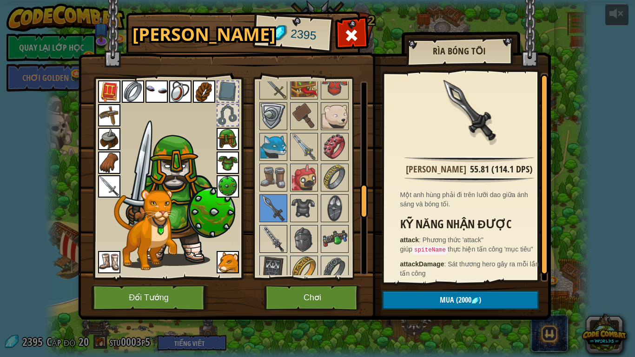
click at [276, 238] on img at bounding box center [273, 239] width 26 height 26
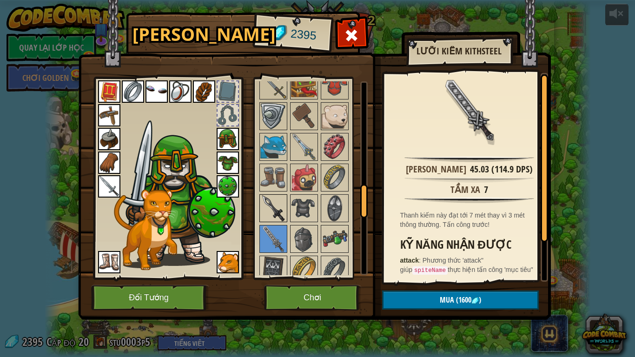
click at [280, 208] on img at bounding box center [273, 208] width 26 height 26
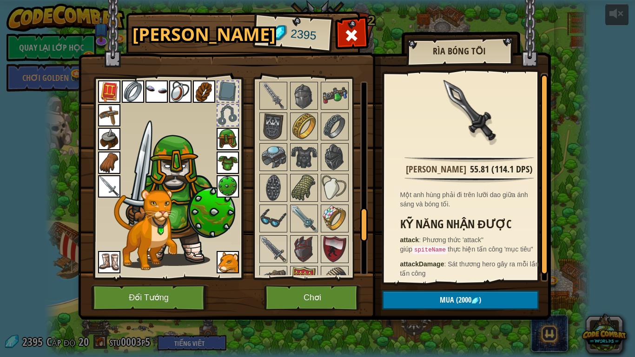
scroll to position [782, 0]
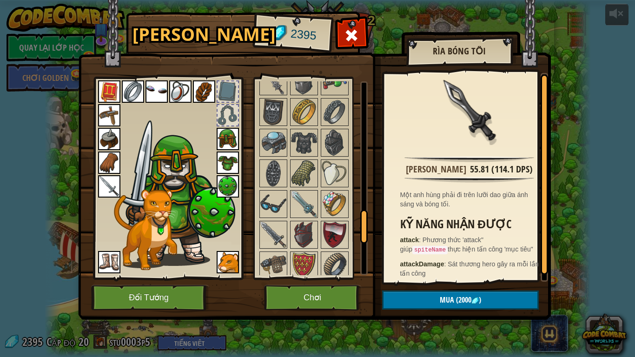
drag, startPoint x: 365, startPoint y: 198, endPoint x: 368, endPoint y: 222, distance: 24.3
click at [368, 222] on div "Hành Trang 2395 Khả dụng Mặc Mặc Mặc Mặc Mặc Mặc Mặc Mặc Mặc Mặc Mặc Mặc Mặc Mặ…" at bounding box center [317, 167] width 472 height 307
click at [307, 204] on img at bounding box center [304, 204] width 26 height 26
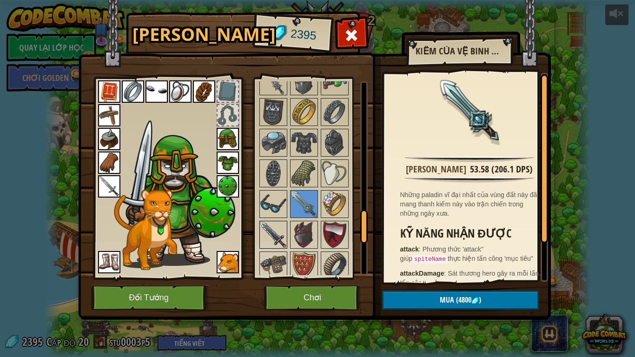
click at [269, 233] on img at bounding box center [273, 235] width 26 height 26
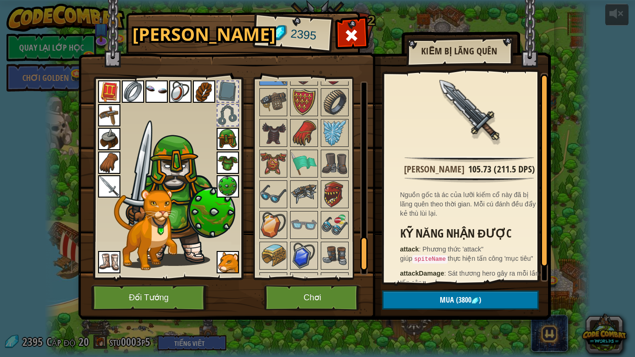
scroll to position [954, 0]
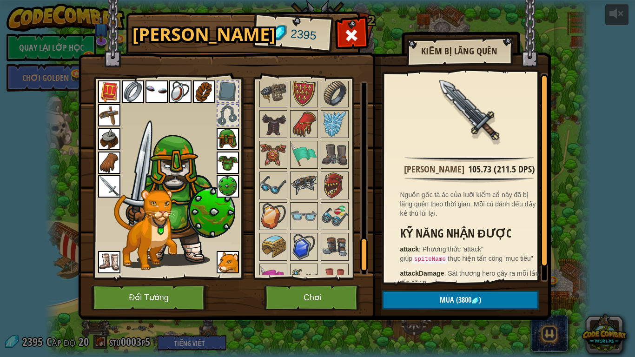
drag, startPoint x: 365, startPoint y: 222, endPoint x: 365, endPoint y: 248, distance: 26.0
click at [365, 248] on div at bounding box center [363, 254] width 7 height 34
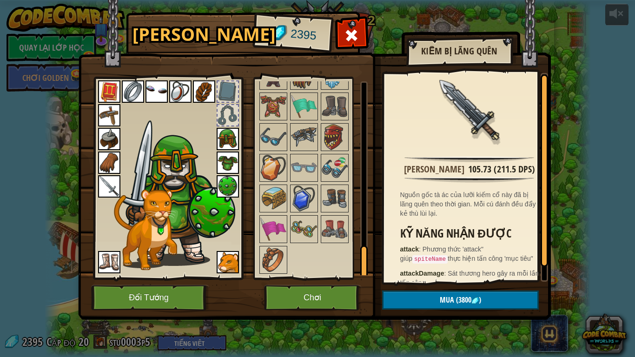
drag, startPoint x: 364, startPoint y: 242, endPoint x: 365, endPoint y: 259, distance: 17.2
click at [365, 259] on div at bounding box center [363, 262] width 7 height 34
drag, startPoint x: 365, startPoint y: 259, endPoint x: 328, endPoint y: 255, distance: 37.9
click at [365, 257] on div at bounding box center [363, 262] width 7 height 34
click at [274, 268] on img at bounding box center [273, 260] width 26 height 26
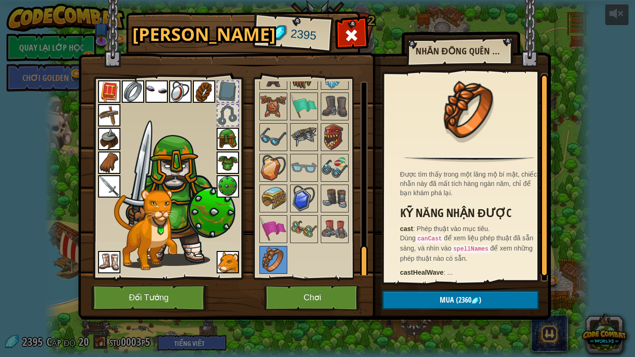
drag, startPoint x: 368, startPoint y: 250, endPoint x: 369, endPoint y: 219, distance: 31.6
click at [369, 219] on img at bounding box center [314, 150] width 472 height 337
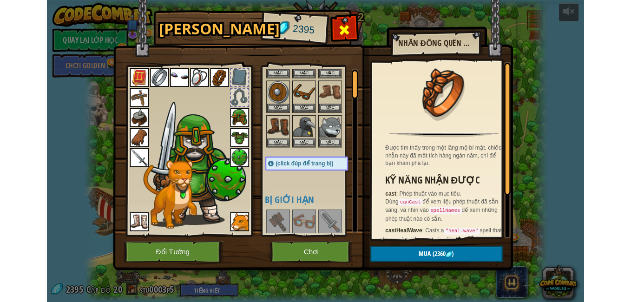
scroll to position [0, 0]
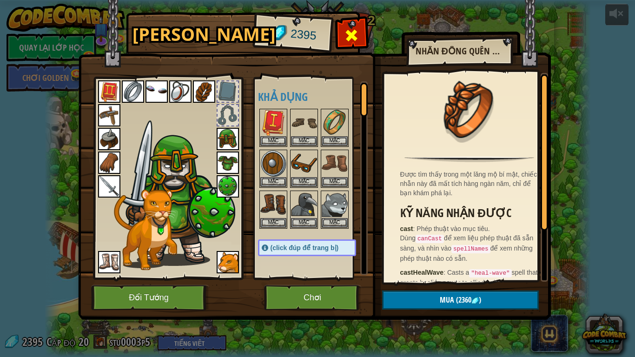
drag, startPoint x: 360, startPoint y: 246, endPoint x: 360, endPoint y: 42, distance: 203.5
click at [360, 42] on div "Hành Trang 2395 Khả dụng Mặc Mặc Mặc Mặc Mặc Mặc Mặc Mặc Mặc Mặc Mặc Mặc Mặc Mặ…" at bounding box center [317, 167] width 472 height 307
click at [226, 87] on div at bounding box center [227, 91] width 20 height 20
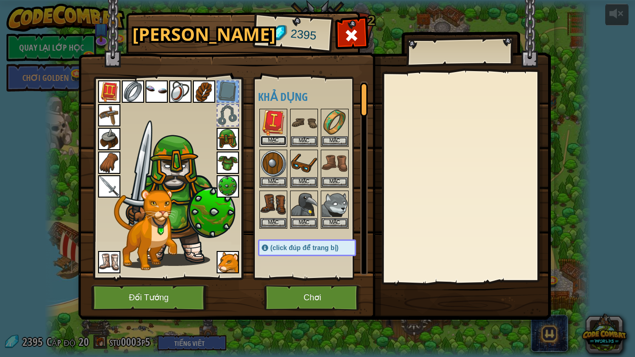
click at [280, 140] on button "Mặc" at bounding box center [273, 141] width 26 height 10
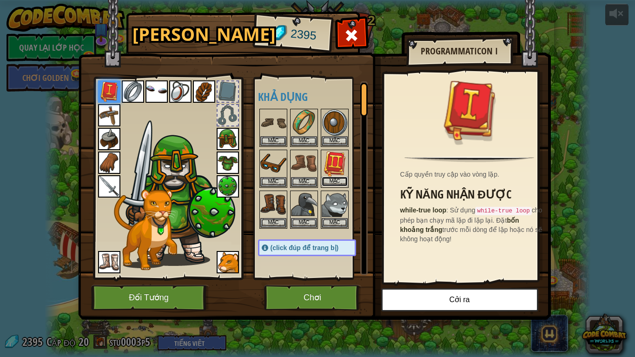
click at [328, 178] on button "Mặc" at bounding box center [334, 182] width 26 height 10
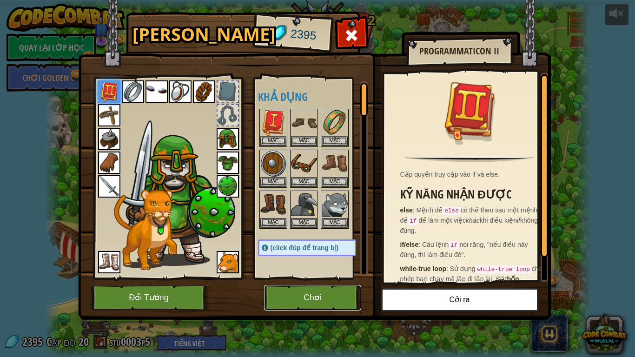
click at [318, 299] on button "Chơi" at bounding box center [312, 298] width 97 height 26
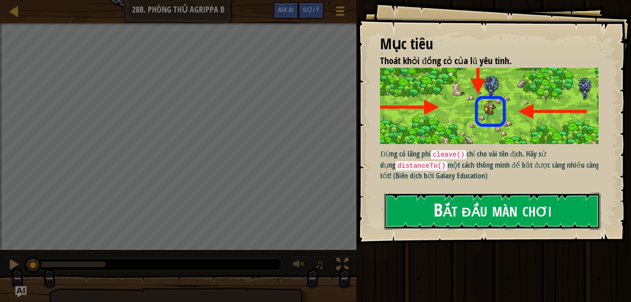
click at [467, 205] on button "Bắt đầu màn chơi" at bounding box center [492, 211] width 216 height 37
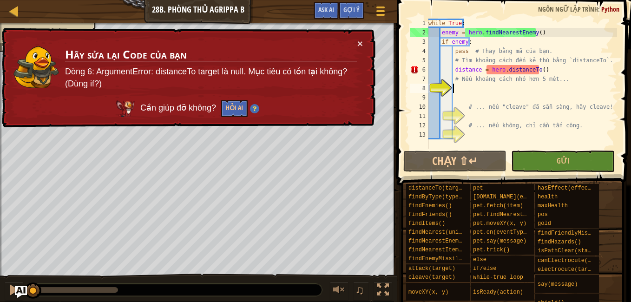
click at [18, 294] on img "Ask AI" at bounding box center [21, 292] width 12 height 12
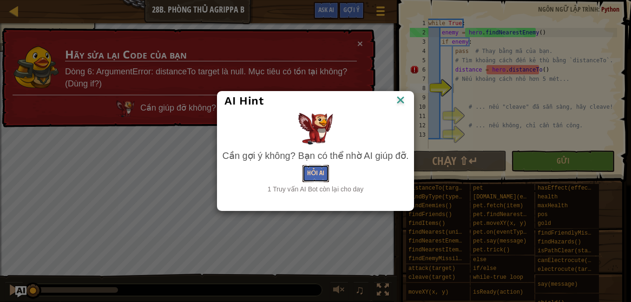
click at [310, 170] on button "Hỏi AI" at bounding box center [315, 173] width 26 height 17
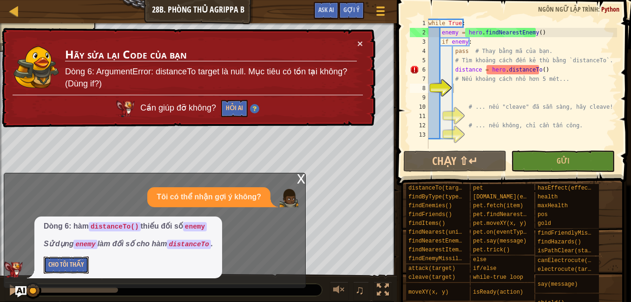
click at [63, 266] on button "Cho Tôi Thấy" at bounding box center [66, 264] width 45 height 17
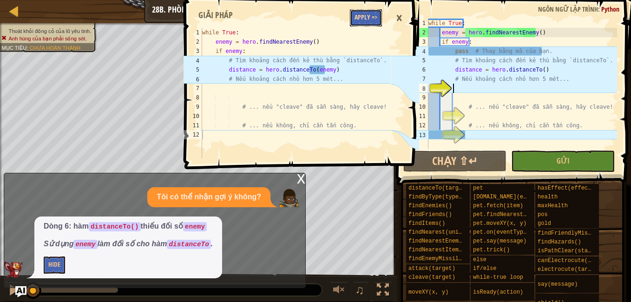
click at [365, 15] on button "Apply =>" at bounding box center [366, 17] width 32 height 17
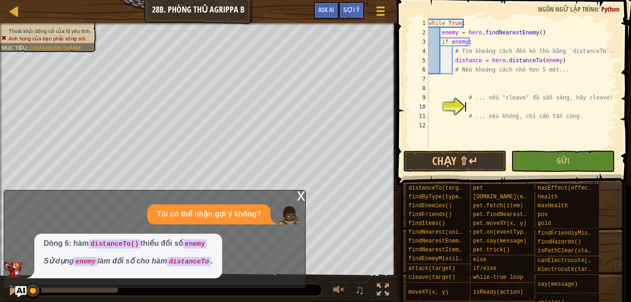
click at [467, 103] on div "while True : enemy = hero . findNearestEnemy ( ) if enemy : # Tìm khoảng cách đ…" at bounding box center [521, 93] width 190 height 149
click at [429, 78] on div "while True : enemy = hero . findNearestEnemy ( ) if enemy : # Tìm khoảng cách đ…" at bounding box center [521, 93] width 190 height 149
